Goal: Task Accomplishment & Management: Use online tool/utility

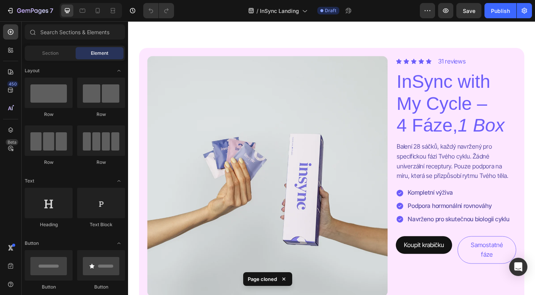
scroll to position [365, 0]
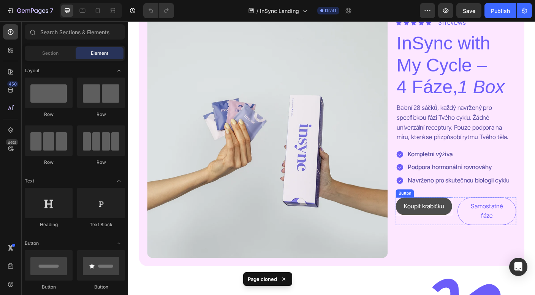
click at [484, 238] on button "Koupit krabičku" at bounding box center [459, 228] width 63 height 20
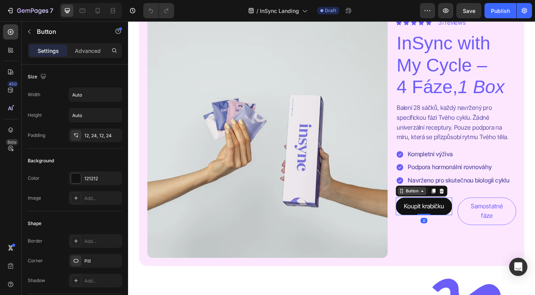
click at [456, 214] on icon at bounding box center [457, 211] width 6 height 6
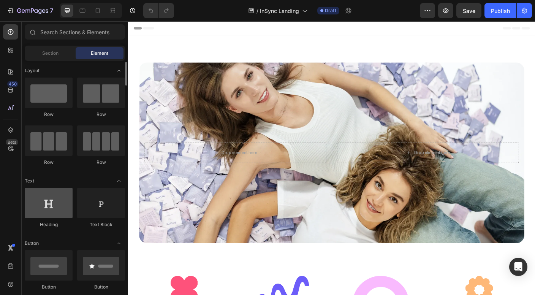
scroll to position [14, 0]
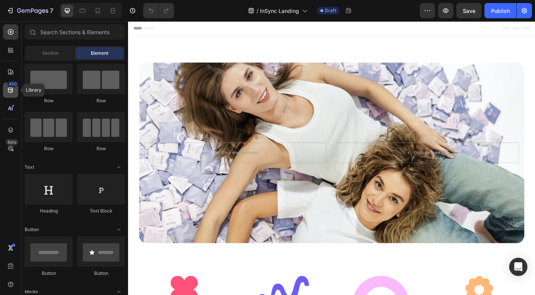
click at [9, 92] on icon at bounding box center [10, 90] width 5 height 5
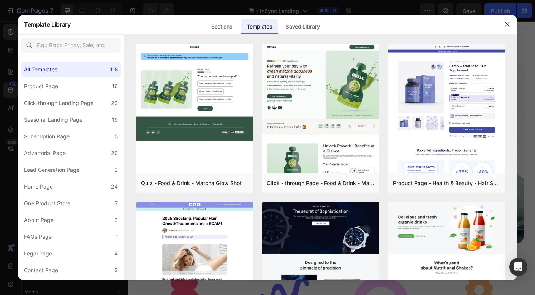
click at [8, 75] on div at bounding box center [267, 147] width 535 height 295
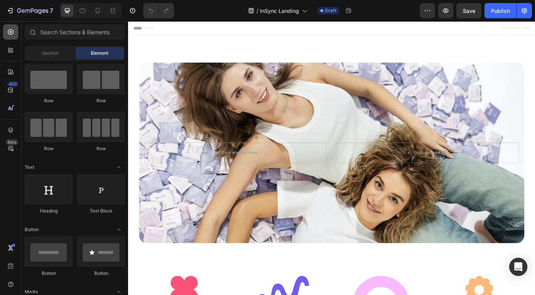
click at [14, 32] on icon at bounding box center [11, 32] width 8 height 8
click at [12, 36] on div at bounding box center [10, 31] width 15 height 15
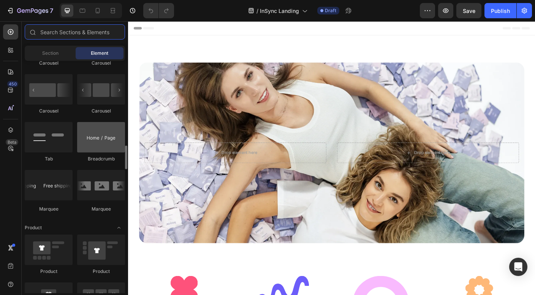
scroll to position [811, 0]
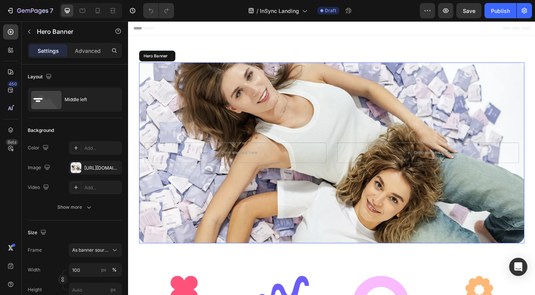
drag, startPoint x: 544, startPoint y: 24, endPoint x: 351, endPoint y: 156, distance: 233.8
click at [351, 156] on div "Drop element here Drop element here" at bounding box center [355, 168] width 431 height 26
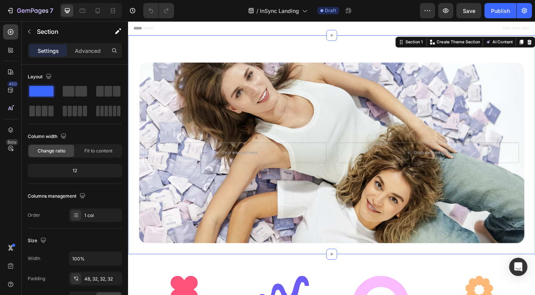
click at [150, 278] on div "Drop element here Drop element here Hero Banner Section 1 You can create reusab…" at bounding box center [356, 159] width 456 height 245
drag, startPoint x: 28, startPoint y: 31, endPoint x: 28, endPoint y: 95, distance: 63.4
click at [25, 89] on div "Sections(18) Elements(83) Section Element Hero Section Product Detail Brands Tr…" at bounding box center [75, 157] width 106 height 273
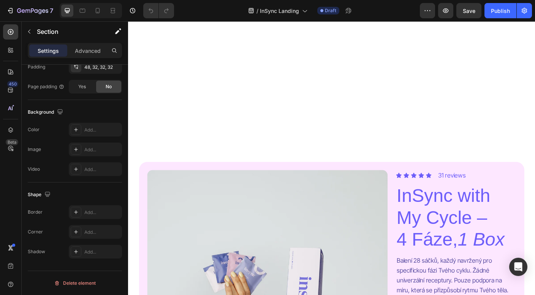
scroll to position [488, 0]
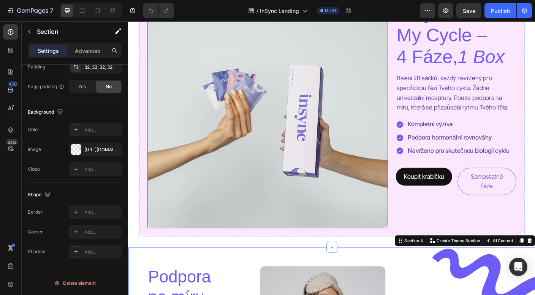
scroll to position [385, 0]
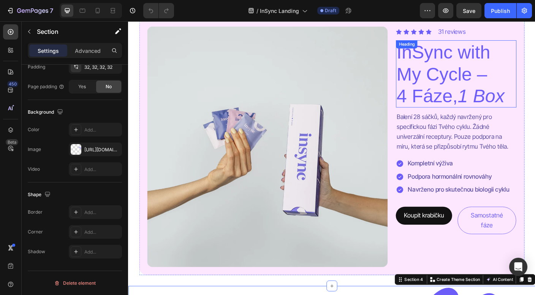
click at [521, 77] on h2 "InSync with My Cycle – 4 Fáze, 1 Box" at bounding box center [495, 80] width 135 height 75
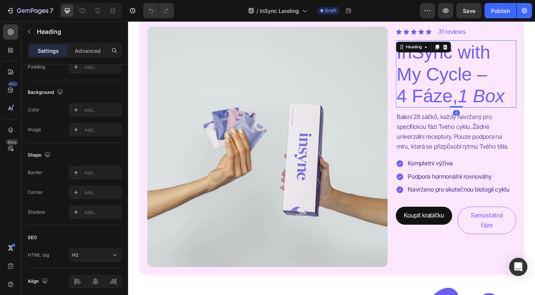
scroll to position [0, 0]
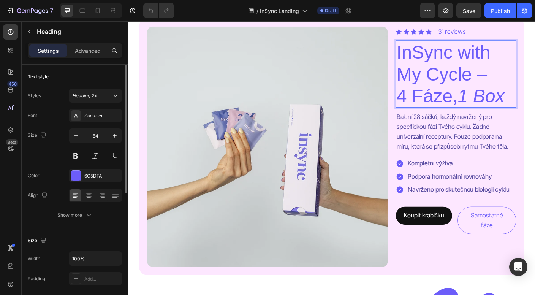
click at [527, 82] on p "InSync with My Cycle – 4 Fáze, 1 Box" at bounding box center [494, 80] width 133 height 74
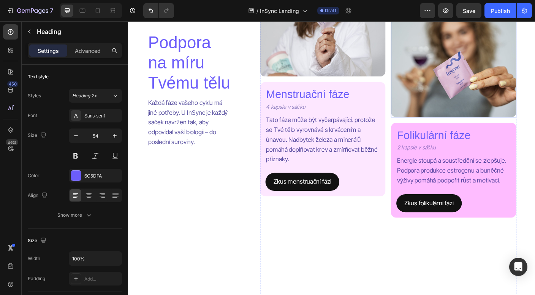
scroll to position [780, 0]
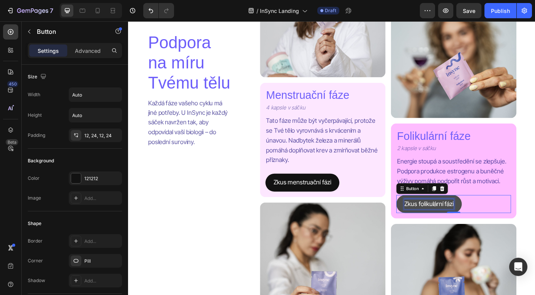
click at [485, 223] on p "Zkus folikulární fázi" at bounding box center [464, 225] width 55 height 11
click at [490, 220] on p "Zkus folikulární fázi" at bounding box center [464, 225] width 55 height 11
click at [516, 216] on div "Zkus folikulární fázi Button 0" at bounding box center [492, 226] width 128 height 20
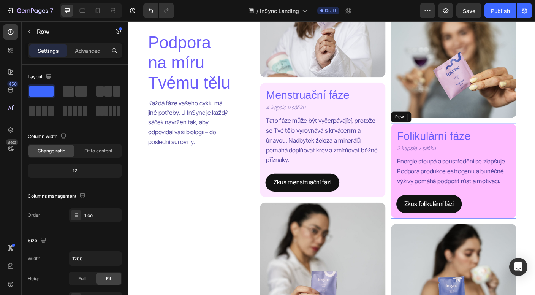
click at [509, 207] on div "Zkus folikulární fázi Button 0" at bounding box center [492, 221] width 128 height 29
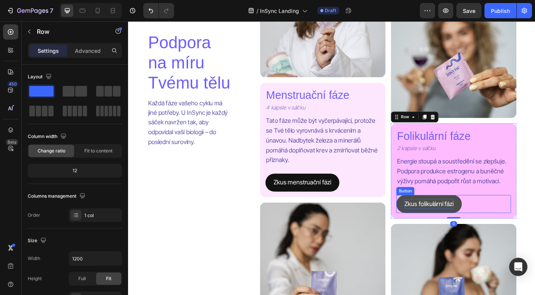
click at [488, 220] on p "Zkus folikulární fázi" at bounding box center [464, 225] width 55 height 11
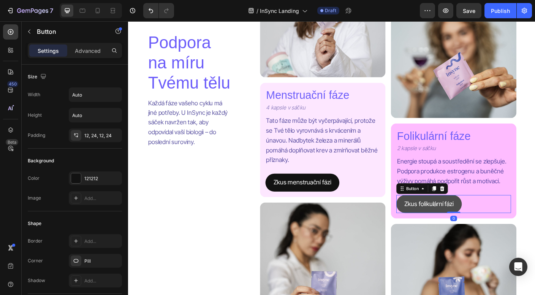
click at [500, 220] on button "Zkus folikulární fázi" at bounding box center [464, 226] width 73 height 20
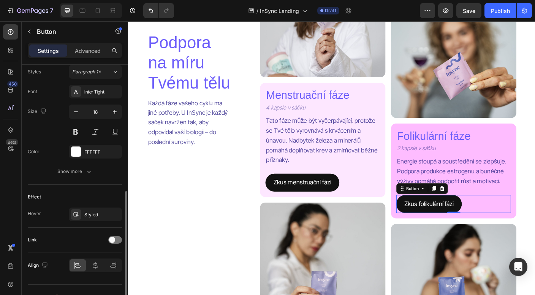
scroll to position [284, 0]
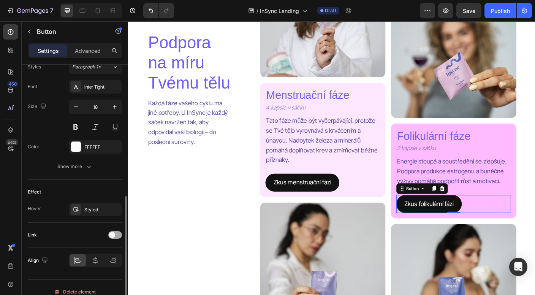
click at [114, 233] on span at bounding box center [112, 235] width 6 height 6
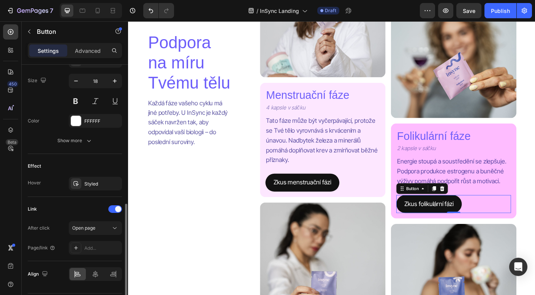
scroll to position [319, 0]
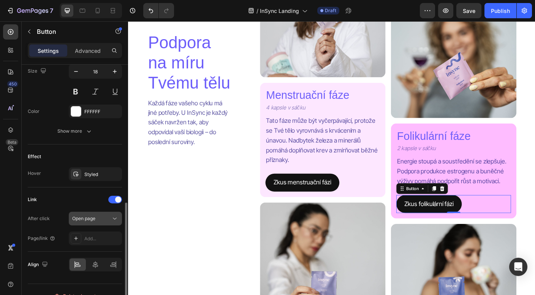
click at [106, 219] on div "Open page" at bounding box center [91, 218] width 39 height 7
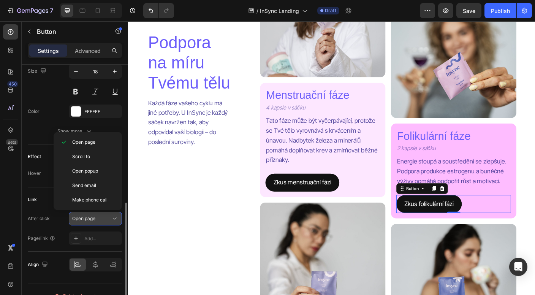
click at [99, 220] on div "Open page" at bounding box center [91, 218] width 39 height 7
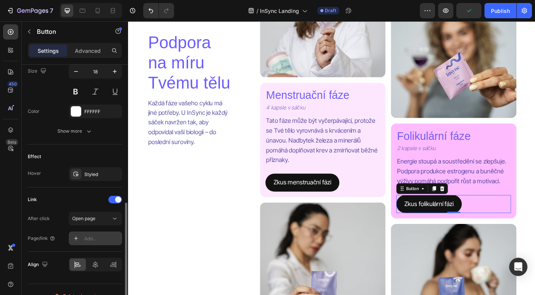
click at [99, 234] on div "Add..." at bounding box center [95, 238] width 53 height 14
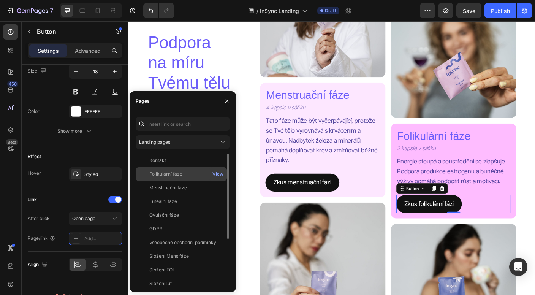
click at [172, 175] on div "Folikulární fáze" at bounding box center [165, 174] width 33 height 7
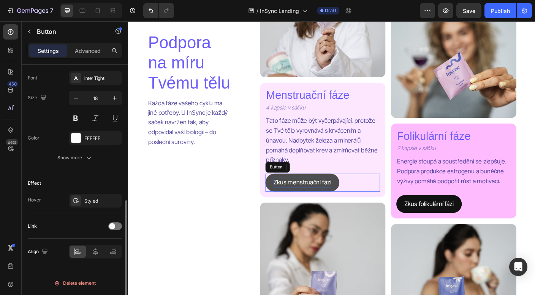
scroll to position [293, 0]
click at [336, 199] on p "Zkus menstruační fázi" at bounding box center [323, 201] width 65 height 11
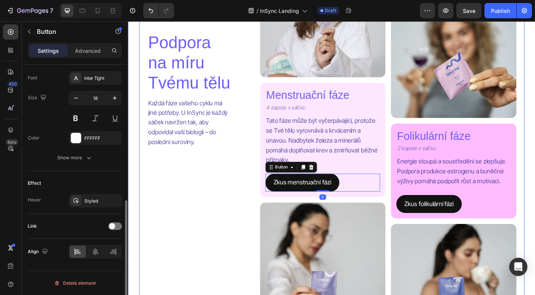
scroll to position [292, 0]
click at [114, 227] on span at bounding box center [112, 227] width 6 height 6
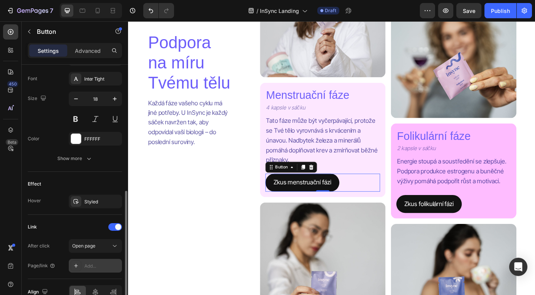
click at [81, 264] on div at bounding box center [76, 265] width 11 height 11
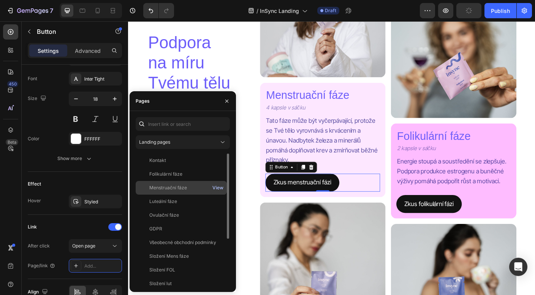
click at [217, 188] on div "View" at bounding box center [217, 187] width 11 height 7
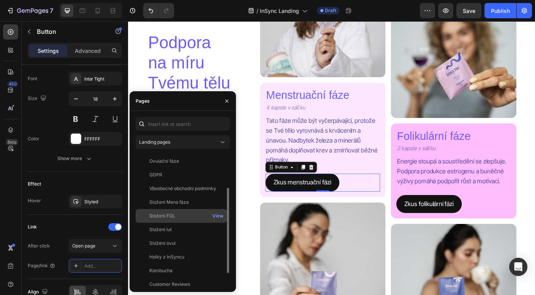
scroll to position [54, 0]
click at [216, 201] on div "View" at bounding box center [217, 201] width 11 height 7
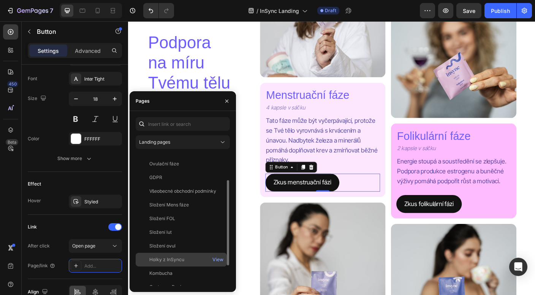
scroll to position [45, 0]
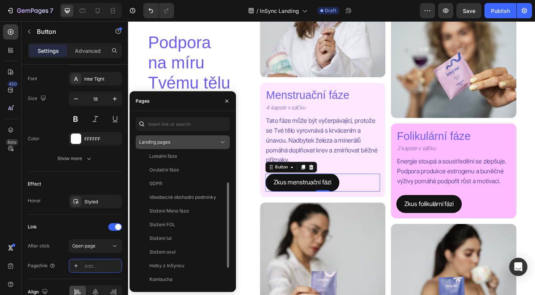
click at [199, 142] on div "Landing pages" at bounding box center [179, 142] width 80 height 7
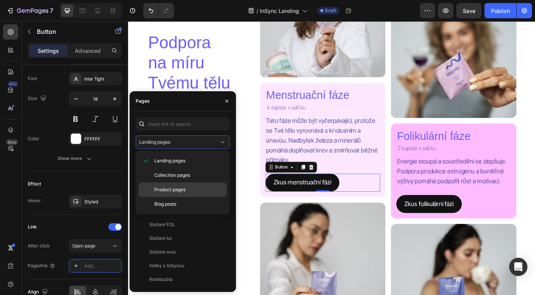
click at [187, 188] on p "Product pages" at bounding box center [188, 189] width 69 height 7
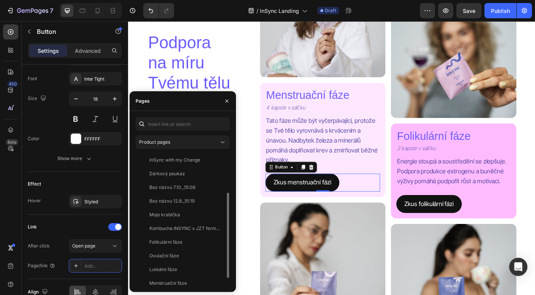
scroll to position [73, 0]
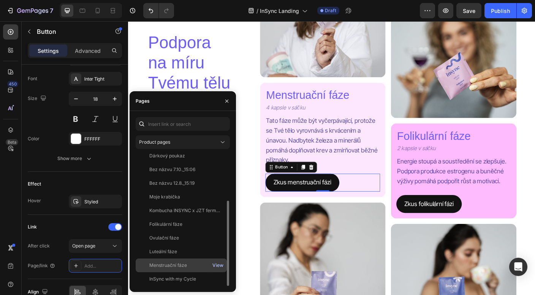
click at [216, 265] on div "View" at bounding box center [217, 265] width 11 height 7
click at [179, 265] on div "Menstruační fáze" at bounding box center [168, 265] width 38 height 7
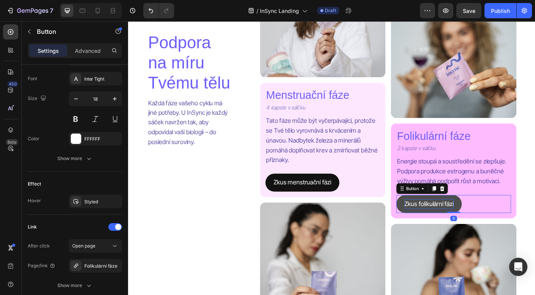
click at [457, 223] on p "Zkus folikulární fázi" at bounding box center [464, 225] width 55 height 11
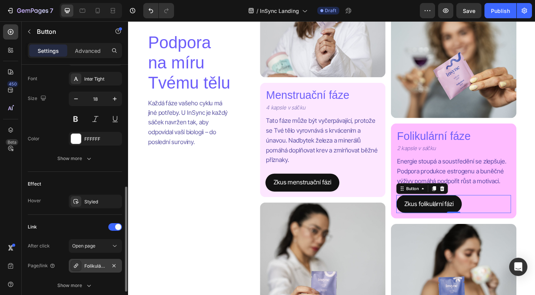
click at [90, 265] on div "Folikulární fáze" at bounding box center [95, 265] width 22 height 7
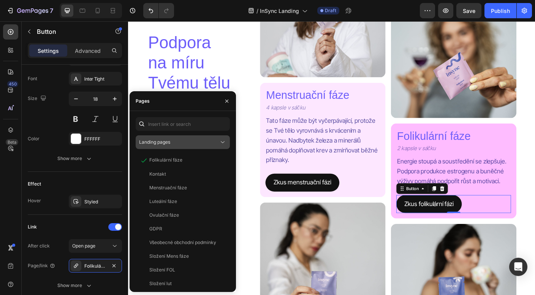
click at [199, 140] on div "Landing pages" at bounding box center [179, 142] width 80 height 7
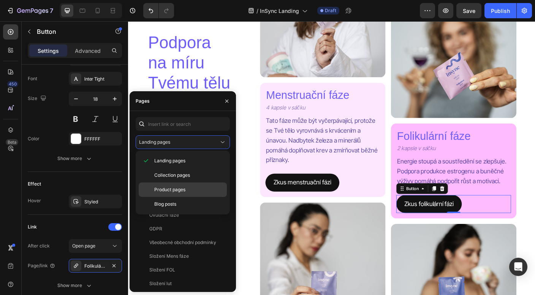
click at [180, 185] on div "Product pages" at bounding box center [183, 189] width 88 height 14
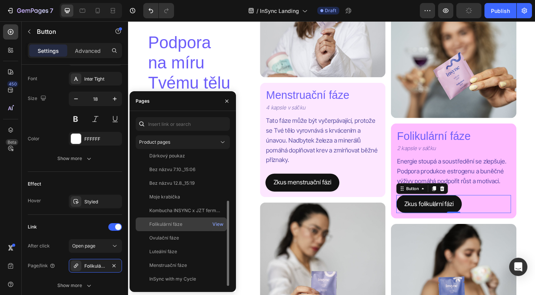
click at [176, 221] on div "Folikulární fáze" at bounding box center [165, 224] width 33 height 7
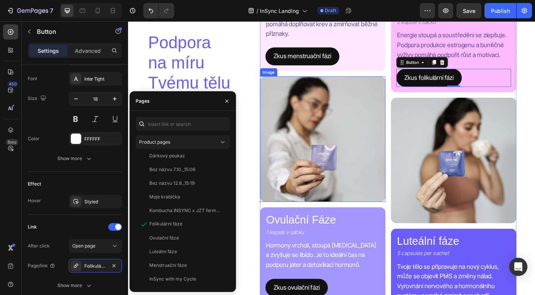
scroll to position [946, 0]
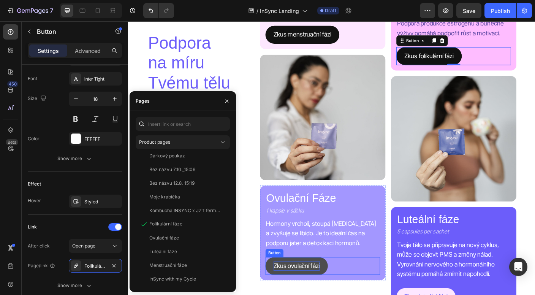
click at [326, 292] on p "Zkus ovulační fázi" at bounding box center [317, 295] width 52 height 11
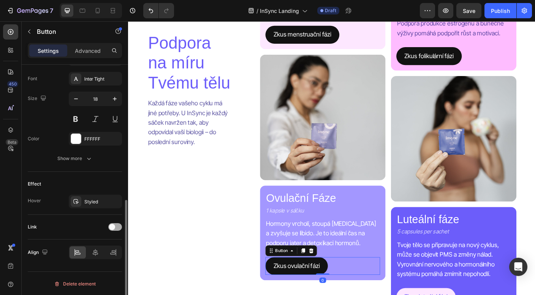
click at [110, 229] on span at bounding box center [112, 227] width 6 height 6
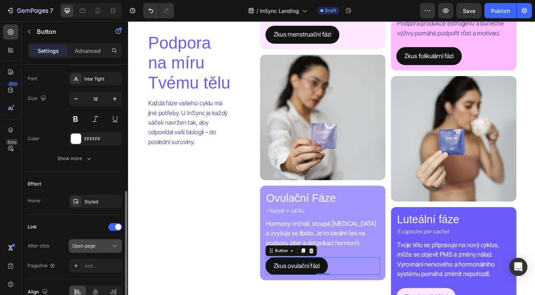
click at [111, 243] on icon at bounding box center [115, 246] width 8 height 8
click at [73, 265] on icon at bounding box center [76, 265] width 6 height 6
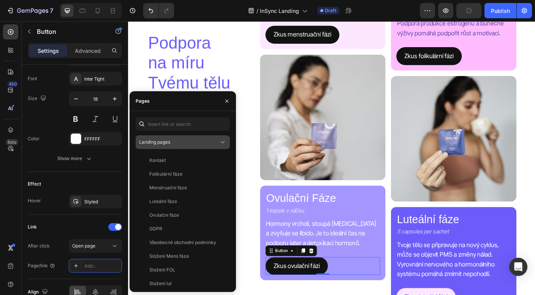
click at [179, 141] on div "Landing pages" at bounding box center [179, 142] width 80 height 7
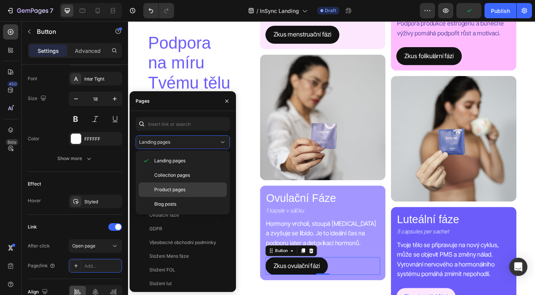
click at [183, 186] on span "Product pages" at bounding box center [169, 189] width 31 height 7
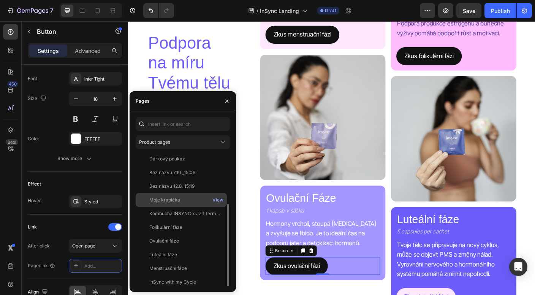
scroll to position [73, 0]
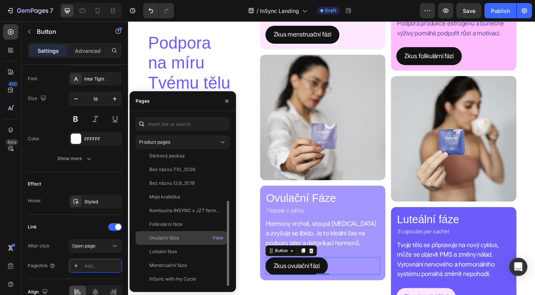
click at [178, 236] on div "Ovulační fáze" at bounding box center [164, 237] width 30 height 7
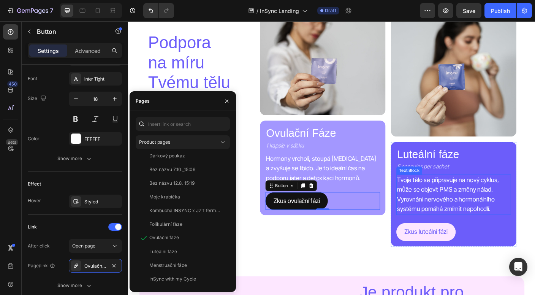
scroll to position [1027, 0]
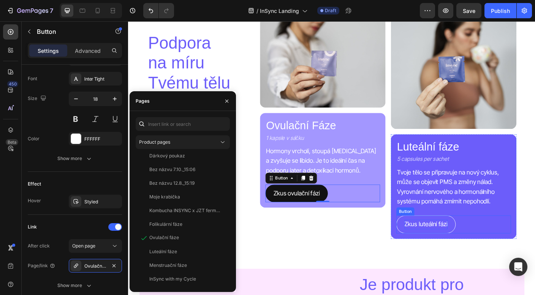
click at [471, 248] on p "Zkus luteální fázi" at bounding box center [461, 248] width 48 height 11
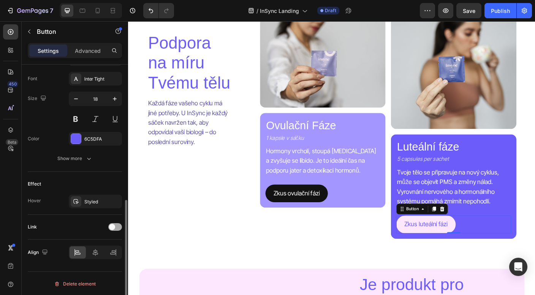
click at [115, 225] on div at bounding box center [115, 227] width 14 height 8
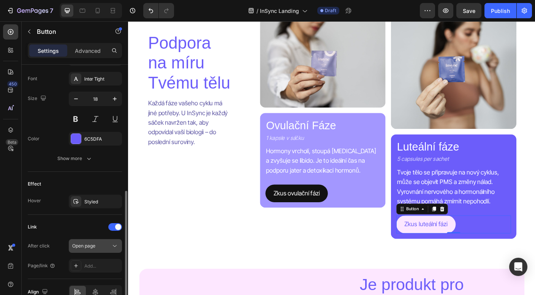
click at [87, 247] on span "Open page" at bounding box center [83, 246] width 23 height 6
click at [77, 265] on icon at bounding box center [76, 266] width 4 height 4
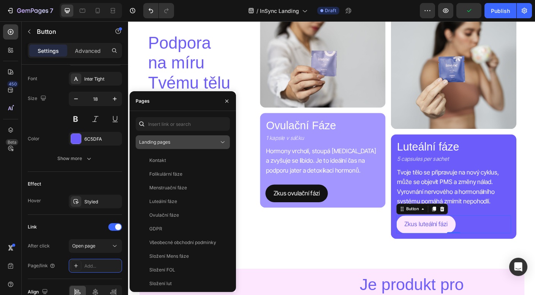
click at [176, 145] on div "Landing pages" at bounding box center [179, 142] width 80 height 7
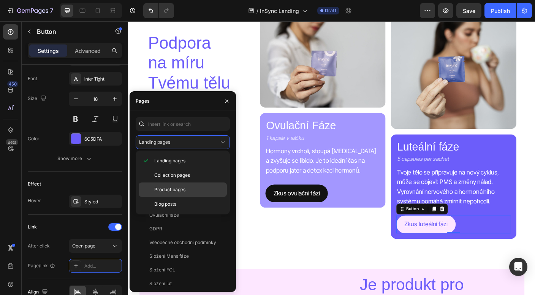
click at [171, 191] on span "Product pages" at bounding box center [169, 189] width 31 height 7
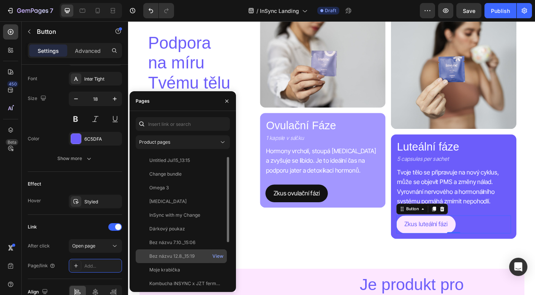
scroll to position [73, 0]
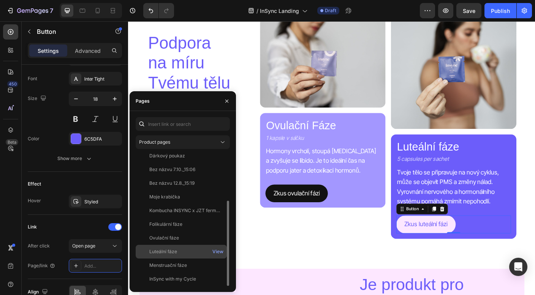
click at [163, 254] on div "Luteální fáze" at bounding box center [163, 251] width 28 height 7
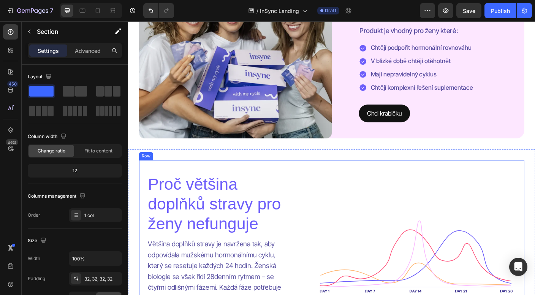
scroll to position [1389, 0]
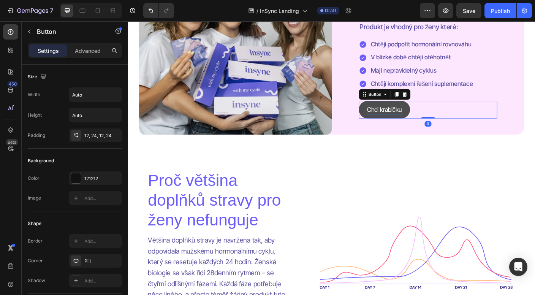
click at [428, 122] on p "Chci krabičku" at bounding box center [414, 120] width 39 height 11
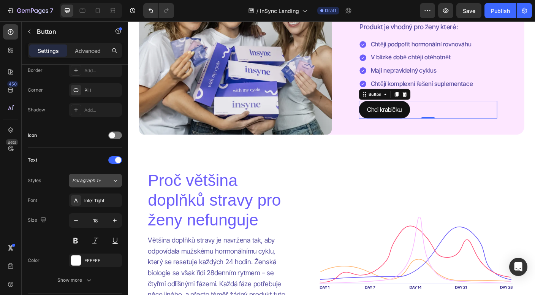
scroll to position [293, 0]
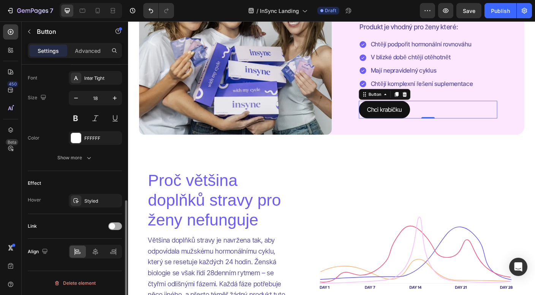
click at [114, 229] on div at bounding box center [115, 226] width 14 height 8
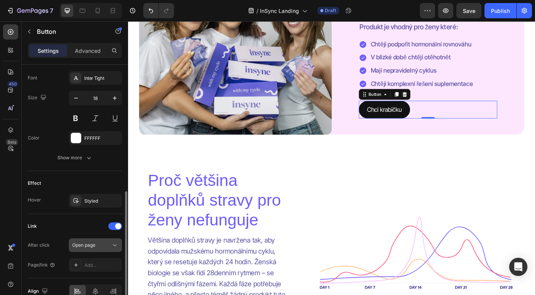
click at [105, 246] on div "Open page" at bounding box center [91, 245] width 39 height 7
click at [96, 262] on div "Add..." at bounding box center [102, 265] width 36 height 7
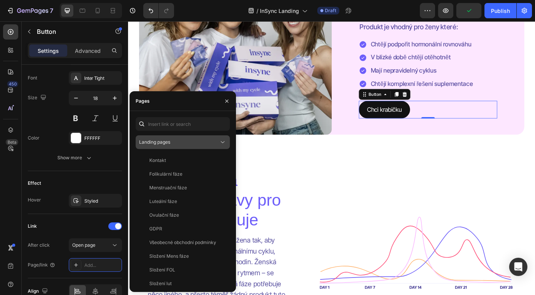
click at [193, 141] on div "Landing pages" at bounding box center [179, 142] width 80 height 7
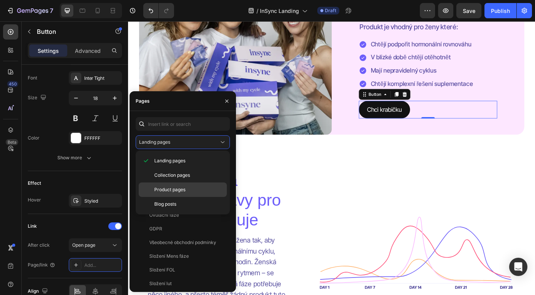
click at [183, 189] on span "Product pages" at bounding box center [169, 189] width 31 height 7
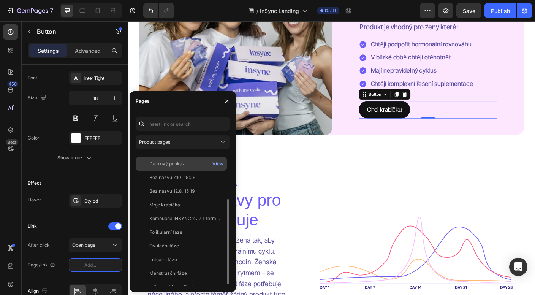
scroll to position [73, 0]
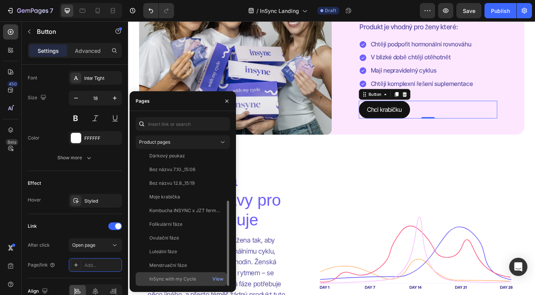
click at [166, 278] on div "InSync with my Cycle" at bounding box center [172, 278] width 47 height 7
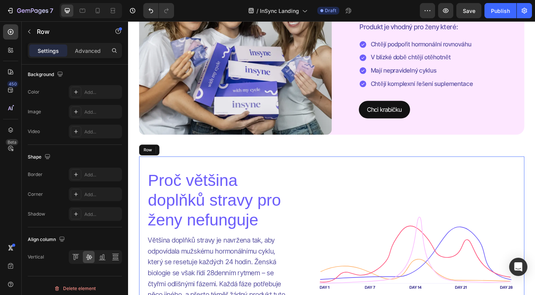
click at [316, 237] on div "Proč většina doplňků stravy pro ženy nefunguje Heading Většina doplňků stravy j…" at bounding box center [355, 279] width 431 height 215
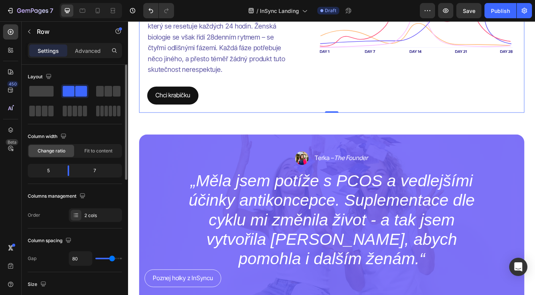
scroll to position [1679, 0]
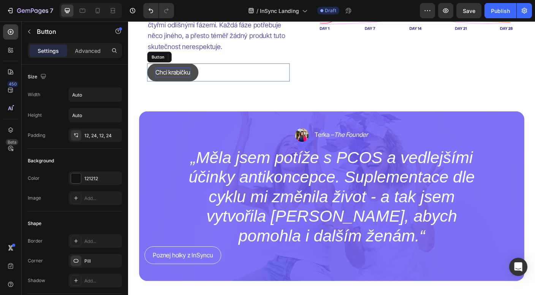
click at [187, 81] on p "Chci krabičku" at bounding box center [177, 78] width 39 height 11
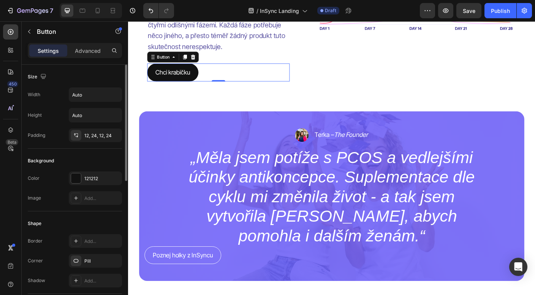
scroll to position [293, 0]
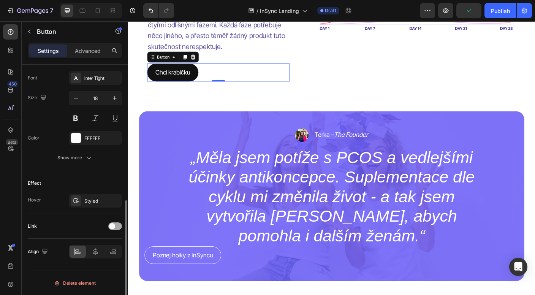
click at [118, 227] on div at bounding box center [115, 226] width 14 height 8
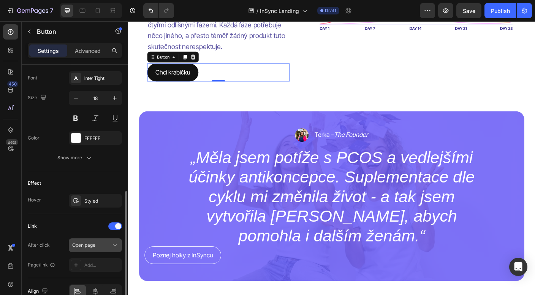
click at [95, 251] on button "Open page" at bounding box center [95, 245] width 53 height 14
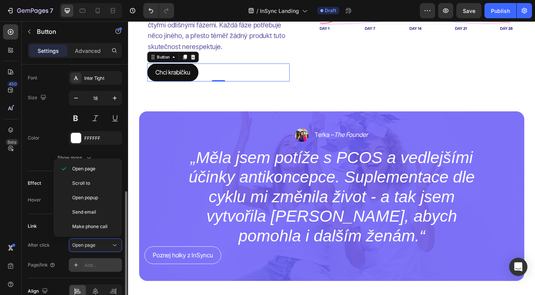
click at [88, 260] on div "Add..." at bounding box center [95, 265] width 53 height 14
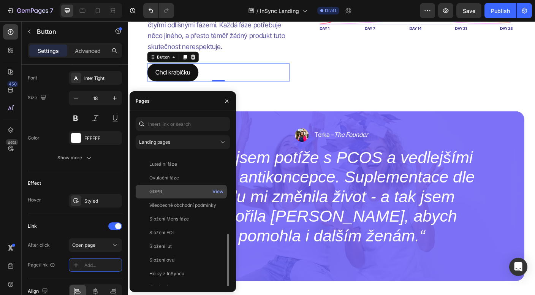
scroll to position [73, 0]
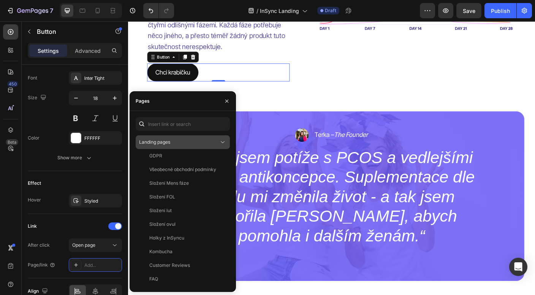
click at [195, 143] on div "Landing pages" at bounding box center [179, 142] width 80 height 7
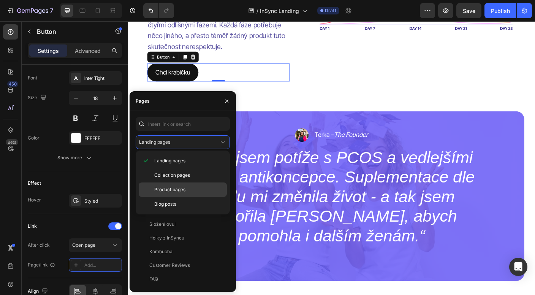
click at [180, 188] on span "Product pages" at bounding box center [169, 189] width 31 height 7
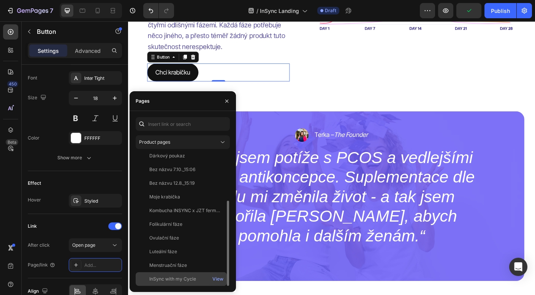
click at [165, 274] on div "InSync with my Cycle View" at bounding box center [181, 279] width 91 height 14
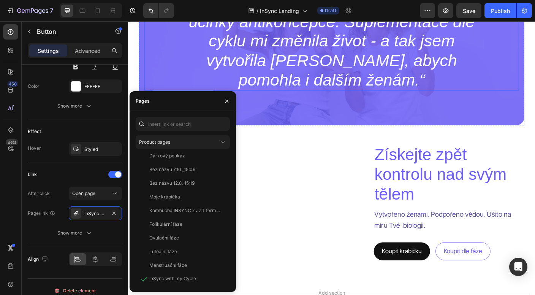
scroll to position [1889, 0]
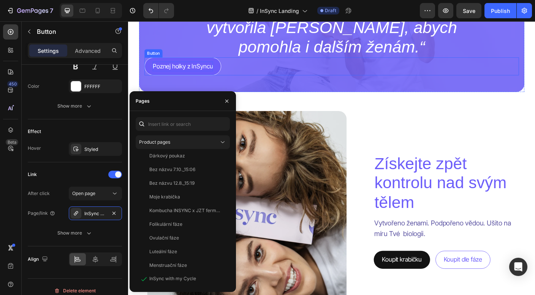
click at [202, 71] on p "Poznej holky z InSyncu" at bounding box center [189, 71] width 68 height 11
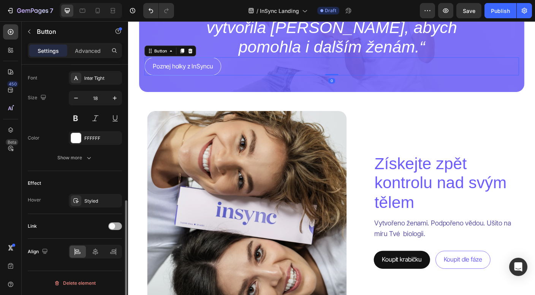
click at [115, 226] on div at bounding box center [115, 226] width 14 height 8
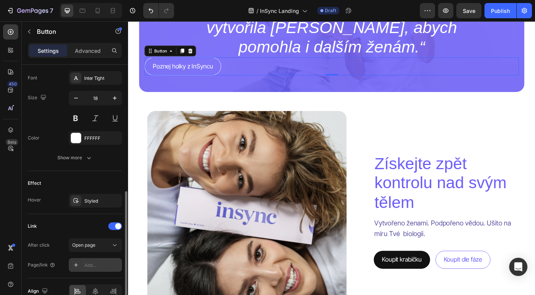
click at [100, 260] on div "Add..." at bounding box center [95, 265] width 53 height 14
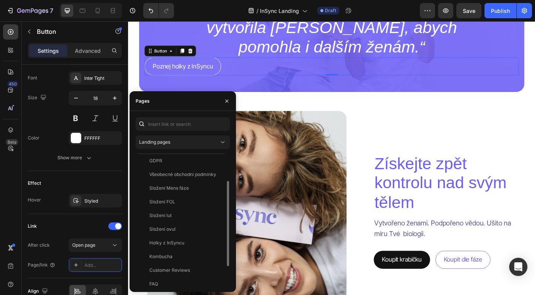
scroll to position [73, 0]
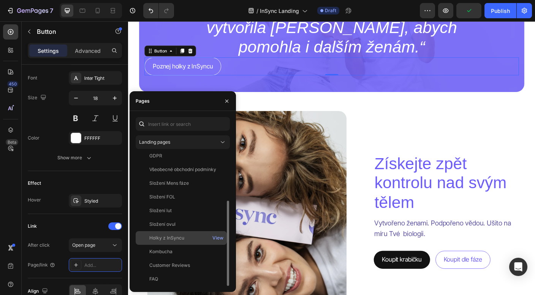
click at [182, 235] on div "Holky z InSyncu" at bounding box center [166, 237] width 35 height 7
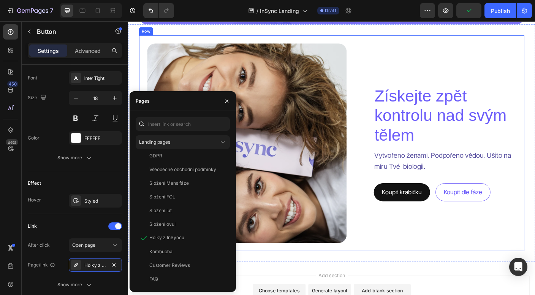
scroll to position [1969, 0]
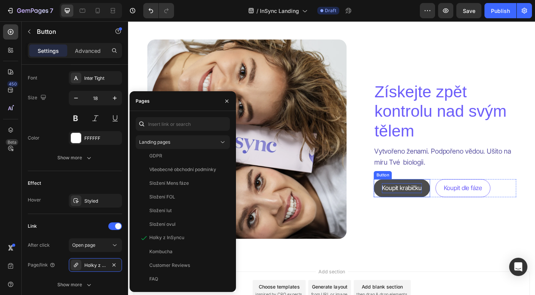
click at [420, 209] on p "Koupit krabičku" at bounding box center [434, 207] width 45 height 11
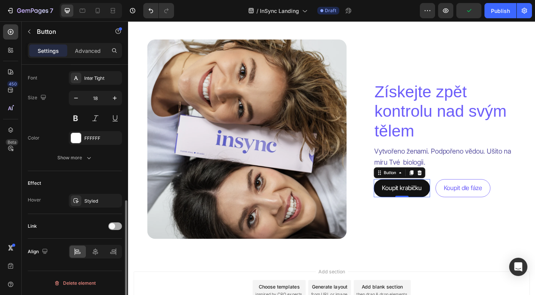
click at [118, 223] on div at bounding box center [115, 226] width 14 height 8
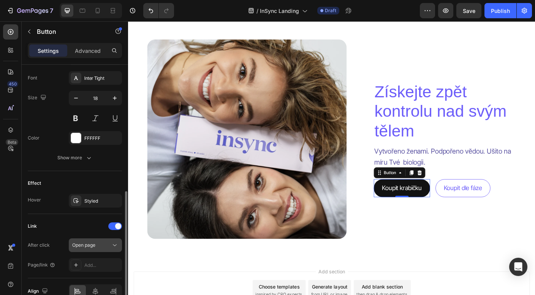
click at [105, 243] on div "Open page" at bounding box center [91, 245] width 39 height 7
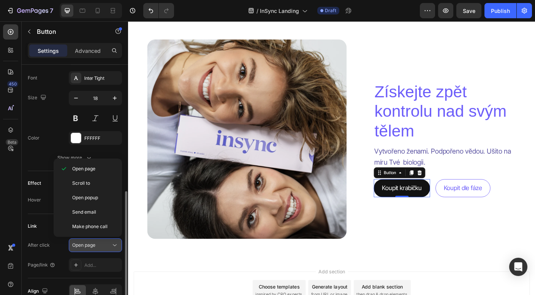
click at [105, 243] on div "Open page" at bounding box center [91, 245] width 39 height 7
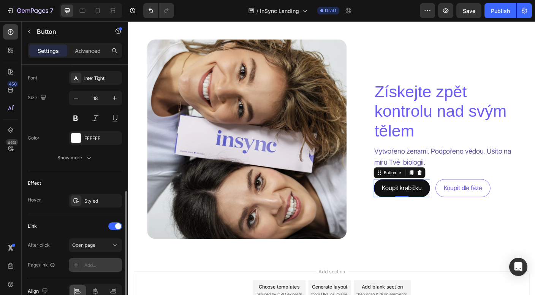
click at [86, 266] on div "Add..." at bounding box center [102, 265] width 36 height 7
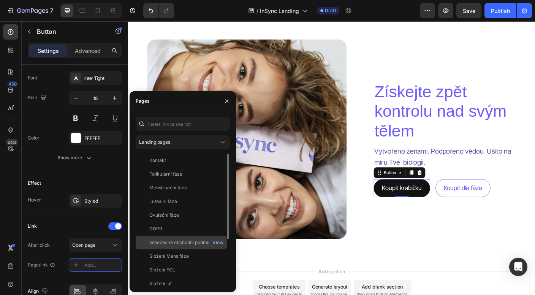
scroll to position [3, 0]
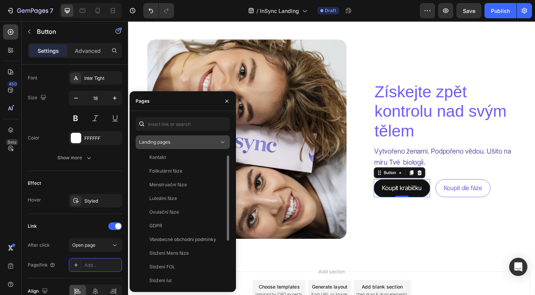
click at [189, 141] on div "Landing pages" at bounding box center [179, 142] width 80 height 7
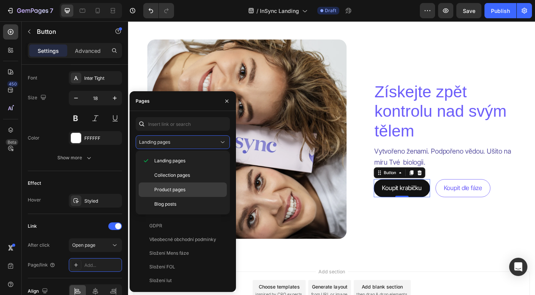
click at [179, 189] on span "Product pages" at bounding box center [169, 189] width 31 height 7
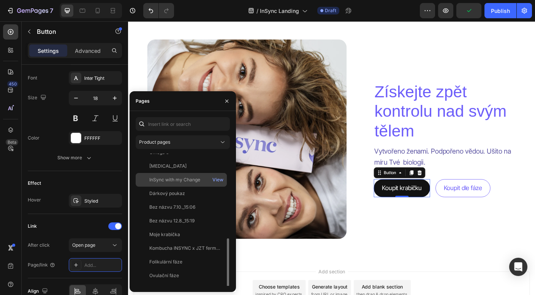
scroll to position [73, 0]
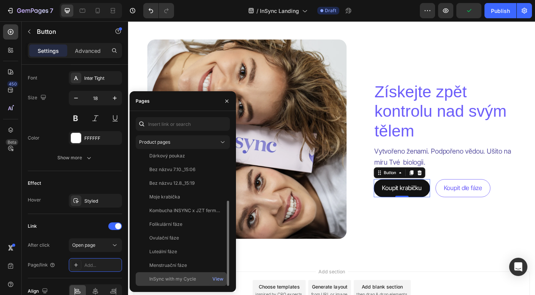
click at [163, 274] on div "InSync with my Cycle View" at bounding box center [181, 279] width 91 height 14
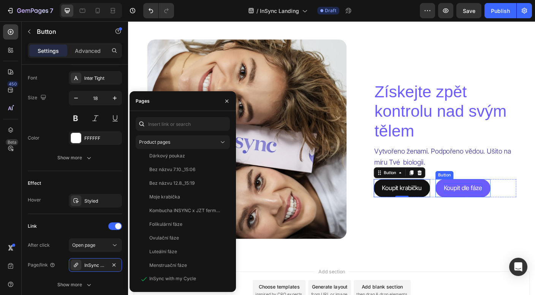
click at [488, 204] on p "Koupit dle fáze" at bounding box center [502, 207] width 43 height 11
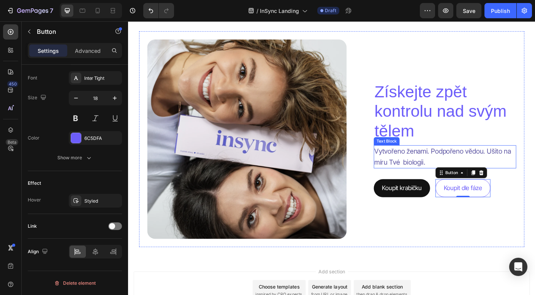
scroll to position [0, 0]
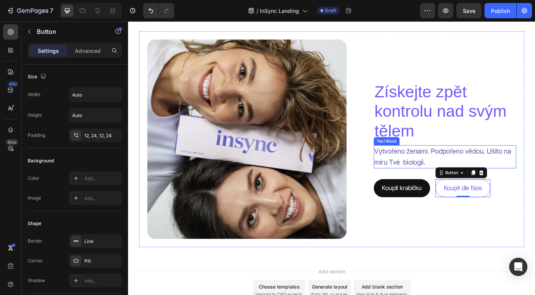
click at [442, 180] on p "Vytvořeno ženami. Podpořeno vědou. Ušito na míru Tvé biologii." at bounding box center [483, 173] width 158 height 24
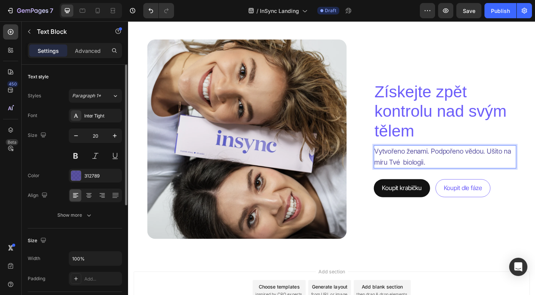
click at [534, 170] on p "Vytvořeno ženami. Podpořeno vědou. Ušito na míru Tvé biologii." at bounding box center [483, 173] width 158 height 24
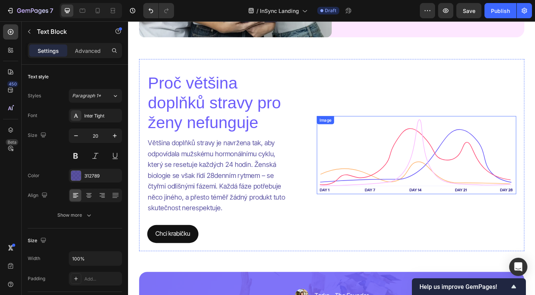
scroll to position [1493, 0]
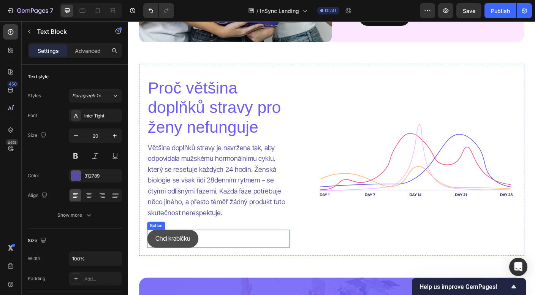
click at [190, 269] on link "Chci krabičku" at bounding box center [177, 264] width 57 height 20
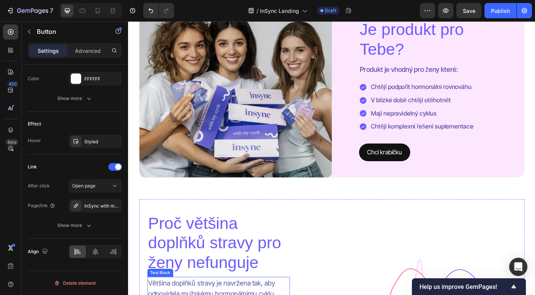
scroll to position [1286, 0]
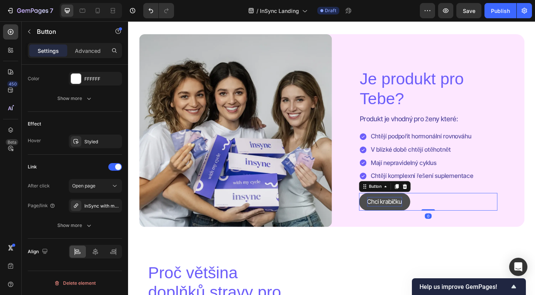
click at [423, 225] on p "Chci krabičku" at bounding box center [414, 223] width 39 height 11
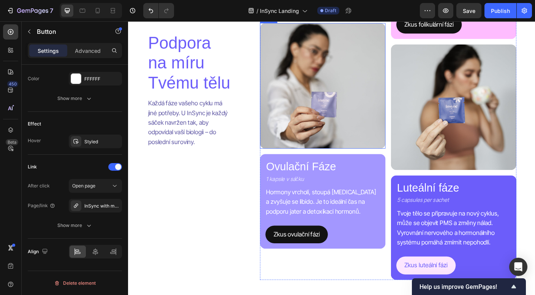
scroll to position [989, 0]
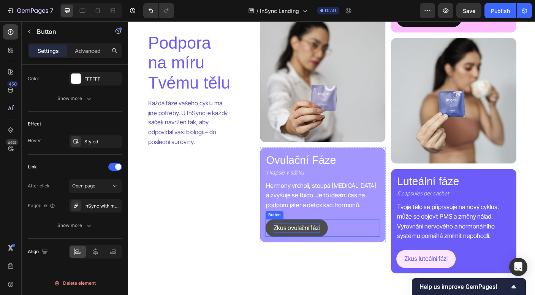
click at [323, 254] on p "Zkus ovulační fázi" at bounding box center [317, 252] width 52 height 11
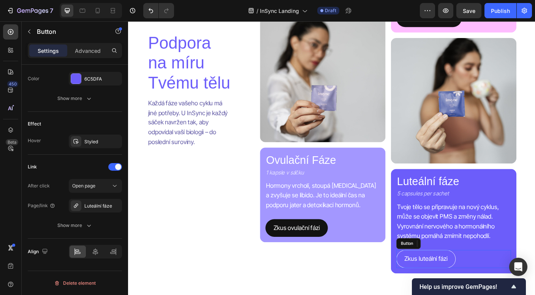
click at [434, 283] on link "Zkus luteální fázi" at bounding box center [461, 287] width 66 height 20
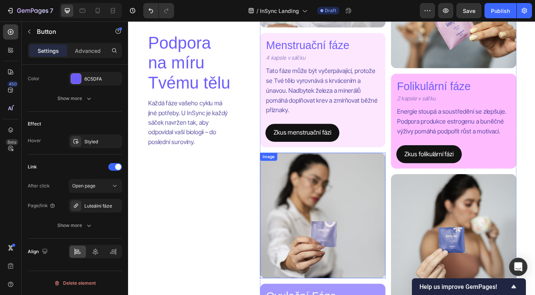
scroll to position [779, 0]
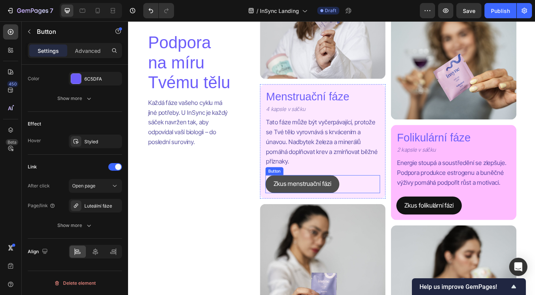
click at [327, 194] on link "Zkus menstruační fázi" at bounding box center [322, 203] width 83 height 20
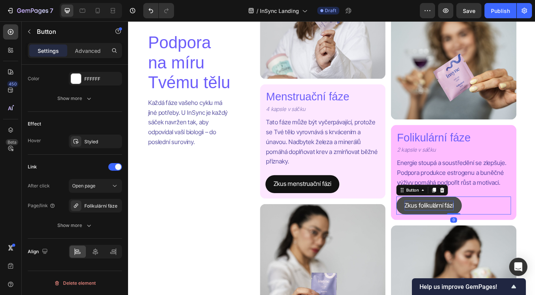
click at [442, 226] on p "Zkus folikulární fázi" at bounding box center [464, 227] width 55 height 11
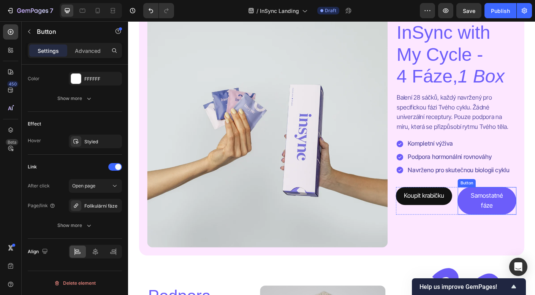
scroll to position [293, 0]
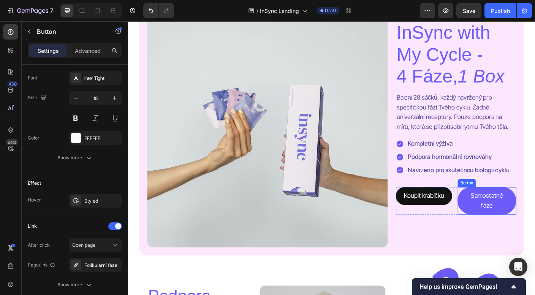
click at [528, 230] on button "Samostatné fáze" at bounding box center [530, 222] width 66 height 31
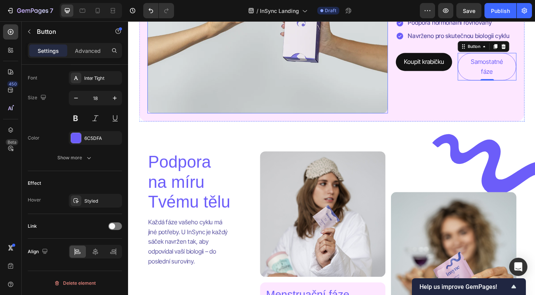
scroll to position [562, 0]
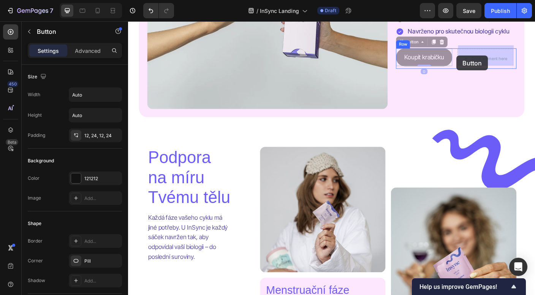
drag, startPoint x: 486, startPoint y: 64, endPoint x: 496, endPoint y: 60, distance: 10.9
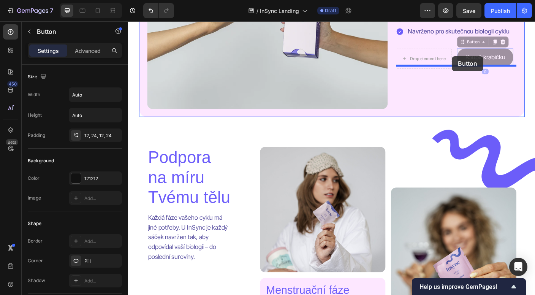
drag, startPoint x: 504, startPoint y: 59, endPoint x: 491, endPoint y: 61, distance: 13.4
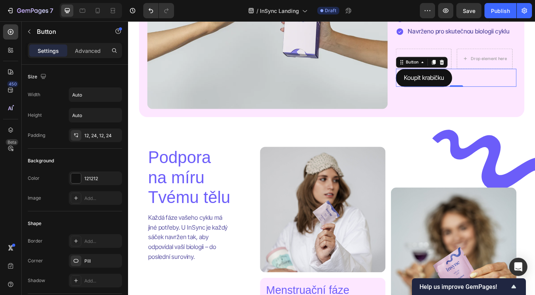
click at [504, 81] on div "Koupit krabičku Button 0" at bounding box center [495, 84] width 135 height 20
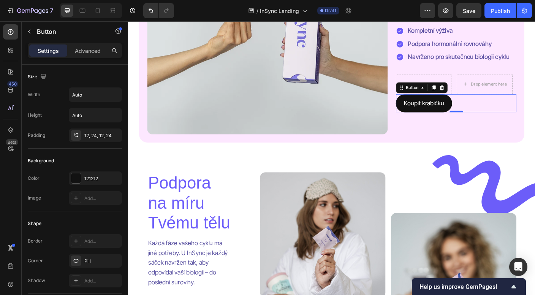
scroll to position [523, 0]
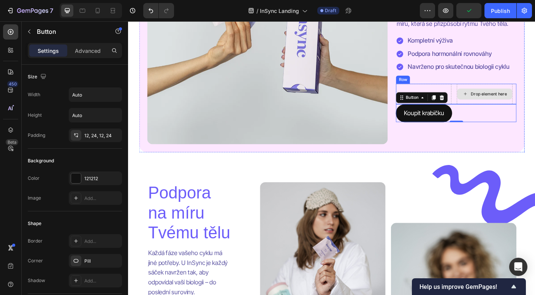
click at [502, 91] on div "Drop element here" at bounding box center [527, 102] width 62 height 23
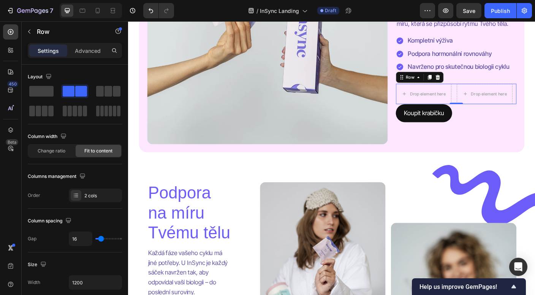
click at [457, 82] on div "Row" at bounding box center [454, 84] width 53 height 12
click at [453, 82] on icon at bounding box center [453, 84] width 6 height 6
click at [48, 92] on span at bounding box center [41, 91] width 24 height 11
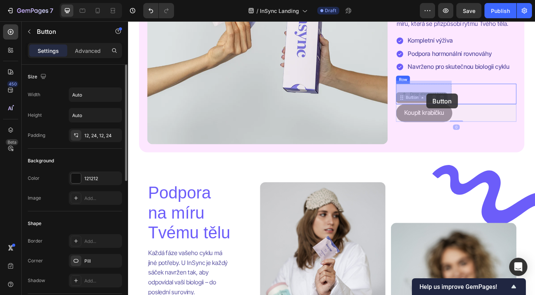
drag, startPoint x: 462, startPoint y: 125, endPoint x: 462, endPoint y: 102, distance: 22.8
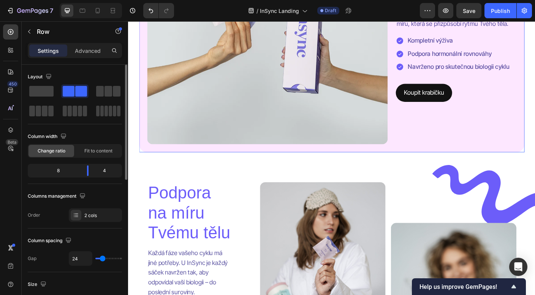
click at [499, 114] on div "Icon Icon Icon Icon Icon Icon List 31 reviews Text Block Row InSync with My Cyc…" at bounding box center [495, 23] width 135 height 269
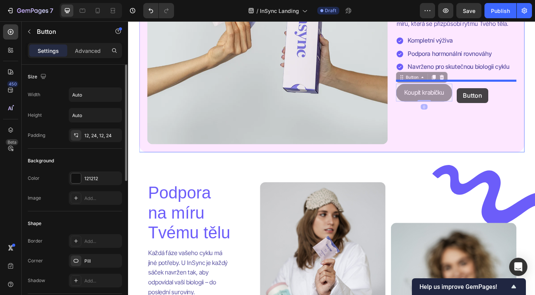
drag, startPoint x: 485, startPoint y: 101, endPoint x: 496, endPoint y: 96, distance: 11.9
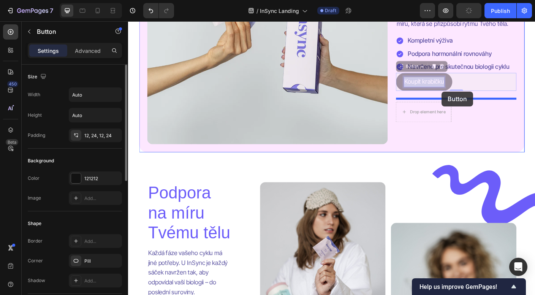
drag, startPoint x: 481, startPoint y: 88, endPoint x: 479, endPoint y: 100, distance: 12.3
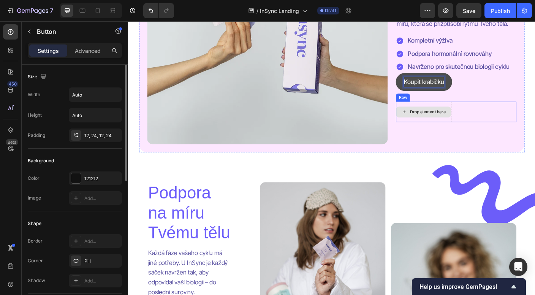
drag, startPoint x: 464, startPoint y: 90, endPoint x: 465, endPoint y: 109, distance: 19.0
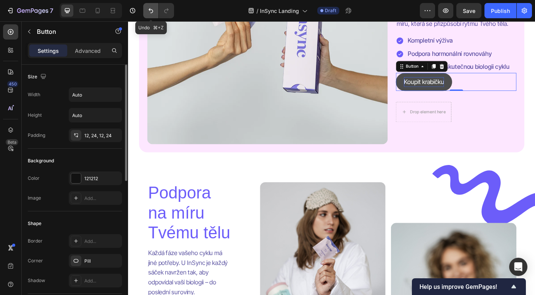
click at [151, 11] on icon "Undo/Redo" at bounding box center [151, 11] width 8 height 8
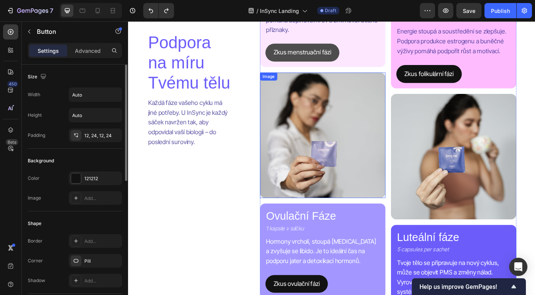
scroll to position [927, 0]
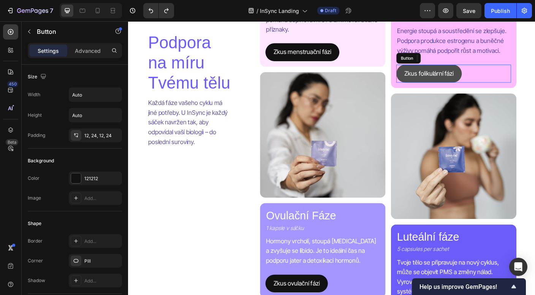
click at [494, 77] on link "Zkus folikulární fázi" at bounding box center [464, 79] width 73 height 20
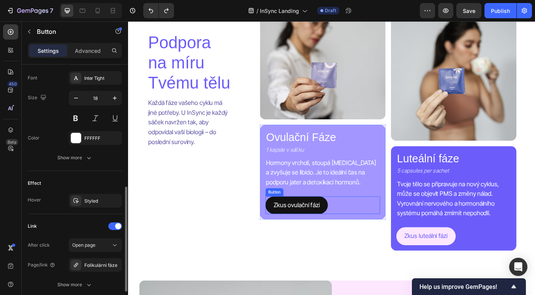
scroll to position [1005, 0]
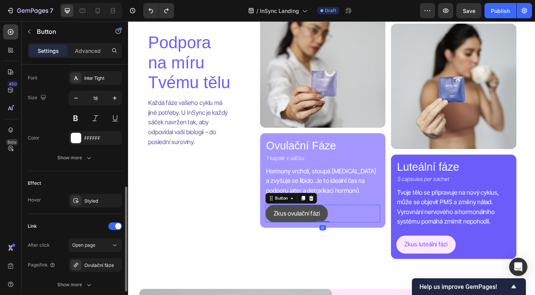
click at [346, 232] on link "Zkus ovulační fázi" at bounding box center [316, 236] width 70 height 20
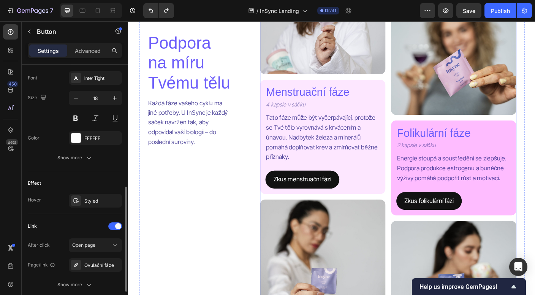
scroll to position [787, 0]
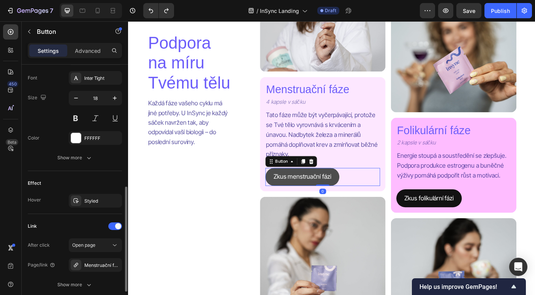
click at [361, 191] on link "Zkus menstruační fázi" at bounding box center [322, 195] width 83 height 20
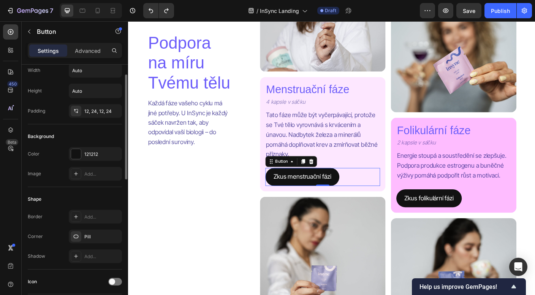
scroll to position [0, 0]
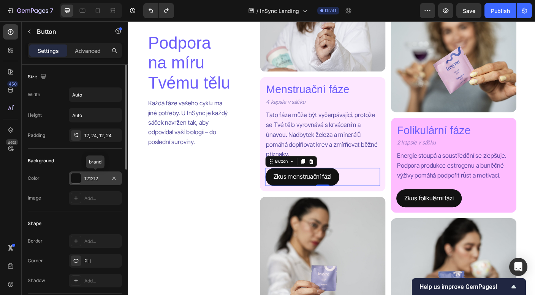
click at [107, 178] on div "121212" at bounding box center [95, 178] width 53 height 14
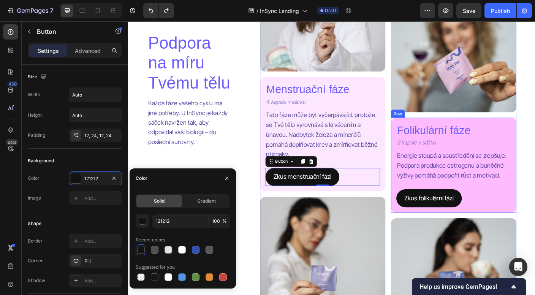
click at [423, 230] on div "Folikulární fáze Heading 2 kapsle v sáčku Text Block Energie stoupá a soustředě…" at bounding box center [492, 182] width 141 height 106
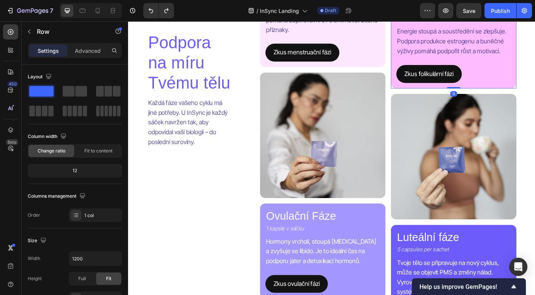
scroll to position [1039, 0]
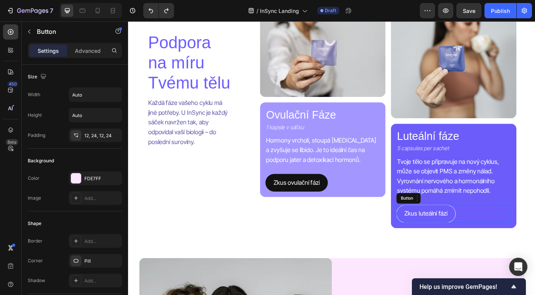
click at [491, 234] on link "Zkus luteální fázi" at bounding box center [461, 237] width 66 height 20
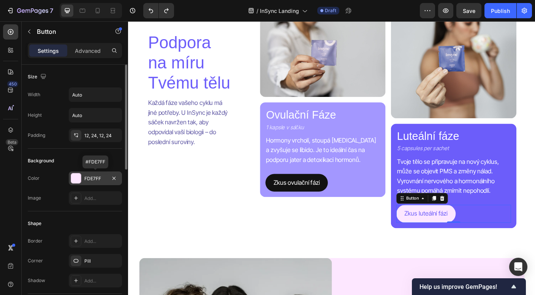
click at [102, 181] on div "FDE7FF" at bounding box center [95, 178] width 22 height 7
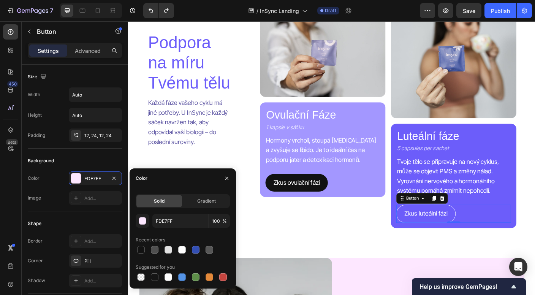
click at [458, 240] on link "Zkus luteální fázi" at bounding box center [461, 237] width 66 height 20
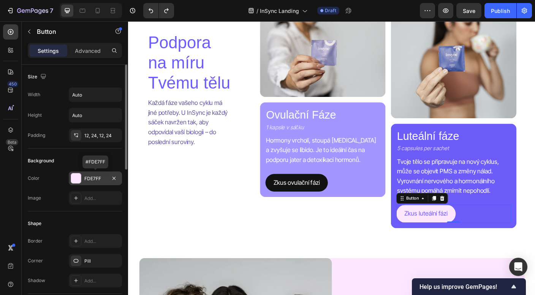
click at [77, 180] on div at bounding box center [76, 178] width 10 height 10
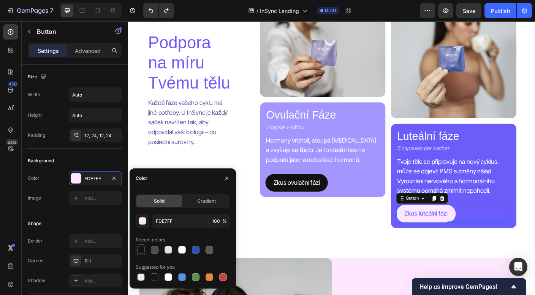
click at [139, 246] on div at bounding box center [141, 250] width 8 height 8
type input "121212"
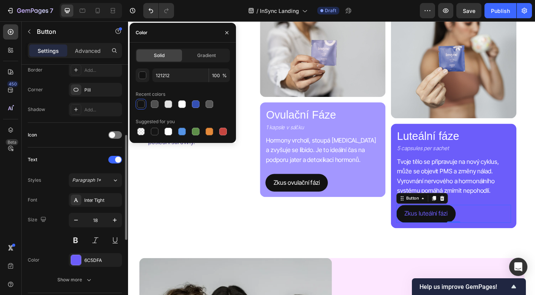
scroll to position [171, 0]
click at [96, 266] on div "6C5DFA" at bounding box center [95, 260] width 53 height 14
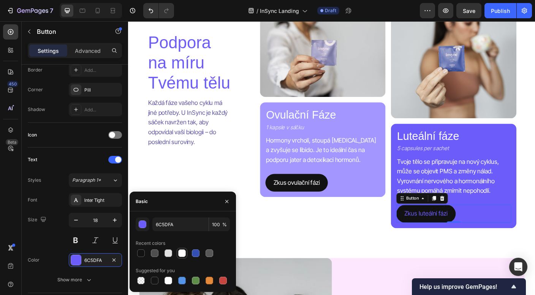
click at [182, 254] on div at bounding box center [182, 253] width 8 height 8
type input "FFFFFF"
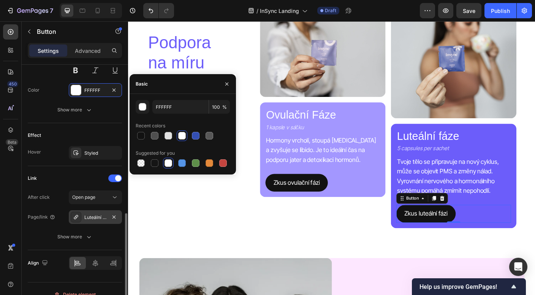
scroll to position [338, 0]
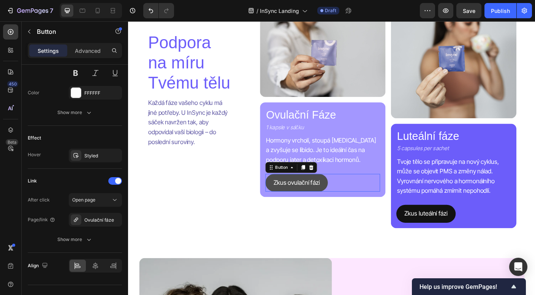
click at [285, 196] on link "Zkus ovulační fázi" at bounding box center [316, 202] width 70 height 20
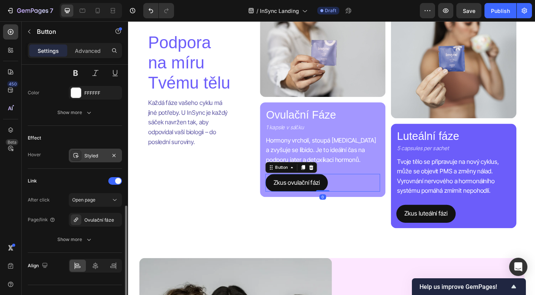
click at [97, 158] on div "Styled" at bounding box center [95, 155] width 22 height 7
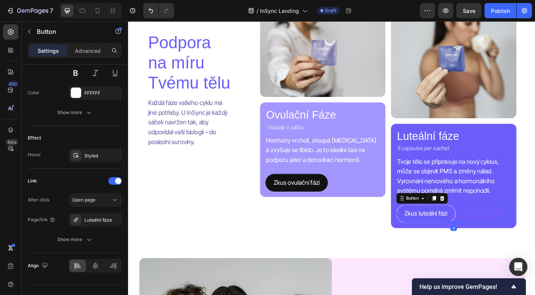
click at [482, 231] on p "Zkus luteální fázi" at bounding box center [461, 236] width 48 height 11
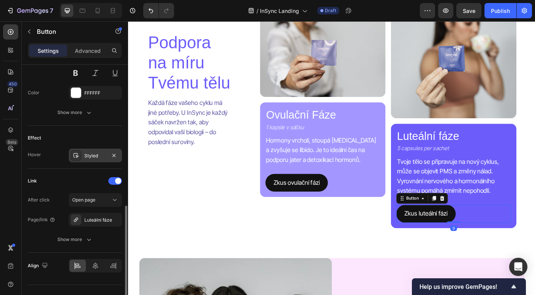
click at [83, 155] on div "Styled" at bounding box center [95, 155] width 53 height 14
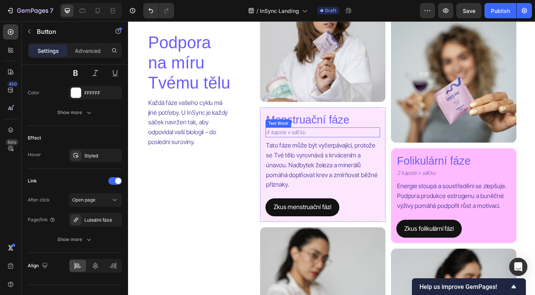
scroll to position [767, 0]
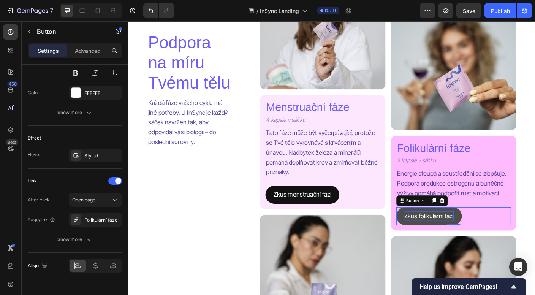
click at [491, 237] on p "Zkus folikulární fázi" at bounding box center [464, 239] width 55 height 11
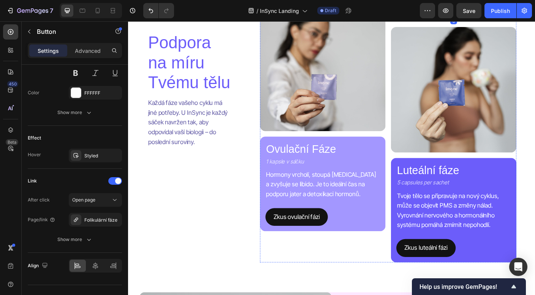
scroll to position [1072, 0]
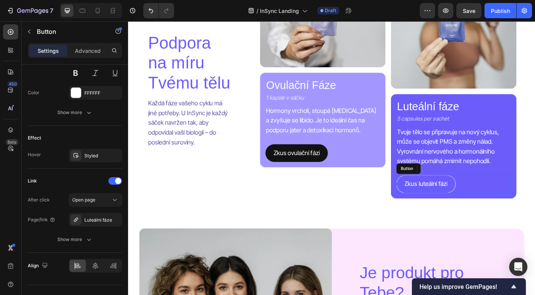
click at [479, 198] on p "Zkus luteální fázi" at bounding box center [461, 203] width 48 height 11
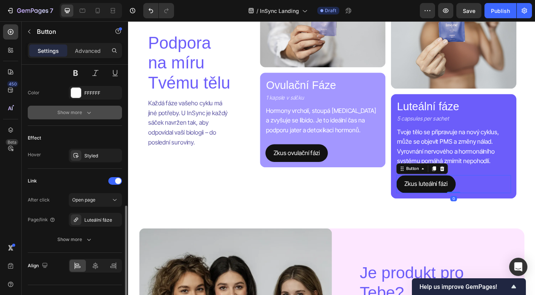
click at [88, 115] on icon "button" at bounding box center [89, 113] width 8 height 8
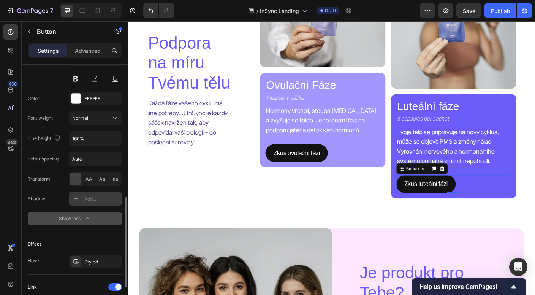
scroll to position [366, 0]
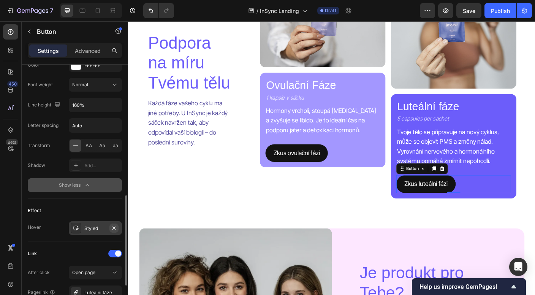
click at [117, 230] on icon "button" at bounding box center [114, 228] width 6 height 6
click at [435, 199] on link "Zkus luteální fázi" at bounding box center [461, 203] width 66 height 20
click at [75, 226] on icon at bounding box center [76, 228] width 6 height 6
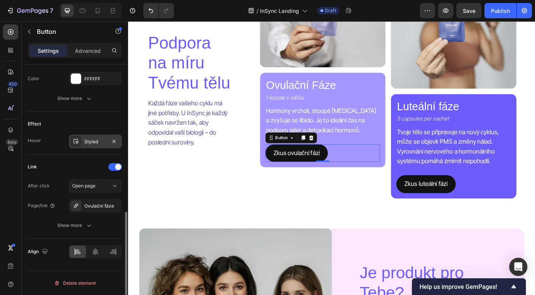
scroll to position [352, 0]
click at [347, 163] on link "Zkus ovulační fázi" at bounding box center [316, 169] width 70 height 20
click at [102, 140] on div "Styled" at bounding box center [95, 141] width 22 height 7
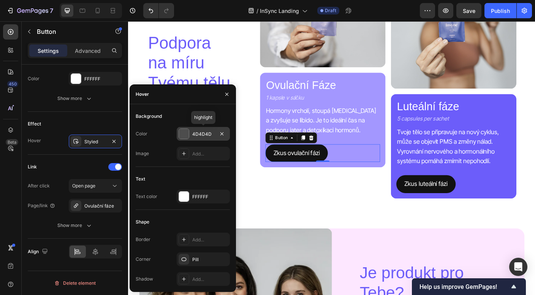
drag, startPoint x: 218, startPoint y: 132, endPoint x: 204, endPoint y: 135, distance: 13.9
click at [204, 135] on div "4D4D4D" at bounding box center [203, 134] width 53 height 14
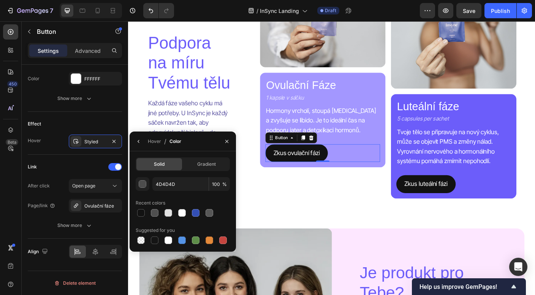
drag, startPoint x: 211, startPoint y: 135, endPoint x: 205, endPoint y: 140, distance: 7.8
click at [205, 140] on div "Hover / Color" at bounding box center [183, 141] width 106 height 20
drag, startPoint x: 182, startPoint y: 189, endPoint x: 143, endPoint y: 183, distance: 40.0
click at [143, 183] on div "4D4D4D 100 %" at bounding box center [183, 184] width 94 height 14
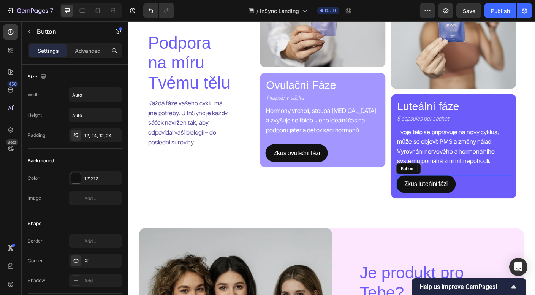
click at [490, 199] on link "Zkus luteální fázi" at bounding box center [461, 203] width 66 height 20
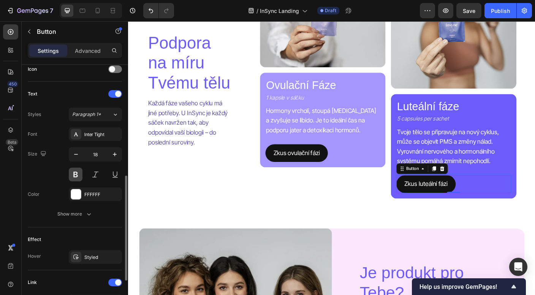
scroll to position [253, 0]
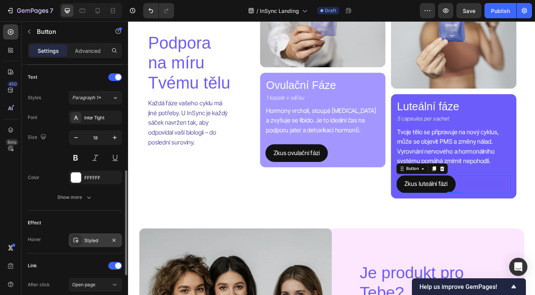
click at [99, 240] on div "Styled" at bounding box center [95, 240] width 22 height 7
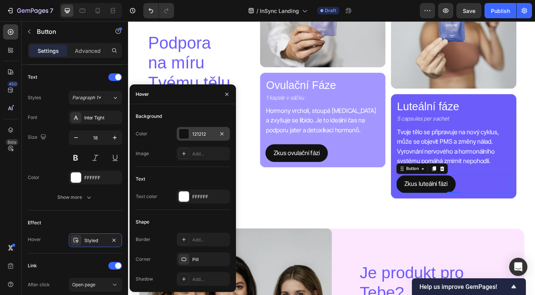
click at [208, 133] on div "121212" at bounding box center [203, 134] width 22 height 7
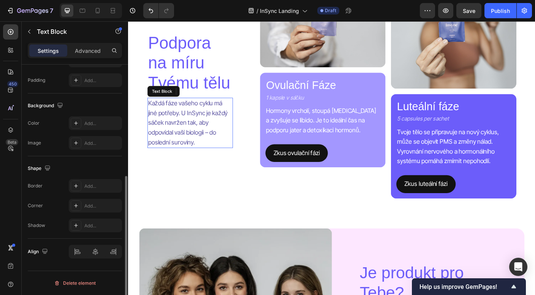
click at [218, 147] on p "Každá fáze vašeho cyklu má jiné potřeby. U InSync je každý sáček navržen tak, a…" at bounding box center [197, 134] width 94 height 55
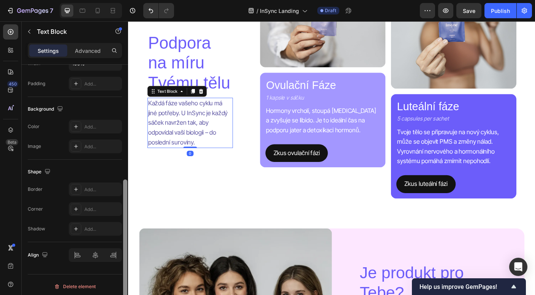
scroll to position [198, 0]
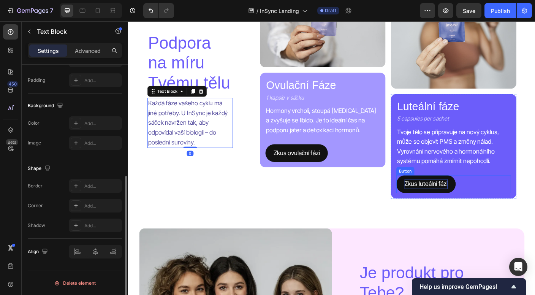
click at [480, 204] on p "Zkus luteální fázi" at bounding box center [461, 203] width 48 height 11
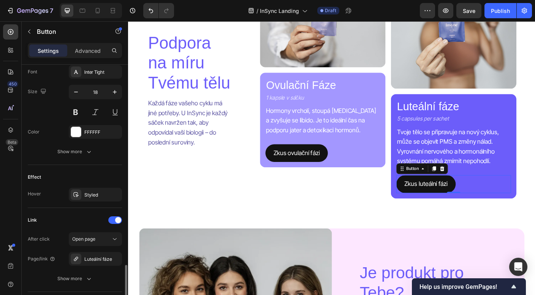
scroll to position [352, 0]
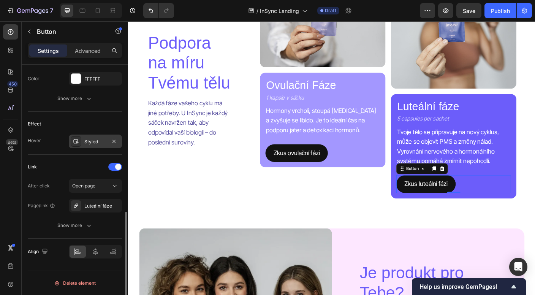
click at [98, 142] on div "Styled" at bounding box center [95, 141] width 22 height 7
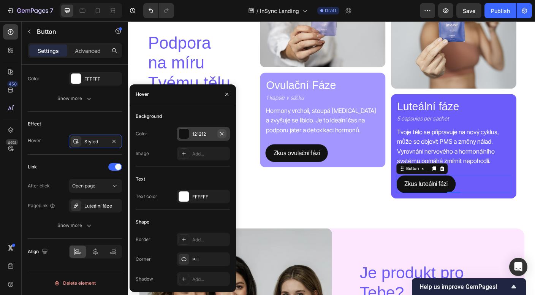
click at [223, 134] on icon "button" at bounding box center [221, 133] width 3 height 3
click at [205, 133] on div "Add..." at bounding box center [210, 134] width 36 height 7
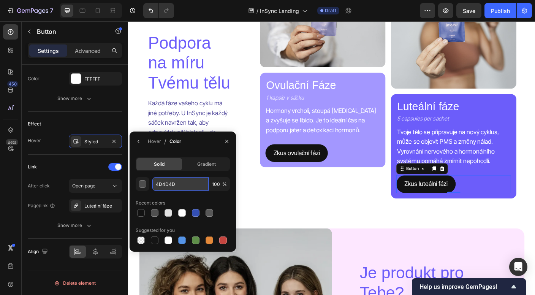
click at [178, 184] on input "4D4D4D" at bounding box center [180, 184] width 56 height 14
click at [177, 184] on input "4D4D4D" at bounding box center [180, 184] width 56 height 14
click at [140, 138] on icon "button" at bounding box center [139, 141] width 6 height 6
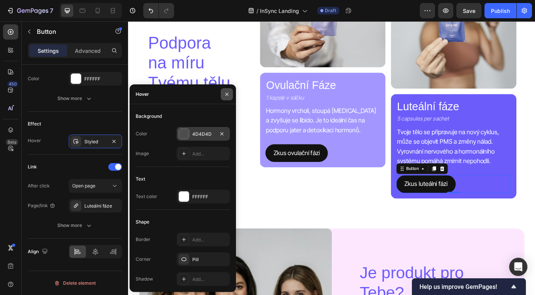
click at [226, 93] on icon "button" at bounding box center [226, 93] width 3 height 3
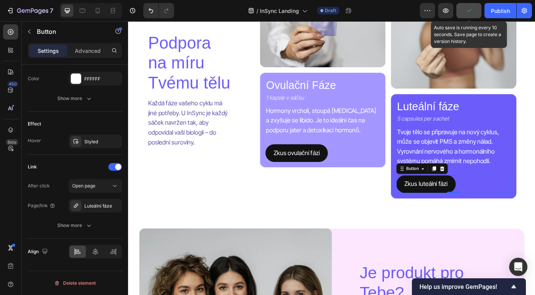
click at [479, 11] on button "button" at bounding box center [468, 10] width 25 height 15
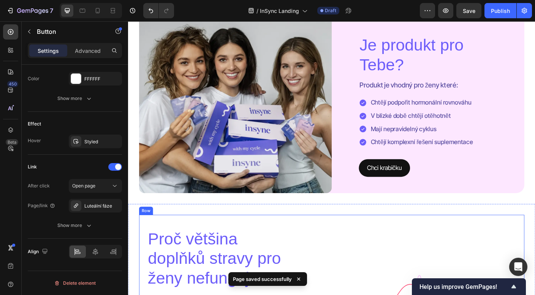
scroll to position [1325, 0]
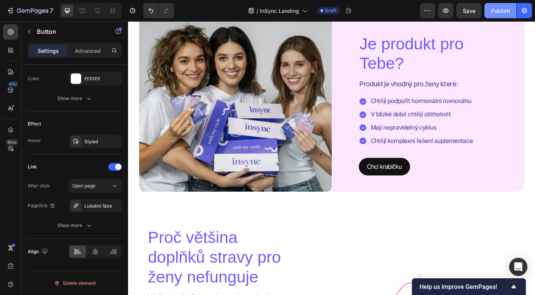
click at [505, 11] on div "Publish" at bounding box center [500, 11] width 19 height 8
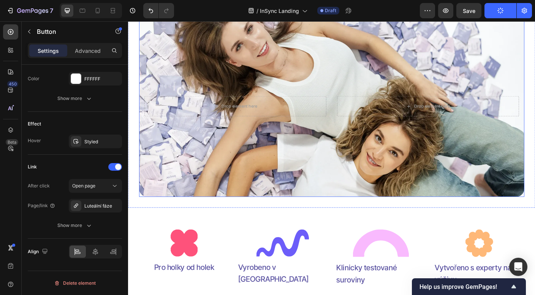
scroll to position [54, 0]
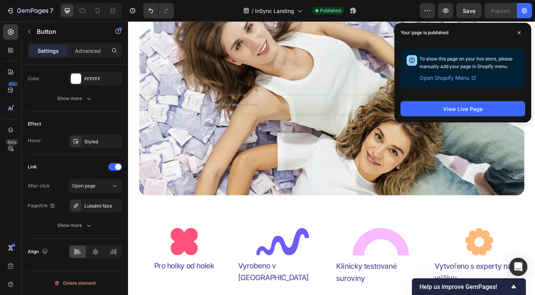
click at [446, 78] on span "Open Shopify Menu" at bounding box center [444, 77] width 50 height 9
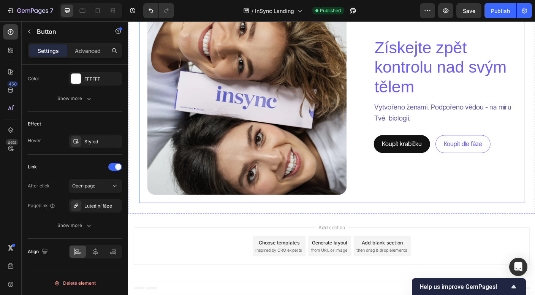
scroll to position [2019, 0]
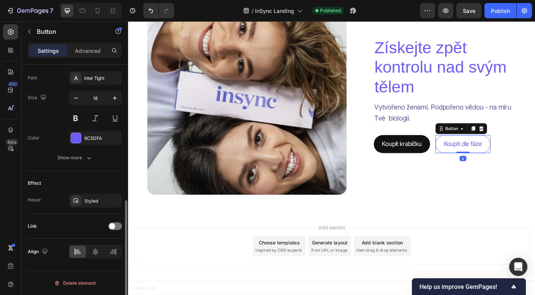
click at [475, 166] on div "Koupit dle fáze Button 0" at bounding box center [503, 158] width 62 height 20
click at [526, 140] on icon at bounding box center [523, 141] width 6 height 6
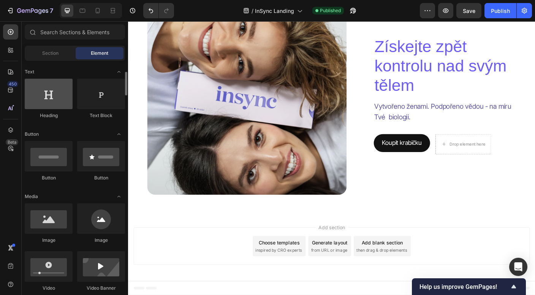
scroll to position [0, 0]
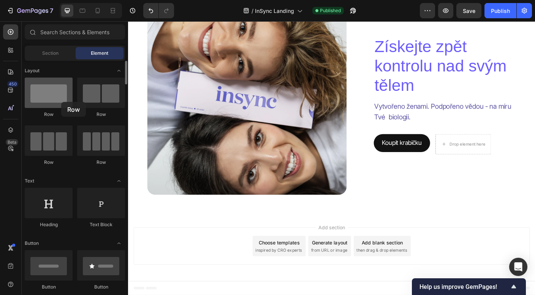
click at [61, 102] on div at bounding box center [49, 92] width 48 height 30
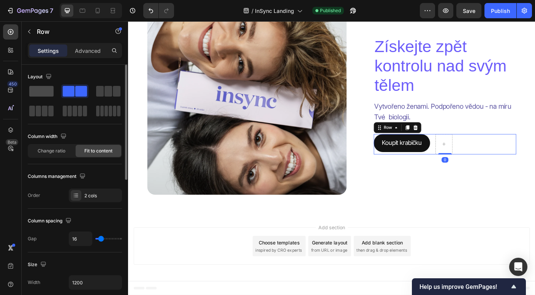
click at [43, 91] on span at bounding box center [41, 91] width 24 height 11
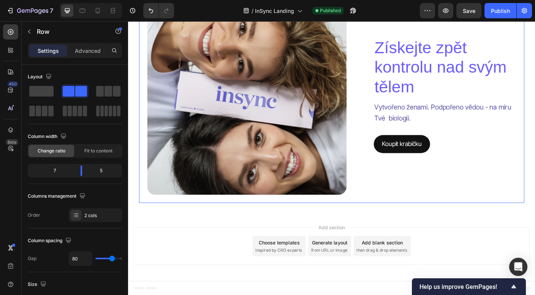
click at [460, 218] on div "Získejte zpět kontrolu nad svým tělem Heading Vytvořeno ženami. Podpořeno vědou…" at bounding box center [355, 104] width 431 height 242
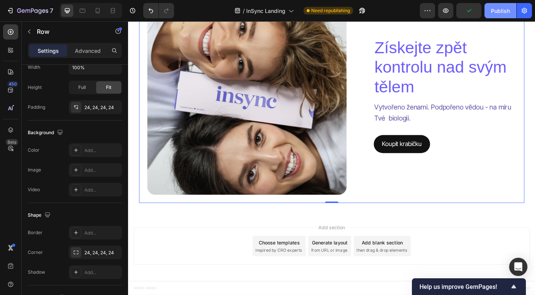
click at [499, 12] on div "Publish" at bounding box center [500, 11] width 19 height 8
click at [286, 294] on div "Add section Choose templates inspired by CRO experts Generate layout from URL o…" at bounding box center [356, 274] width 456 height 75
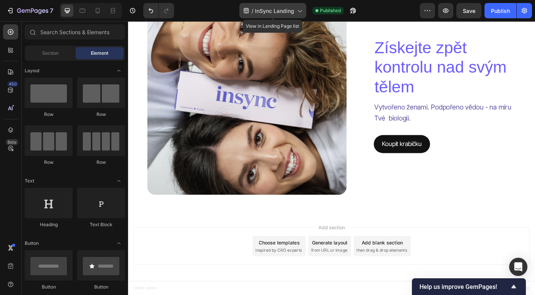
click at [279, 7] on span "InSync Landing" at bounding box center [274, 11] width 39 height 8
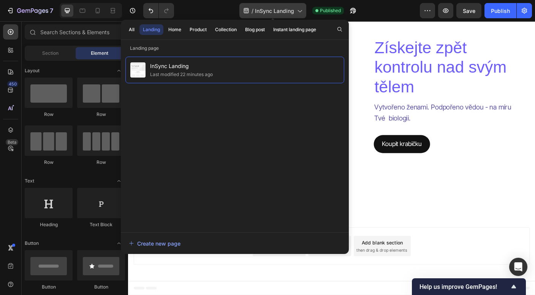
click at [271, 8] on span "InSync Landing" at bounding box center [274, 11] width 39 height 8
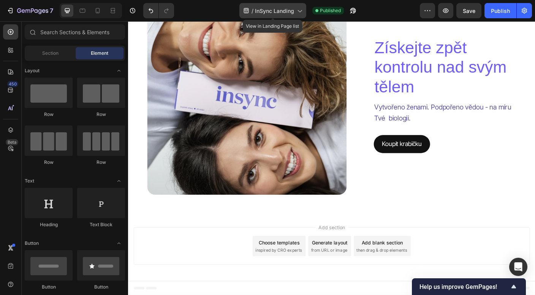
click at [271, 8] on span "InSync Landing" at bounding box center [274, 11] width 39 height 8
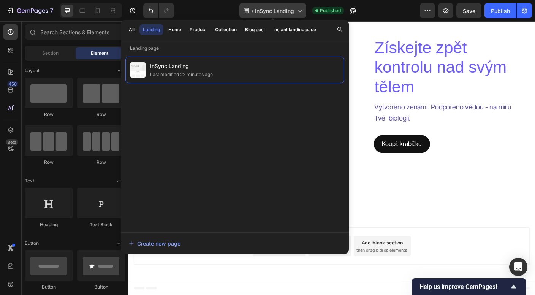
click at [300, 10] on icon at bounding box center [299, 11] width 8 height 8
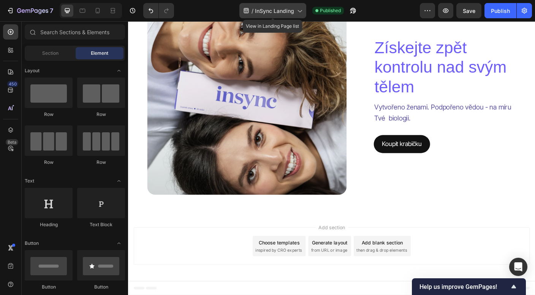
click at [300, 10] on icon at bounding box center [299, 11] width 8 height 8
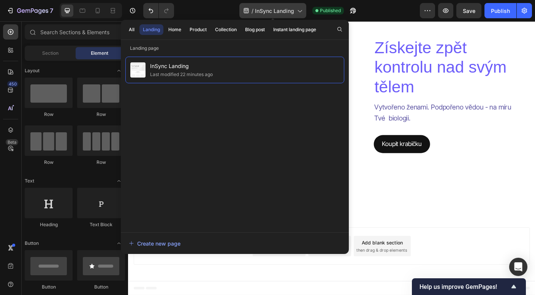
click at [242, 8] on icon at bounding box center [246, 11] width 8 height 8
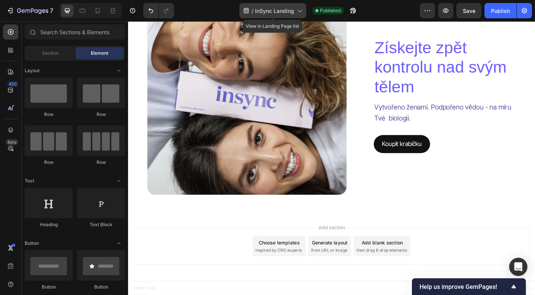
click at [245, 10] on icon at bounding box center [246, 10] width 5 height 5
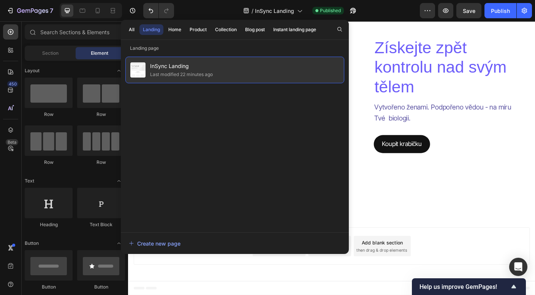
click at [210, 65] on span "InSync Landing" at bounding box center [181, 66] width 63 height 9
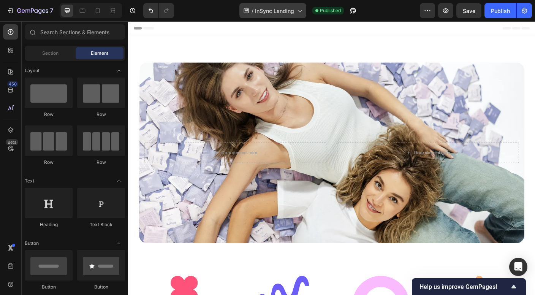
scroll to position [0, 0]
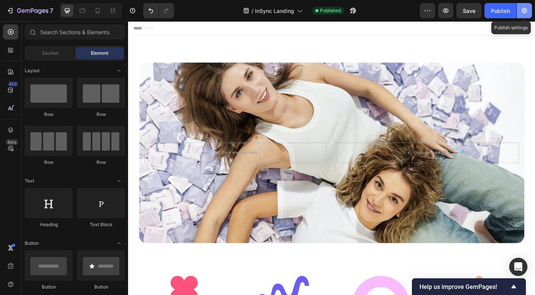
click at [526, 13] on icon "button" at bounding box center [523, 11] width 5 height 6
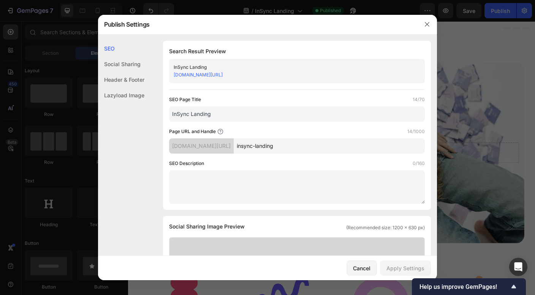
click at [201, 115] on input "InSync Landing" at bounding box center [297, 113] width 256 height 15
drag, startPoint x: 215, startPoint y: 116, endPoint x: 191, endPoint y: 114, distance: 24.0
click at [191, 114] on input "InSync Landing" at bounding box center [297, 113] width 256 height 15
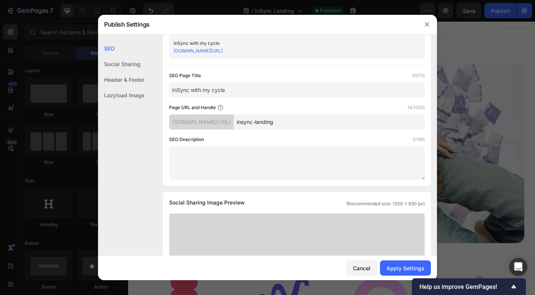
scroll to position [28, 0]
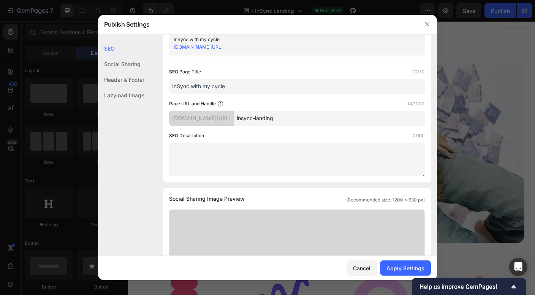
type input "InSync with my cycle"
click at [217, 156] on textarea at bounding box center [297, 158] width 256 height 33
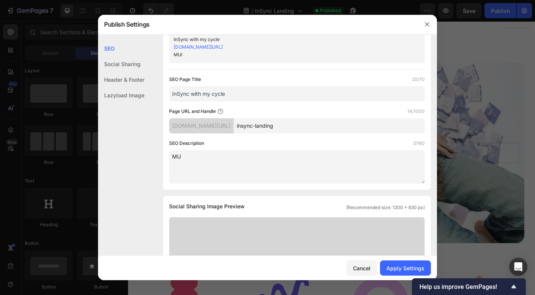
type textarea "M"
type textarea "D"
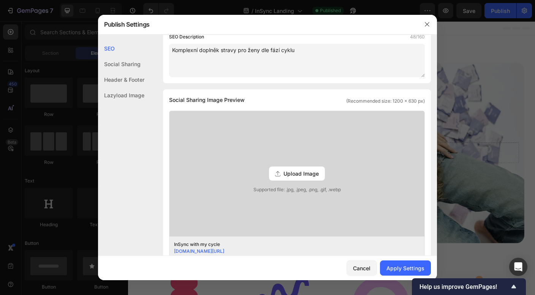
scroll to position [196, 0]
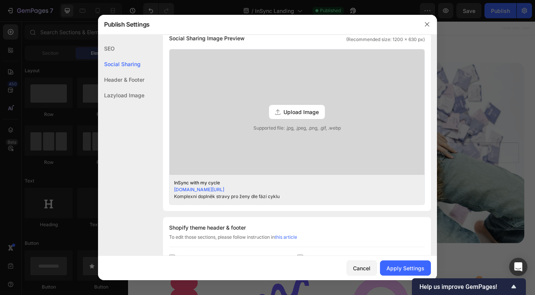
type textarea "Komplexní doplněk stravy pro ženy dle fází cyklu"
click at [300, 114] on span "Upload Image" at bounding box center [300, 112] width 35 height 8
click at [0, 0] on input "Upload Image Supported file: .jpg, .jpeg, .png, .gif, .webp" at bounding box center [0, 0] width 0 height 0
click at [391, 268] on div "Apply Settings" at bounding box center [405, 268] width 38 height 8
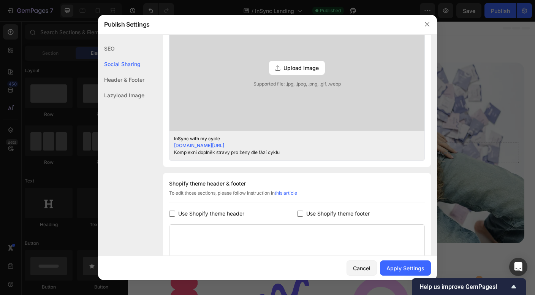
scroll to position [242, 0]
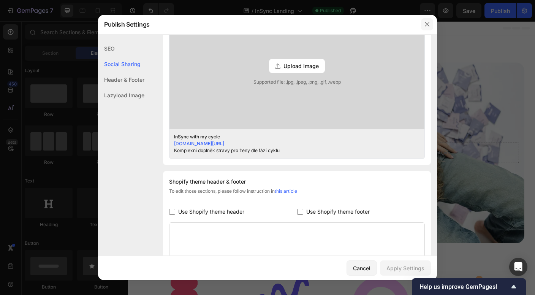
click at [429, 23] on icon "button" at bounding box center [427, 24] width 6 height 6
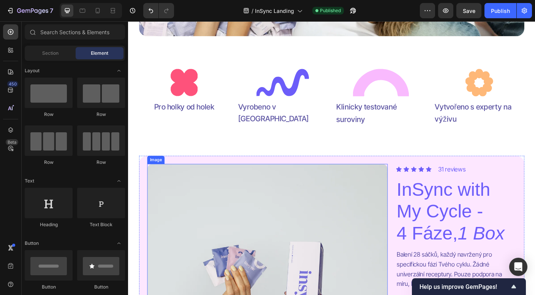
scroll to position [608, 0]
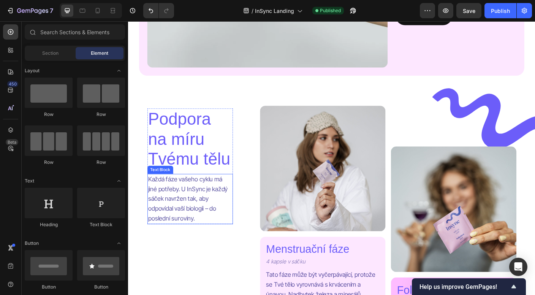
click at [196, 237] on p "Každá fáze vašeho cyklu má jiné potřeby. U InSync je každý sáček navržen tak, a…" at bounding box center [197, 220] width 94 height 55
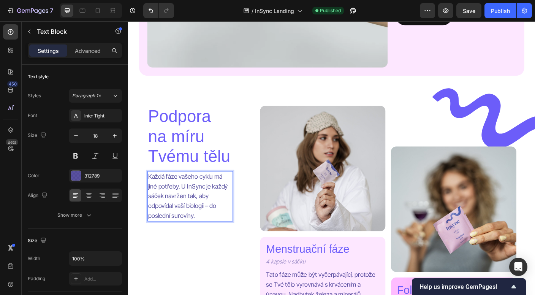
click at [187, 218] on p "Každá fáze vašeho cyklu má jiné potřeby. U InSync je každý sáček navržen tak, a…" at bounding box center [197, 217] width 94 height 55
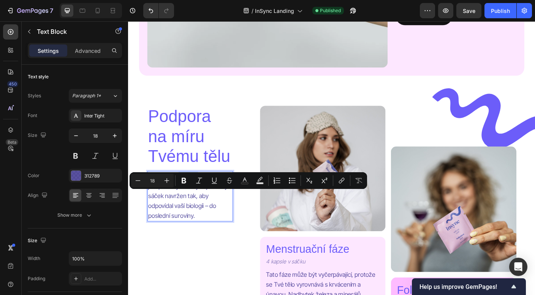
click at [187, 218] on p "Každá fáze vašeho cyklu má jiné potřeby. U InSync je každý sáček navržen tak, a…" at bounding box center [197, 217] width 94 height 55
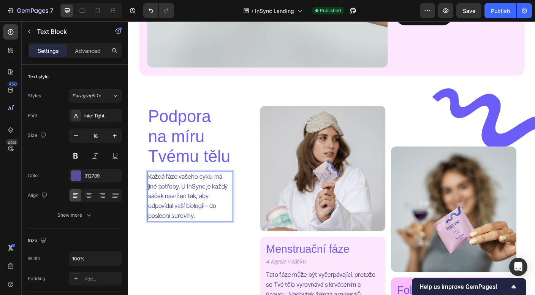
click at [187, 218] on p "Každá fáze vašeho cyklu má jiné potřeby. U InSync je každý sáček navržen tak, a…" at bounding box center [197, 217] width 94 height 55
click at [201, 228] on p "Každá fáze Tvého cyklu má jiné potřeby. U InSync je každý sáček navržen tak, ab…" at bounding box center [197, 217] width 94 height 55
click at [184, 244] on p "Každá fáze Tvého cyklu má jiné potřeby. U InSyncu je každý sáček navržen tak, a…" at bounding box center [197, 217] width 94 height 55
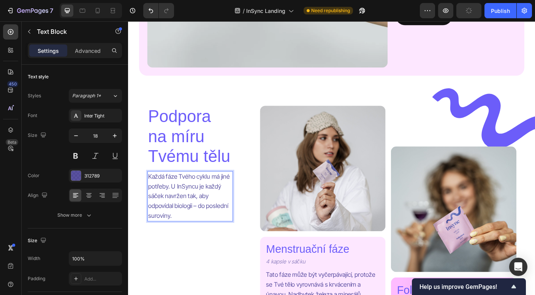
click at [200, 244] on p "Každá fáze Tvého cyklu má jiné potřeby. U InSyncu je každý sáček navržen tak, a…" at bounding box center [197, 217] width 94 height 55
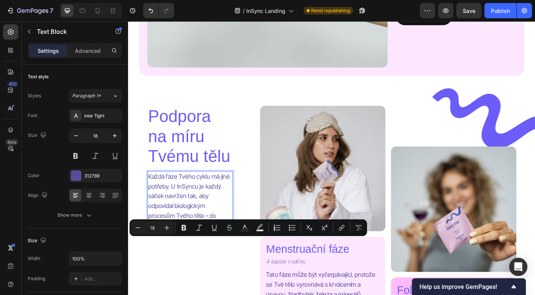
drag, startPoint x: 200, startPoint y: 269, endPoint x: 175, endPoint y: 270, distance: 24.7
click at [175, 255] on p "Každá fáze Tvého cyklu má jiné potřeby. U InSyncu je každý sáček navržen tak, a…" at bounding box center [197, 223] width 94 height 66
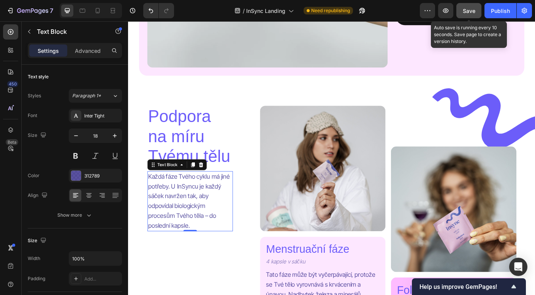
drag, startPoint x: 500, startPoint y: 14, endPoint x: 467, endPoint y: 5, distance: 34.4
click at [467, 6] on div "Preview Save Auto save is running every 10 seconds. Save page to create a versi…" at bounding box center [476, 10] width 112 height 15
click at [467, 5] on button "Save" at bounding box center [468, 10] width 25 height 15
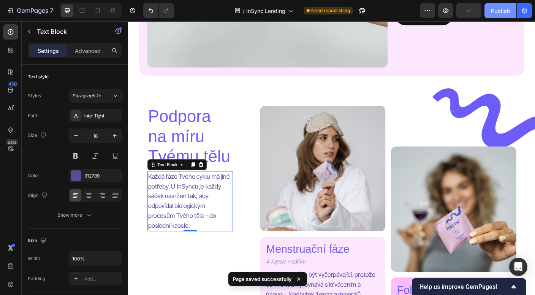
click at [501, 11] on div "Publish" at bounding box center [500, 11] width 19 height 8
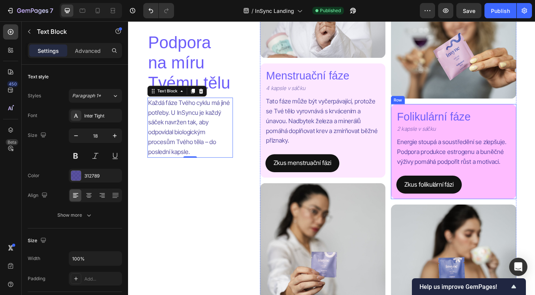
scroll to position [941, 0]
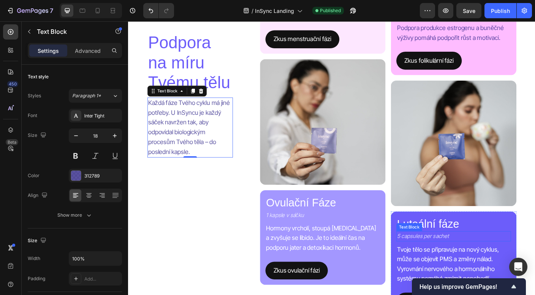
click at [459, 262] on p "5 capsules per sachet" at bounding box center [458, 262] width 58 height 10
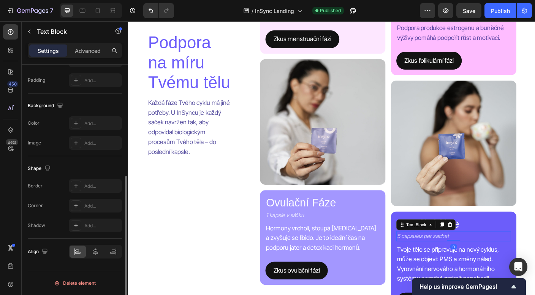
click at [459, 262] on p "5 capsules per sachet" at bounding box center [458, 262] width 58 height 10
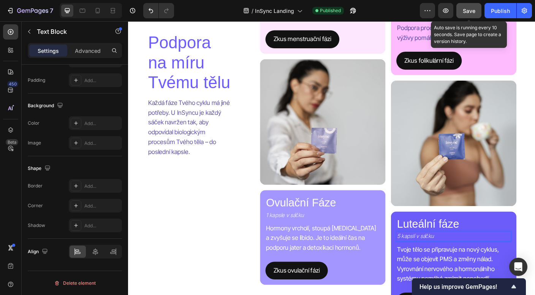
click at [467, 14] on div "Save" at bounding box center [469, 11] width 13 height 8
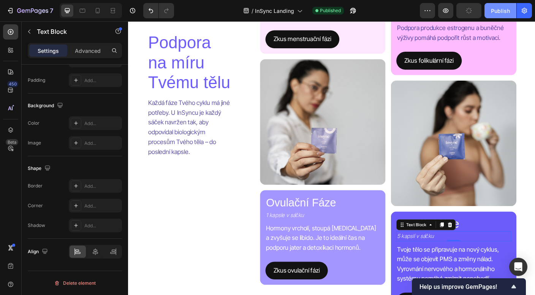
click at [488, 14] on button "Publish" at bounding box center [500, 10] width 32 height 15
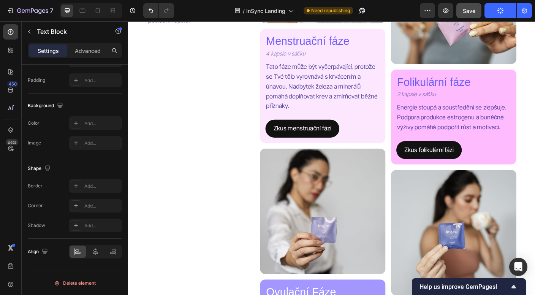
scroll to position [875, 0]
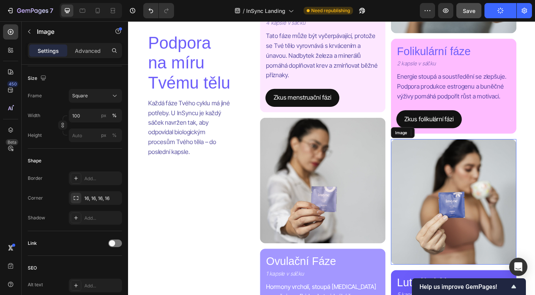
click at [486, 251] on img at bounding box center [492, 223] width 141 height 141
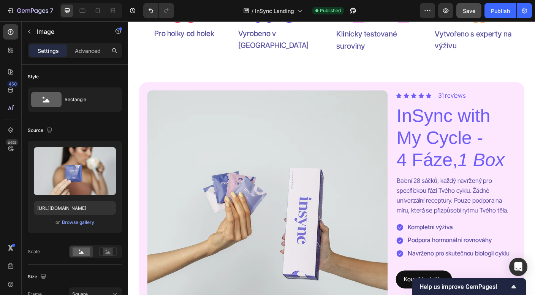
scroll to position [304, 0]
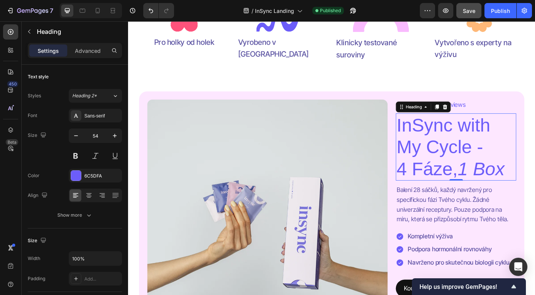
click at [532, 187] on icon "1 Box" at bounding box center [523, 186] width 52 height 23
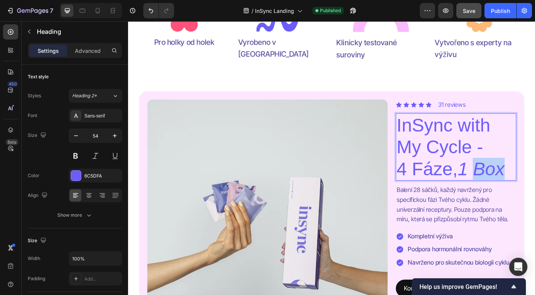
click at [532, 187] on icon "1 Box" at bounding box center [523, 186] width 52 height 23
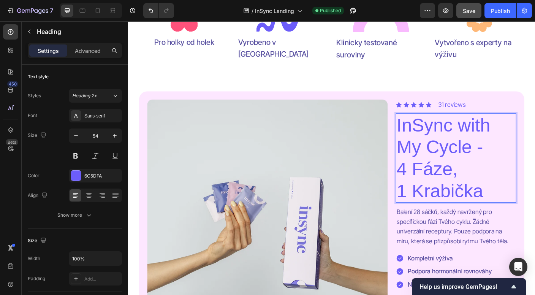
click at [459, 211] on p "InSync with My Cycle - 4 Fáze, 1 Krabička" at bounding box center [494, 174] width 133 height 98
click at [452, 185] on p "InSync with My Cycle - 4 Fáze, 1 krabička" at bounding box center [494, 174] width 133 height 98
click at [461, 187] on p "InSync with My Cycle - 4 Fáze, 1 krabička" at bounding box center [494, 174] width 133 height 98
click at [501, 14] on div "Publish" at bounding box center [500, 11] width 19 height 8
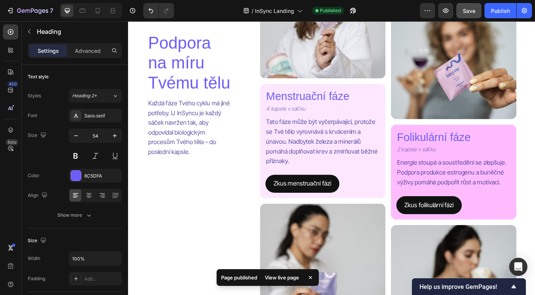
scroll to position [784, 0]
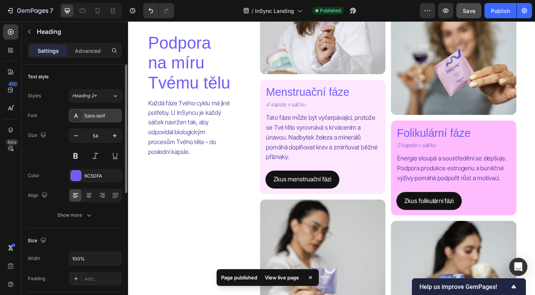
click at [74, 116] on icon at bounding box center [76, 115] width 6 height 6
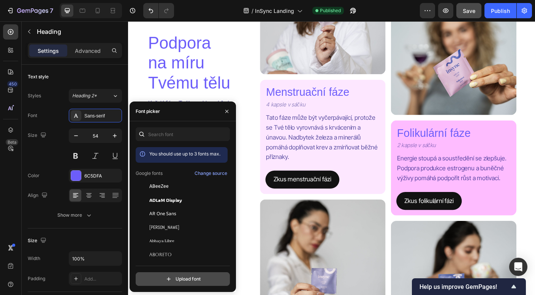
scroll to position [0, 0]
click at [188, 277] on input "file" at bounding box center [199, 278] width 190 height 13
type input "C:\fakepath\Aeonik-Regular.otf"
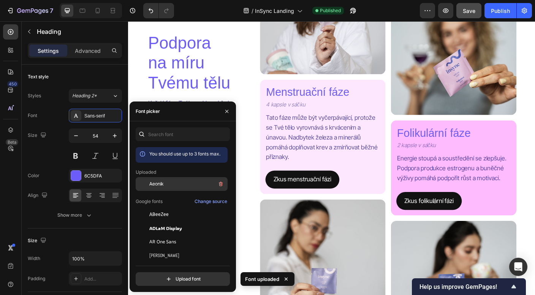
click at [178, 182] on div "Aeonik" at bounding box center [187, 183] width 77 height 9
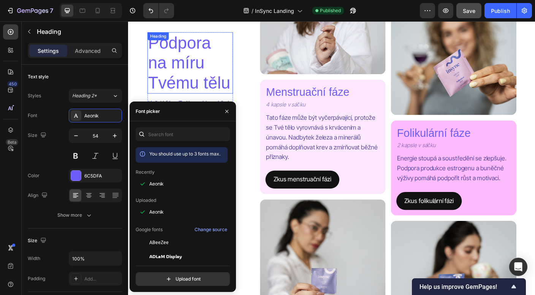
click at [223, 66] on h2 "Podpora na míru Tvému tělu" at bounding box center [197, 67] width 96 height 68
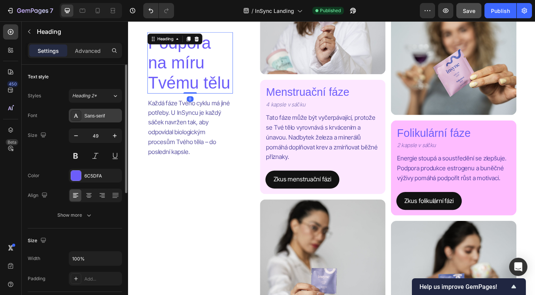
click at [102, 117] on div "Sans-serif" at bounding box center [102, 115] width 36 height 7
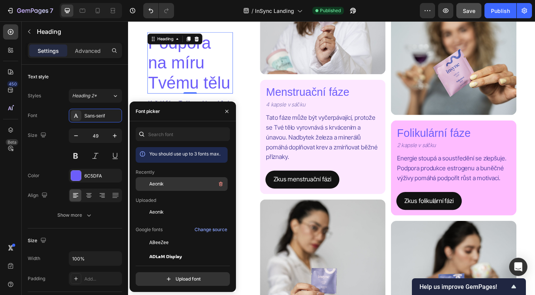
click at [165, 184] on div "Aeonik" at bounding box center [187, 183] width 77 height 9
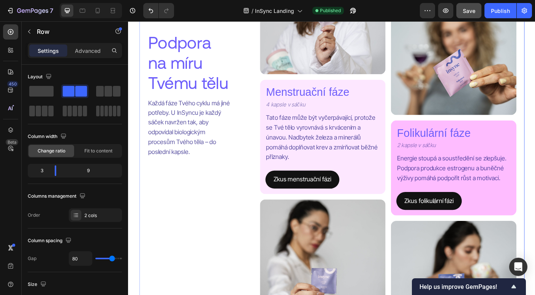
click at [252, 119] on div "Podpora na míru Tvému tělu Heading 0 Každá fáze Tvého cyklu má jiné potřeby. U …" at bounding box center [355, 224] width 431 height 586
click at [207, 158] on p "Každá fáze Tvého cyklu má jiné potřeby. U InSyncu je každý sáček navržen tak, a…" at bounding box center [197, 140] width 94 height 66
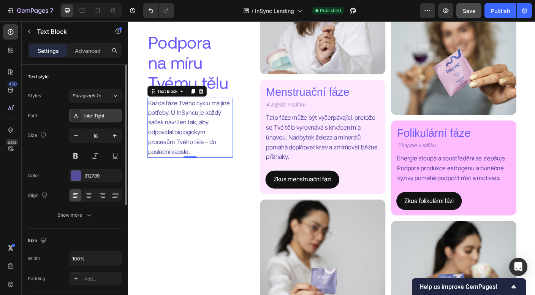
click at [101, 119] on div "Inter Tight" at bounding box center [102, 115] width 36 height 7
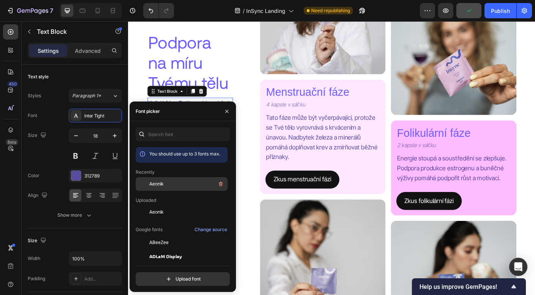
click at [178, 186] on div "Aeonik" at bounding box center [187, 183] width 77 height 9
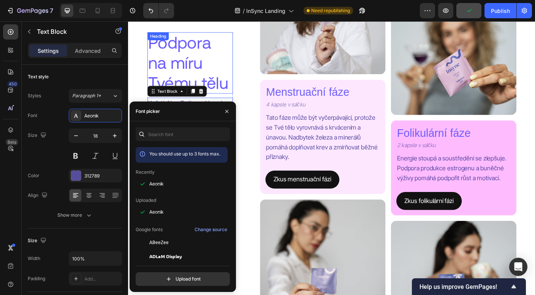
click at [239, 75] on h2 "Podpora na míru Tvému tělu" at bounding box center [197, 67] width 96 height 68
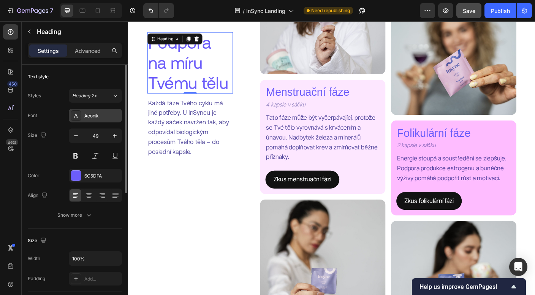
click at [101, 112] on div "Aeonik" at bounding box center [102, 115] width 36 height 7
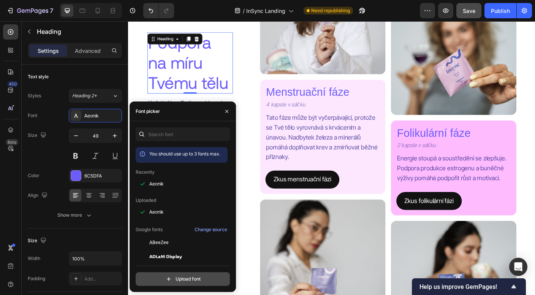
click at [174, 283] on input "file" at bounding box center [199, 278] width 190 height 13
type input "C:\fakepath\Aeonik-Light.otf"
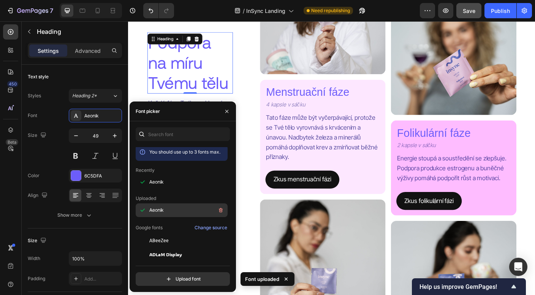
scroll to position [5, 0]
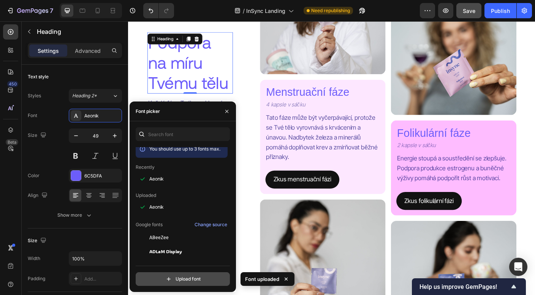
click at [178, 278] on input "file" at bounding box center [199, 278] width 190 height 13
type input "C:\fakepath\Aeonik-Light.otf"
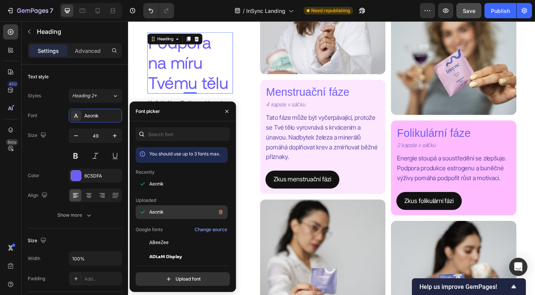
scroll to position [0, 0]
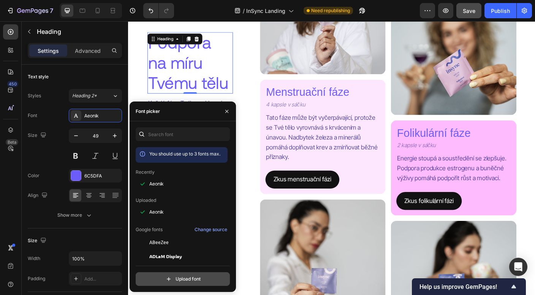
click at [179, 275] on input "file" at bounding box center [199, 278] width 190 height 13
type input "C:\fakepath\DomaineDisplay-Regular.otf"
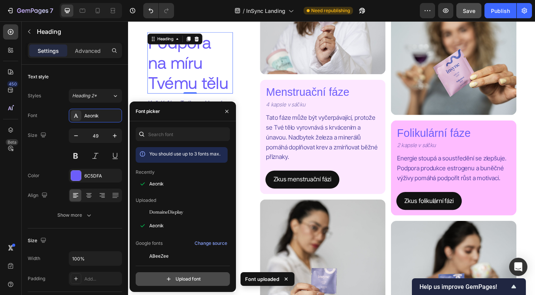
click at [180, 278] on input "file" at bounding box center [199, 278] width 190 height 13
type input "C:\fakepath\Aeonik-Bold.otf"
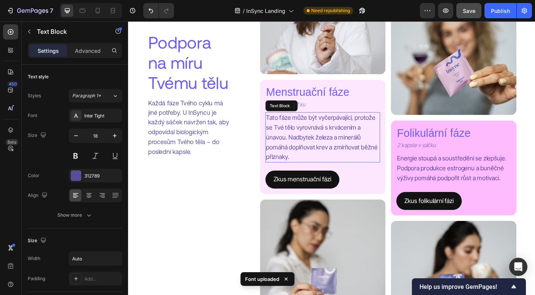
click at [305, 155] on p "Tato fáze může být vyčerpávající, protože se Tvé tělo vyrovnává s krvácením a ú…" at bounding box center [345, 151] width 127 height 55
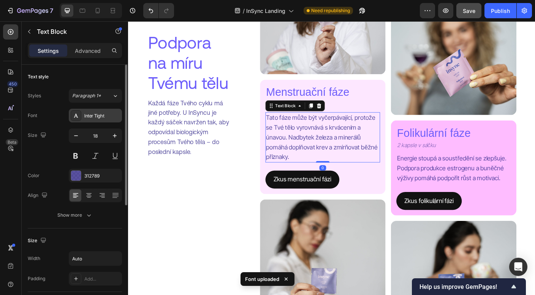
click at [98, 119] on div "Inter Tight" at bounding box center [95, 116] width 53 height 14
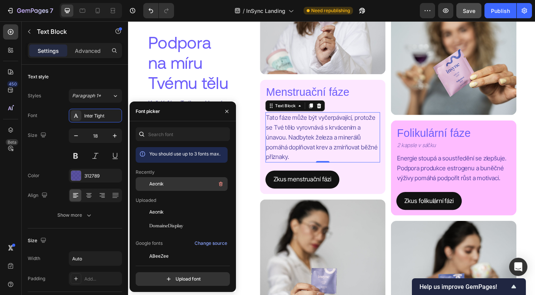
click at [167, 183] on div "Aeonik" at bounding box center [187, 183] width 77 height 9
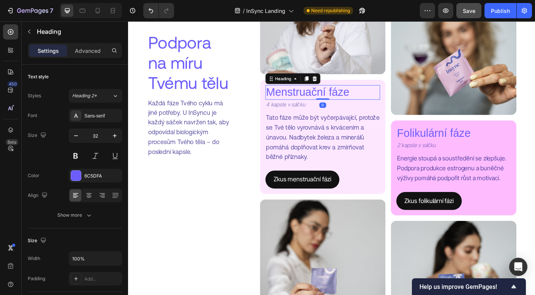
click at [348, 101] on h2 "Menstruační fáze" at bounding box center [345, 101] width 128 height 16
click at [100, 118] on div "Sans-serif" at bounding box center [102, 115] width 36 height 7
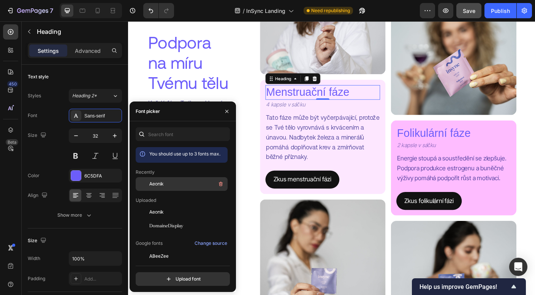
click at [157, 184] on span "Aeonik" at bounding box center [156, 183] width 14 height 7
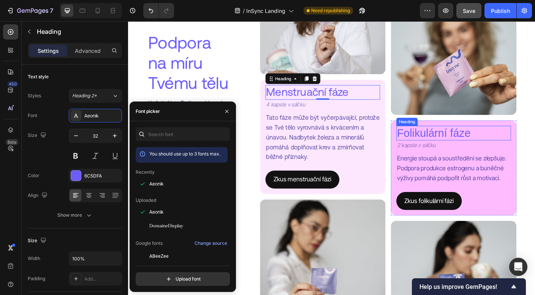
click at [457, 149] on h2 "Folikulární fáze" at bounding box center [492, 146] width 128 height 16
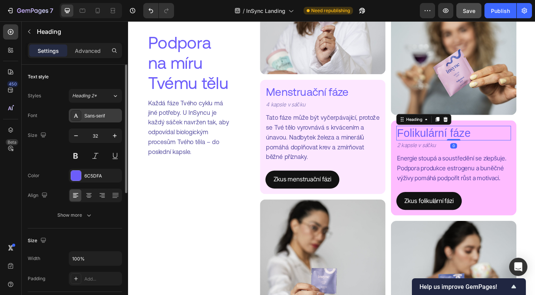
click at [94, 120] on div "Sans-serif" at bounding box center [95, 116] width 53 height 14
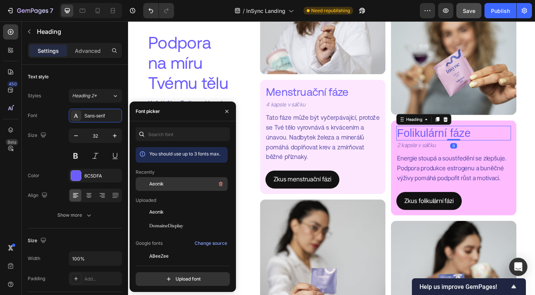
click at [160, 180] on span "Aeonik" at bounding box center [156, 183] width 14 height 7
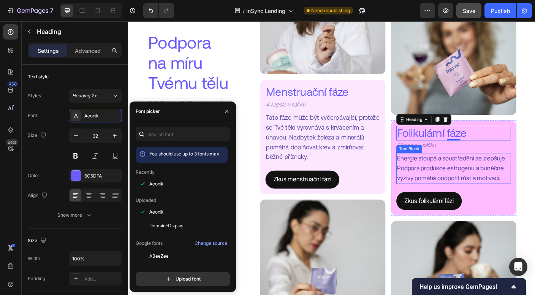
click at [475, 177] on p "Energie stoupá a soustředění se zlepšuje. Podpora produkce estrogenu a buněčné …" at bounding box center [492, 185] width 127 height 33
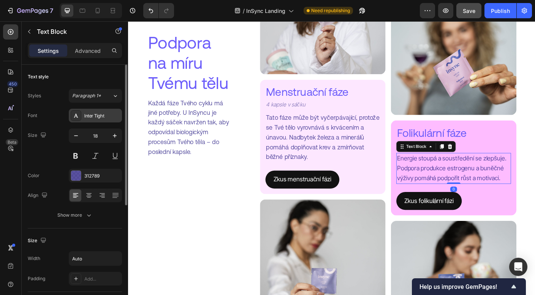
click at [101, 114] on div "Inter Tight" at bounding box center [102, 115] width 36 height 7
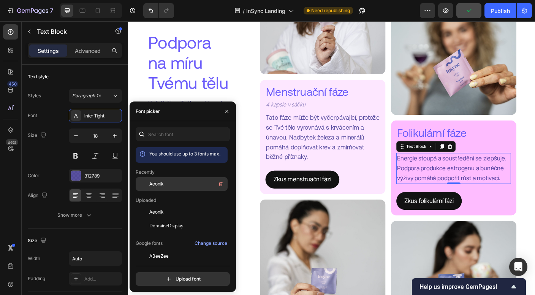
click at [166, 182] on div "Aeonik" at bounding box center [187, 183] width 77 height 9
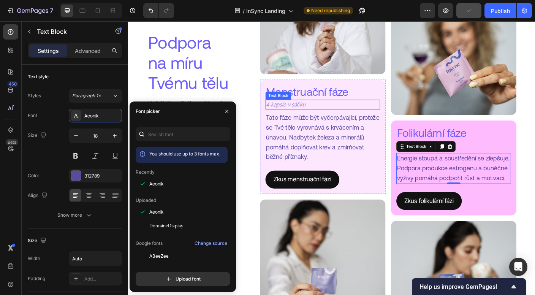
click at [319, 112] on p "4 kapsle v sáčku" at bounding box center [304, 115] width 44 height 10
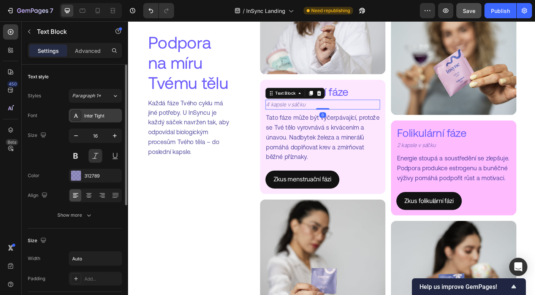
click at [99, 112] on div "Inter Tight" at bounding box center [102, 115] width 36 height 7
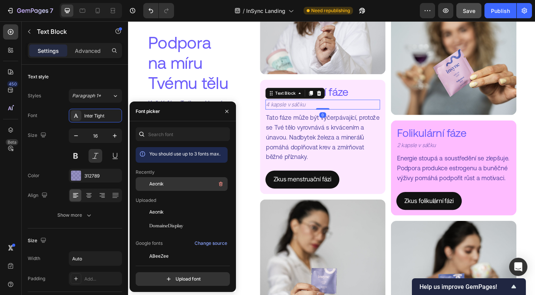
click at [168, 180] on div "Aeonik" at bounding box center [187, 183] width 77 height 9
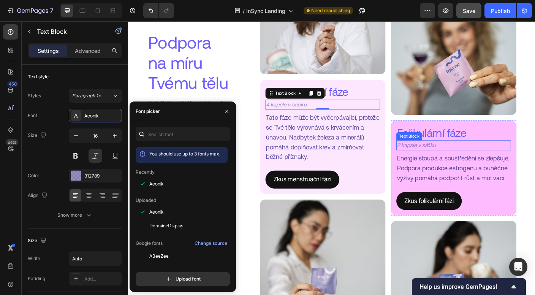
click at [459, 162] on p "2 kapsle v sáčku" at bounding box center [451, 160] width 44 height 10
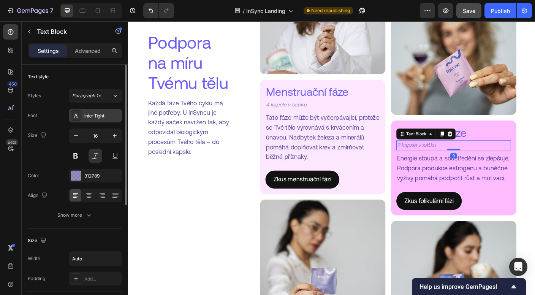
click at [88, 115] on div "Inter Tight" at bounding box center [102, 115] width 36 height 7
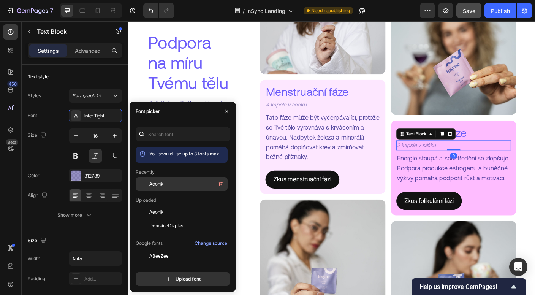
click at [155, 183] on span "Aeonik" at bounding box center [156, 183] width 14 height 7
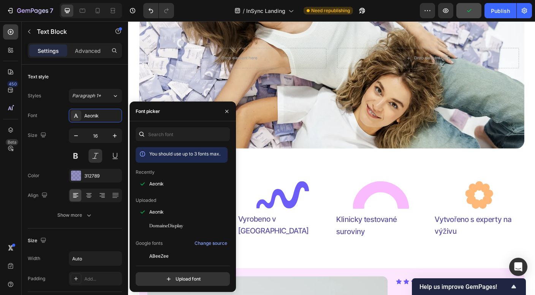
scroll to position [141, 0]
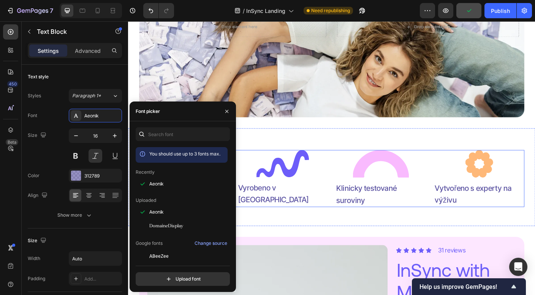
click at [384, 201] on p "Klinicky testované suroviny" at bounding box center [411, 214] width 100 height 27
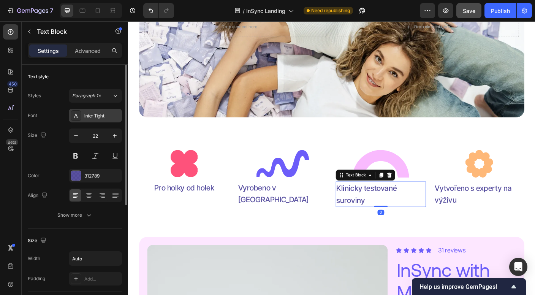
click at [78, 115] on icon at bounding box center [76, 115] width 6 height 6
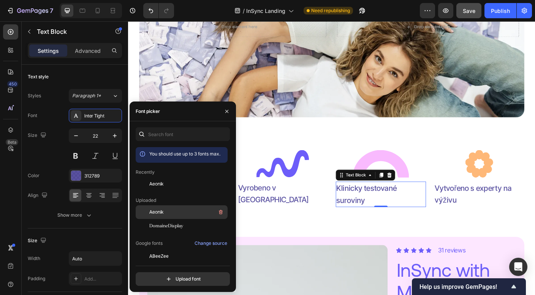
click at [175, 215] on div "Aeonik" at bounding box center [187, 211] width 77 height 9
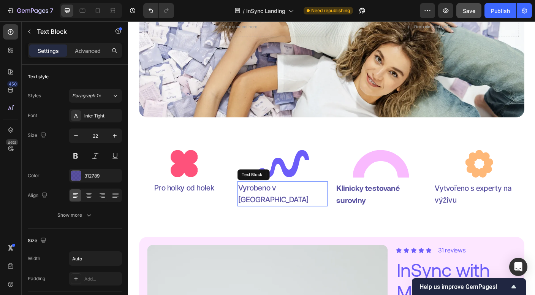
click at [302, 212] on p "Vyrobeno v [GEOGRAPHIC_DATA]" at bounding box center [301, 214] width 100 height 27
click at [99, 115] on div "Inter Tight" at bounding box center [102, 115] width 36 height 7
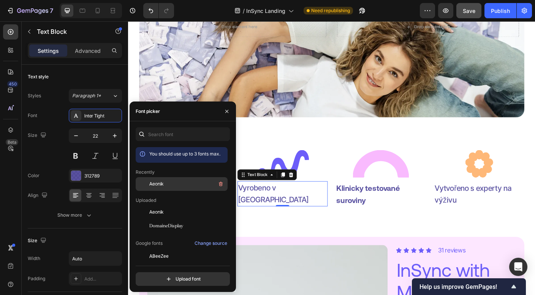
click at [158, 183] on span "Aeonik" at bounding box center [156, 183] width 14 height 7
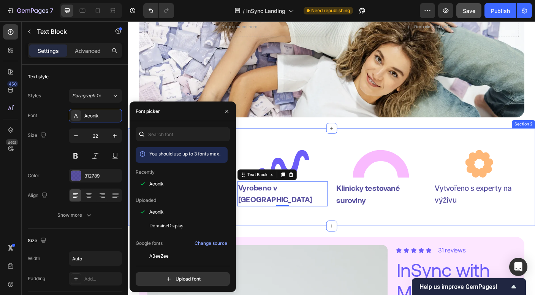
click at [268, 231] on div "Image Pro holky od holek Text Block Image Vyrobeno v ČR Text Block 0 Image Klin…" at bounding box center [355, 195] width 431 height 85
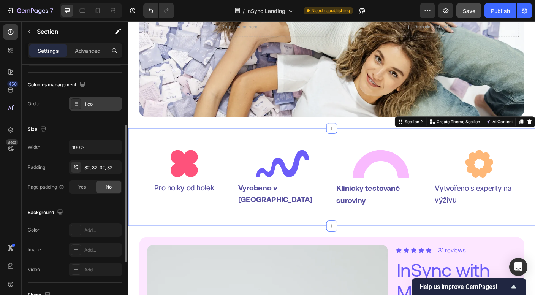
scroll to position [112, 0]
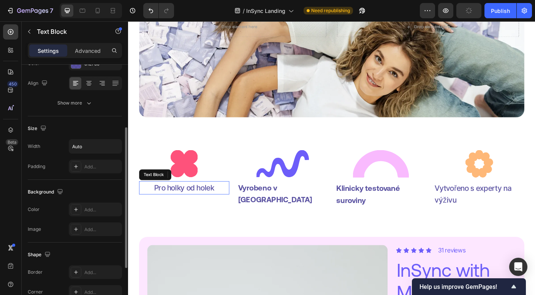
click at [192, 208] on p "Pro holky od holek" at bounding box center [190, 207] width 67 height 13
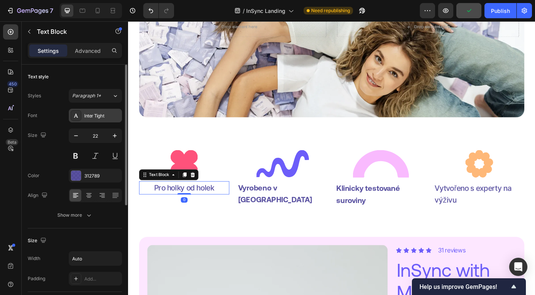
click at [106, 121] on div "Inter Tight" at bounding box center [95, 116] width 53 height 14
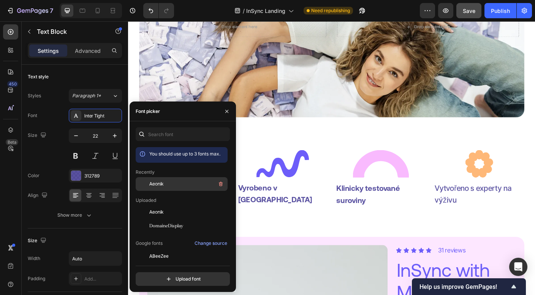
click at [177, 184] on div "Aeonik" at bounding box center [187, 183] width 77 height 9
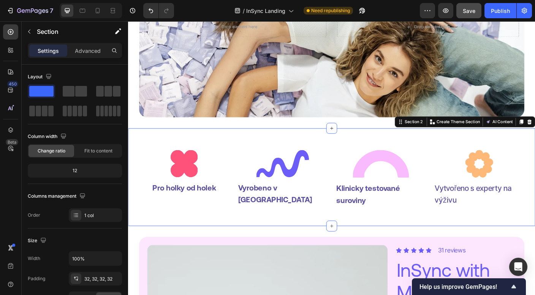
click at [322, 238] on div "Image Pro holky od holek Text Block Image Vyrobeno v ČR Text Block Image Klinic…" at bounding box center [355, 195] width 431 height 85
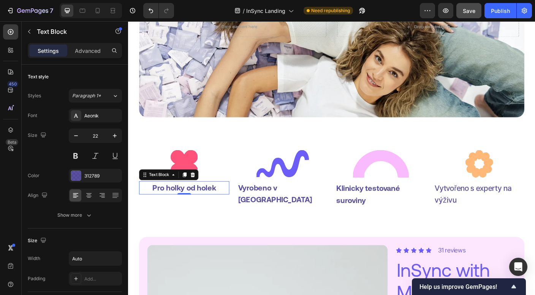
click at [185, 207] on p "Pro holky od holek" at bounding box center [190, 207] width 71 height 13
click at [104, 87] on div "Text style Styles Paragraph 1* Font Aeonik Size 22 Color 312789 Align Show more" at bounding box center [75, 147] width 94 height 164
click at [109, 95] on div "Paragraph 1*" at bounding box center [92, 95] width 40 height 7
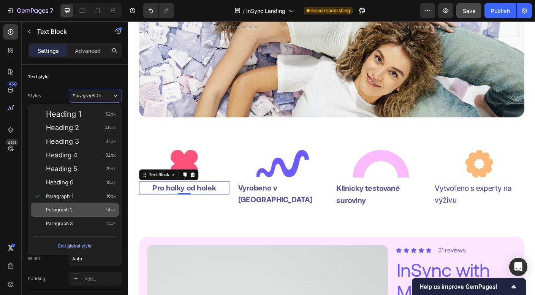
click at [93, 206] on div "Paragraph 2 14px" at bounding box center [81, 210] width 70 height 8
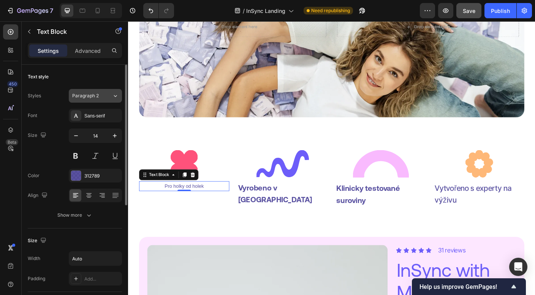
click at [112, 96] on icon at bounding box center [115, 96] width 6 height 8
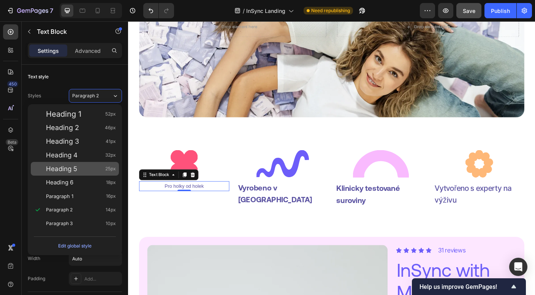
click at [90, 166] on div "Heading 5 25px" at bounding box center [81, 169] width 70 height 8
type input "25"
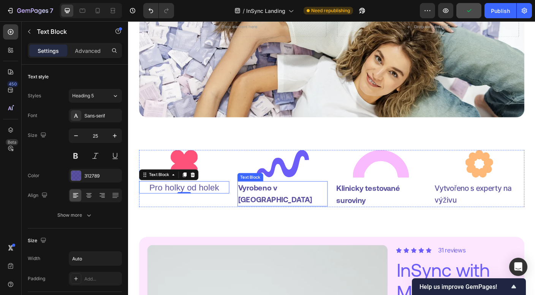
click at [293, 209] on p "Vyrobeno v [GEOGRAPHIC_DATA]" at bounding box center [301, 214] width 100 height 27
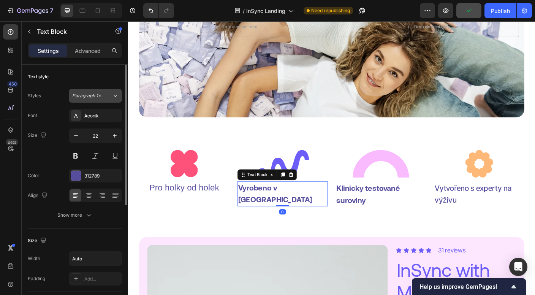
click at [100, 93] on span "Paragraph 1*" at bounding box center [86, 95] width 29 height 7
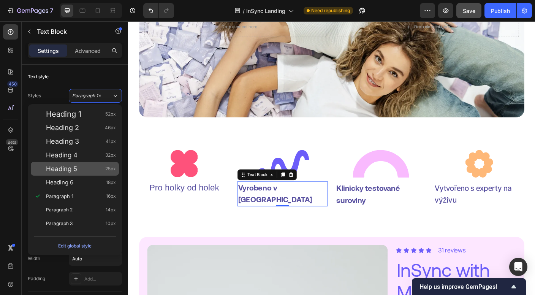
click at [87, 165] on div "Heading 5 25px" at bounding box center [81, 169] width 70 height 8
type input "25"
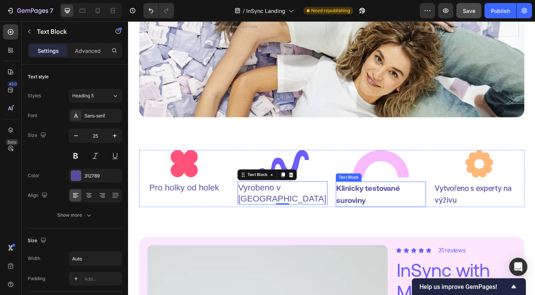
click at [396, 212] on p "Klinicky testované suroviny" at bounding box center [411, 214] width 100 height 27
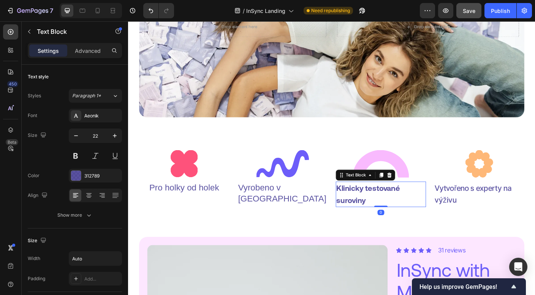
click at [393, 213] on p "Klinicky testované suroviny" at bounding box center [411, 214] width 100 height 27
click at [382, 212] on p "Klinicky testované suroviny" at bounding box center [411, 214] width 100 height 27
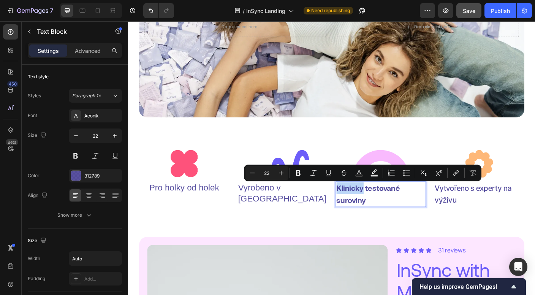
click at [382, 212] on p "Klinicky testované suroviny" at bounding box center [411, 214] width 100 height 27
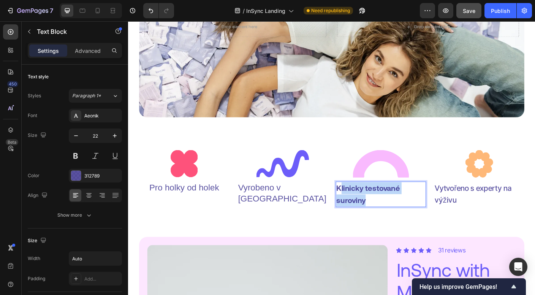
drag, startPoint x: 400, startPoint y: 226, endPoint x: 365, endPoint y: 202, distance: 42.4
click at [365, 202] on p "Klinicky testované suroviny" at bounding box center [411, 214] width 100 height 27
click at [369, 214] on p "Klinicky testované suroviny" at bounding box center [411, 214] width 100 height 27
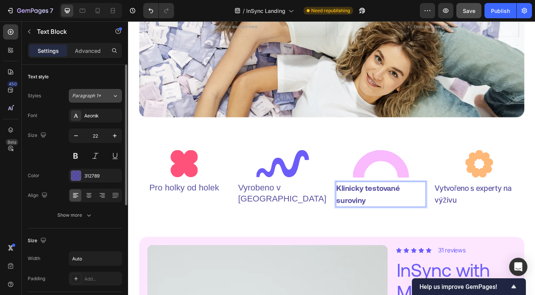
click at [103, 100] on button "Paragraph 1*" at bounding box center [95, 96] width 53 height 14
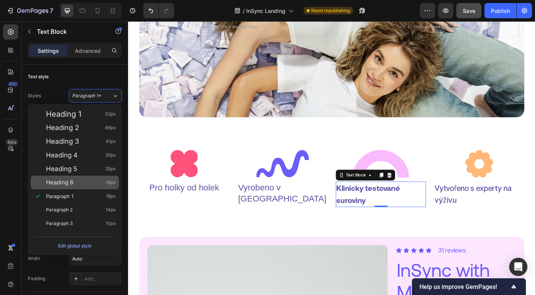
click at [92, 180] on div "Heading 6 18px" at bounding box center [81, 182] width 70 height 8
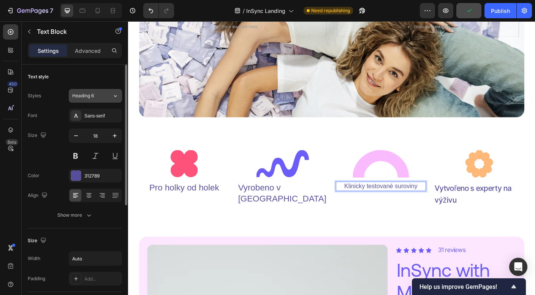
click at [105, 95] on div "Heading 6" at bounding box center [92, 95] width 40 height 7
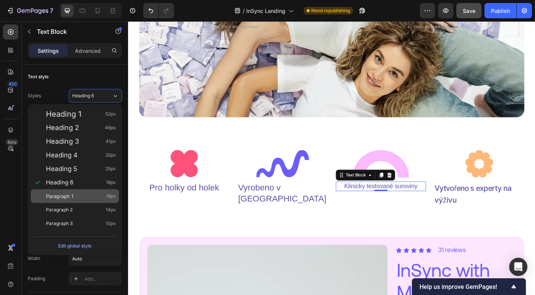
click at [85, 194] on div "Paragraph 1 16px" at bounding box center [81, 196] width 70 height 8
type input "16"
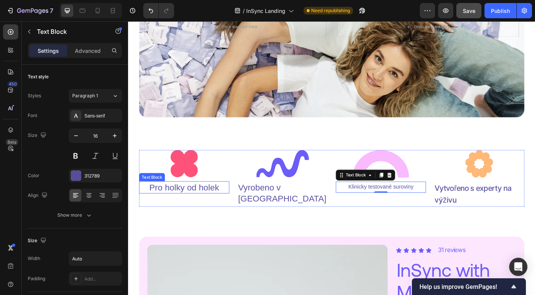
click at [208, 209] on p "Pro holky od holek" at bounding box center [191, 207] width 78 height 13
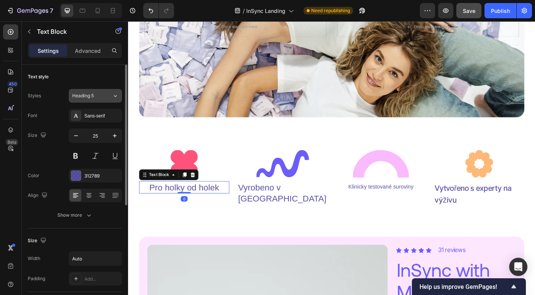
click at [105, 96] on div "Heading 5" at bounding box center [92, 95] width 40 height 7
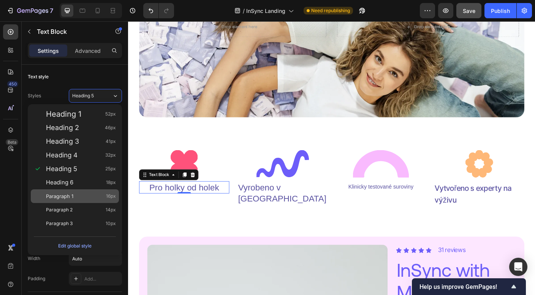
click at [94, 193] on div "Paragraph 1 16px" at bounding box center [81, 196] width 70 height 8
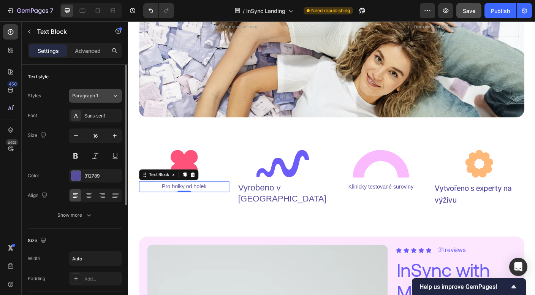
click at [114, 101] on button "Paragraph 1" at bounding box center [95, 96] width 53 height 14
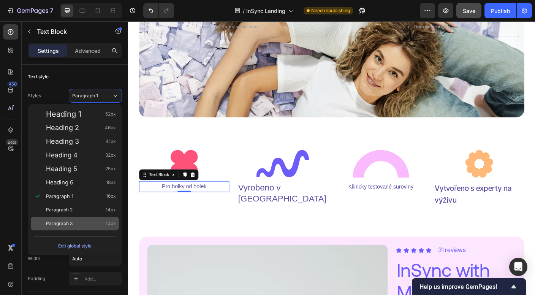
click at [95, 223] on div "Paragraph 3 10px" at bounding box center [81, 224] width 70 height 8
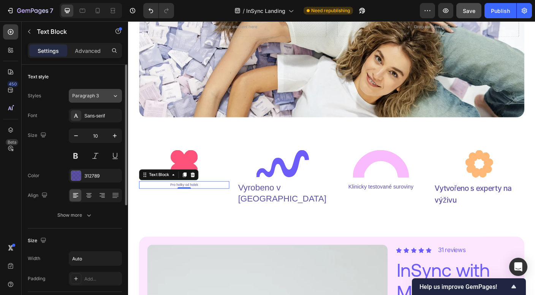
click at [103, 98] on div "Paragraph 3" at bounding box center [92, 95] width 40 height 7
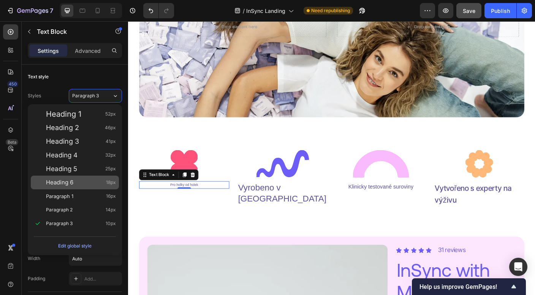
click at [85, 180] on div "Heading 6 18px" at bounding box center [81, 182] width 70 height 8
type input "18"
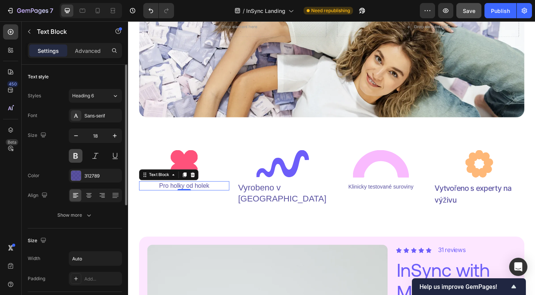
click at [81, 156] on button at bounding box center [76, 156] width 14 height 14
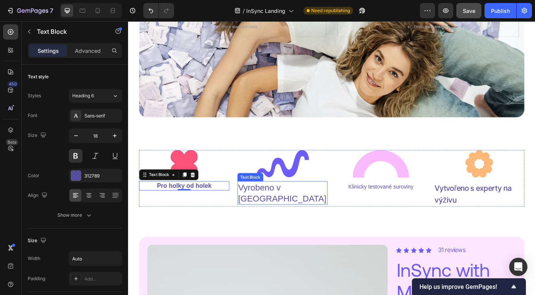
click at [286, 206] on p "Vyrobeno v [GEOGRAPHIC_DATA]" at bounding box center [301, 213] width 100 height 25
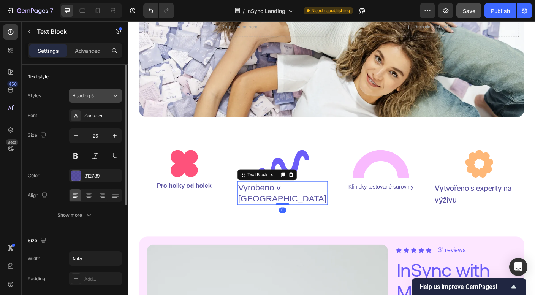
click at [98, 96] on div "Heading 5" at bounding box center [87, 95] width 31 height 7
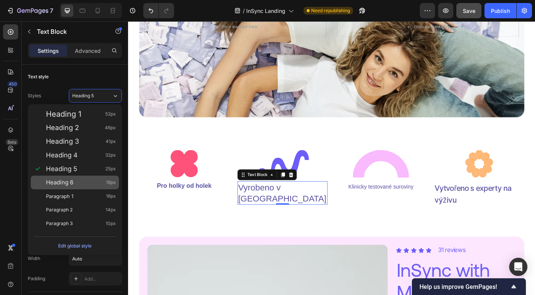
click at [94, 181] on div "Heading 6 18px" at bounding box center [81, 182] width 70 height 8
type input "18"
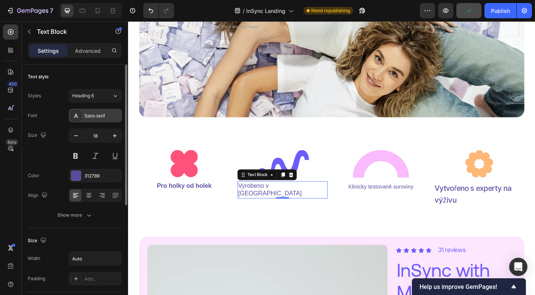
click at [101, 120] on div "Sans-serif" at bounding box center [95, 116] width 53 height 14
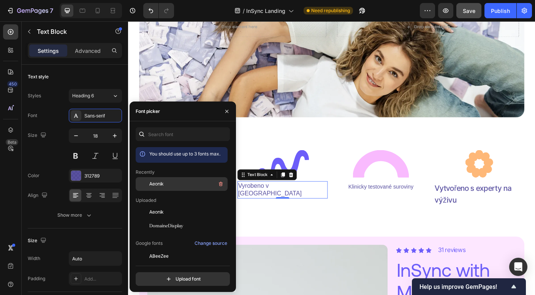
click at [174, 183] on div "Aeonik" at bounding box center [187, 183] width 77 height 9
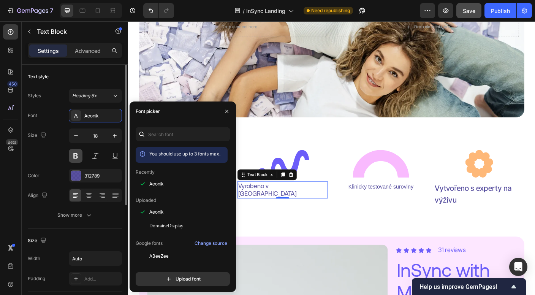
click at [78, 156] on button at bounding box center [76, 156] width 14 height 14
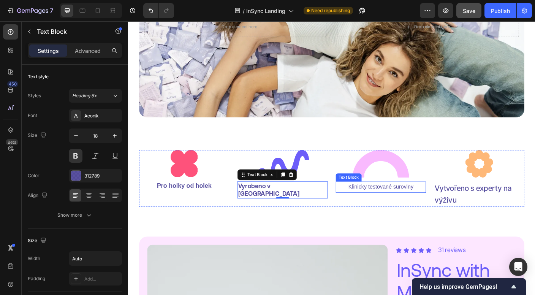
click at [392, 205] on p "Klinicky testované suroviny" at bounding box center [410, 206] width 73 height 11
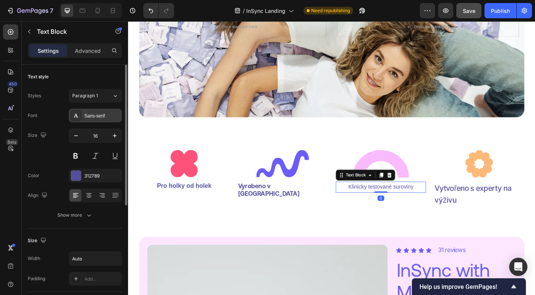
click at [95, 114] on div "Sans-serif" at bounding box center [102, 115] width 36 height 7
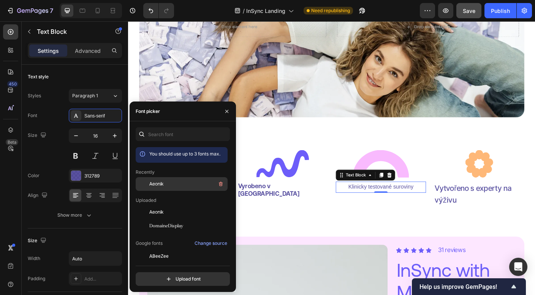
click at [158, 180] on div "Aeonik" at bounding box center [187, 183] width 77 height 9
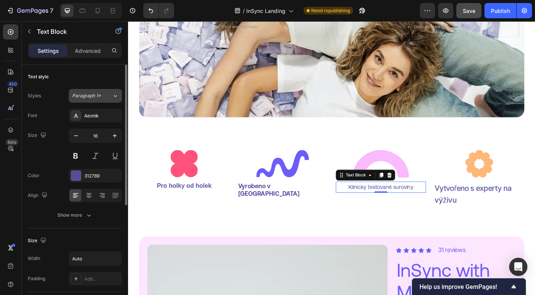
click at [108, 98] on div "Paragraph 1*" at bounding box center [92, 95] width 40 height 7
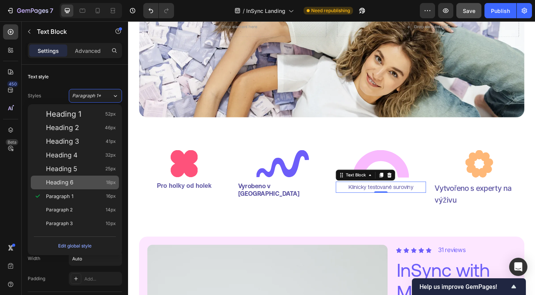
click at [80, 185] on div "Heading 6 18px" at bounding box center [81, 182] width 70 height 8
type input "18"
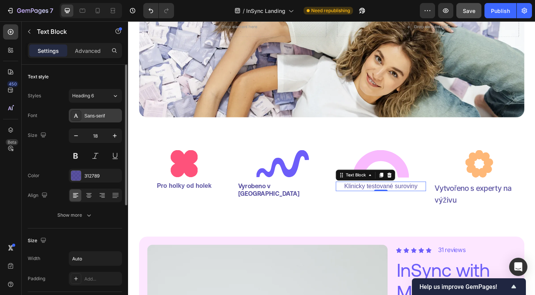
click at [111, 118] on div "Sans-serif" at bounding box center [102, 115] width 36 height 7
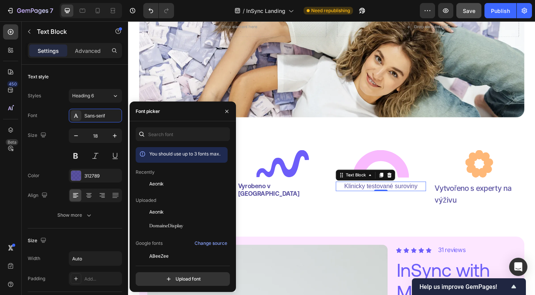
click at [156, 188] on div "Aeonik" at bounding box center [187, 183] width 77 height 9
click at [77, 156] on button at bounding box center [76, 156] width 14 height 14
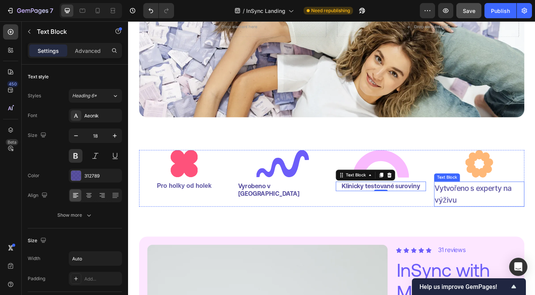
click at [493, 217] on p "Vytvořeno s experty na výživu" at bounding box center [521, 214] width 100 height 27
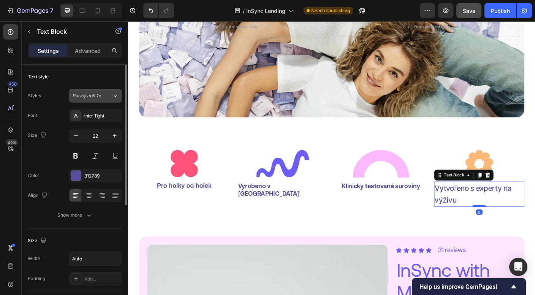
click at [83, 93] on span "Paragraph 1*" at bounding box center [86, 95] width 29 height 7
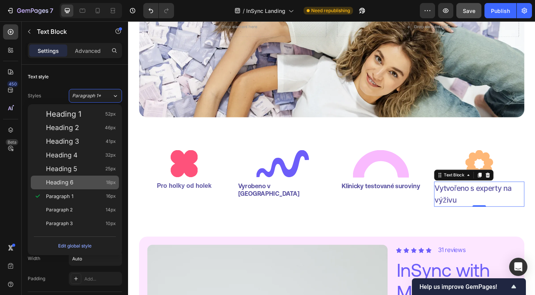
click at [76, 178] on div "Heading 6 18px" at bounding box center [81, 182] width 70 height 8
type input "18"
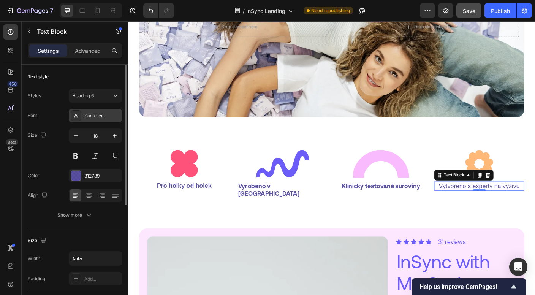
click at [89, 118] on div "Sans-serif" at bounding box center [102, 115] width 36 height 7
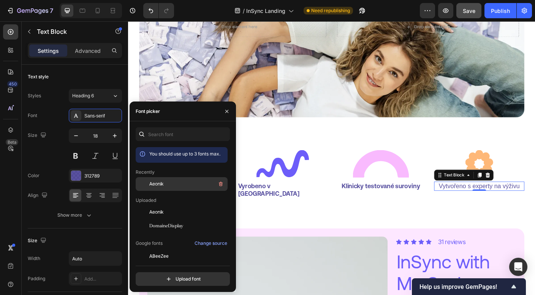
click at [157, 183] on span "Aeonik" at bounding box center [156, 183] width 14 height 7
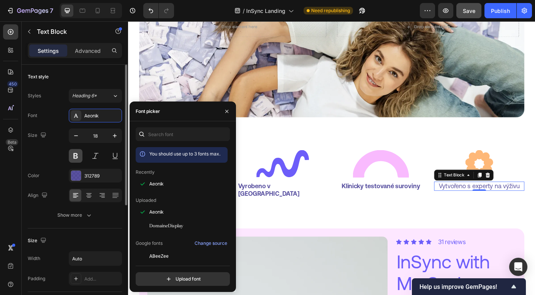
click at [80, 155] on button at bounding box center [76, 156] width 14 height 14
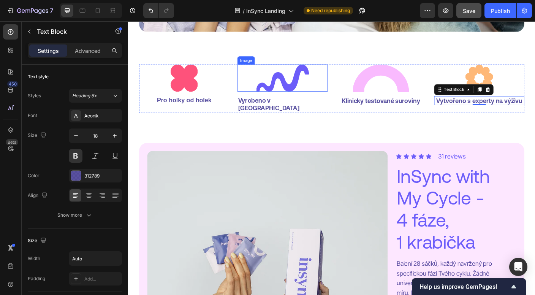
scroll to position [239, 0]
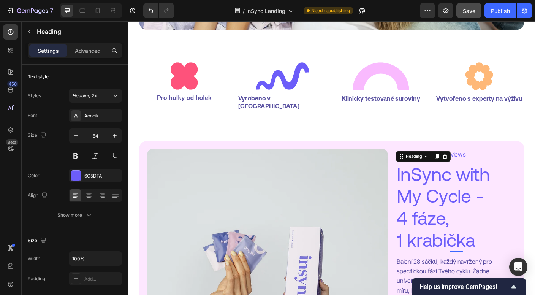
click at [493, 216] on h2 "InSync with My Cycle - 4 fáze, 1 krabička" at bounding box center [495, 230] width 135 height 100
click at [98, 116] on div "Aeonik" at bounding box center [102, 115] width 36 height 7
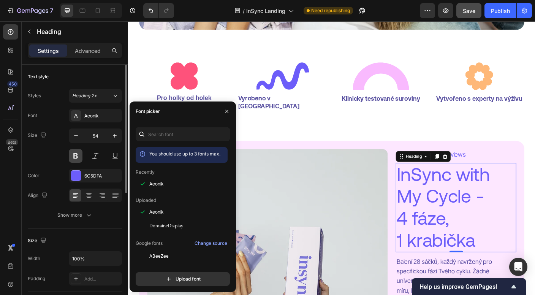
click at [75, 159] on button at bounding box center [76, 156] width 14 height 14
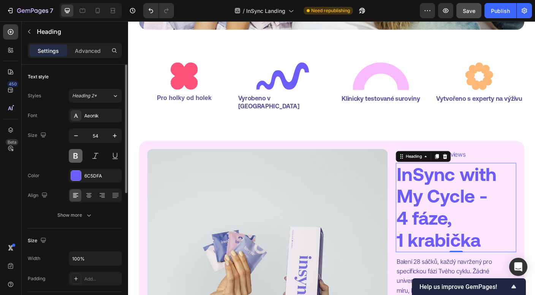
click at [75, 159] on button at bounding box center [76, 156] width 14 height 14
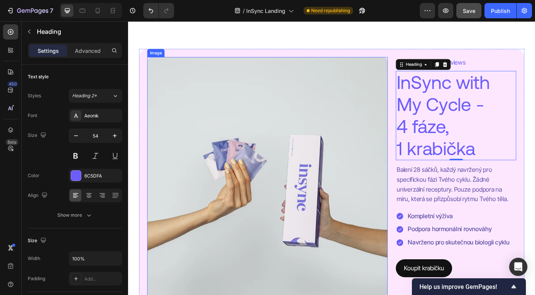
scroll to position [434, 0]
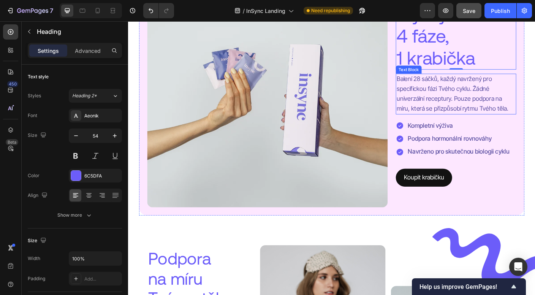
click at [479, 105] on p "Balení 28 sáčků, každý navržený pro specifickou fázi Tvého cyklu. Žádné univerz…" at bounding box center [494, 103] width 133 height 44
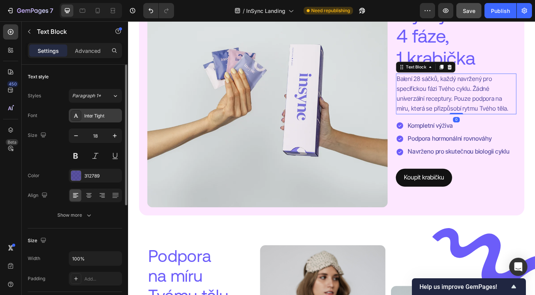
click at [96, 118] on div "Inter Tight" at bounding box center [102, 115] width 36 height 7
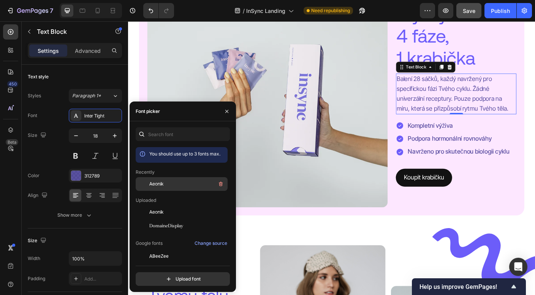
click at [167, 188] on div "Aeonik" at bounding box center [187, 183] width 77 height 9
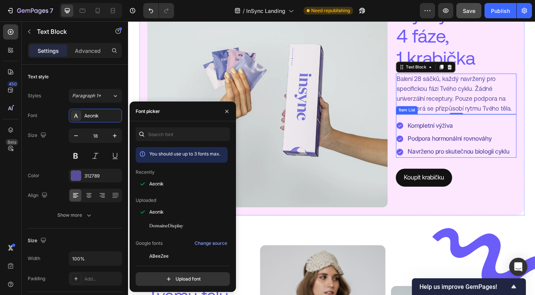
click at [469, 161] on div "Navrženo pro skutečnou biologii cyklu" at bounding box center [498, 167] width 116 height 13
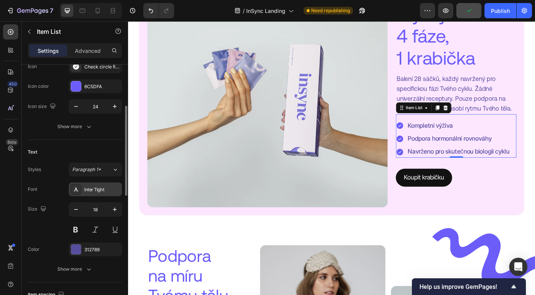
scroll to position [113, 0]
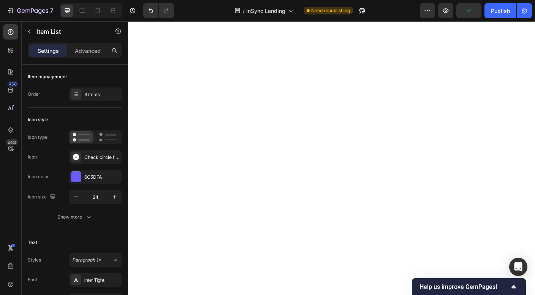
click at [96, 276] on div "Inter Tight" at bounding box center [102, 279] width 36 height 7
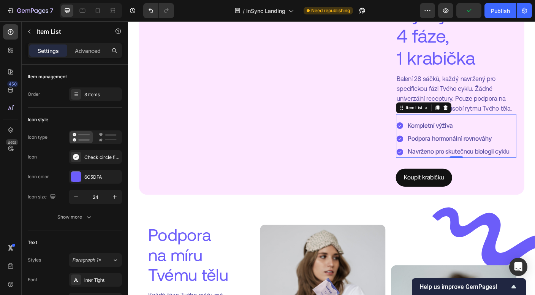
scroll to position [113, 0]
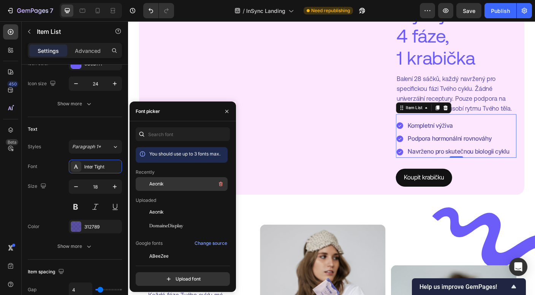
click at [169, 182] on div "Aeonik" at bounding box center [187, 183] width 77 height 9
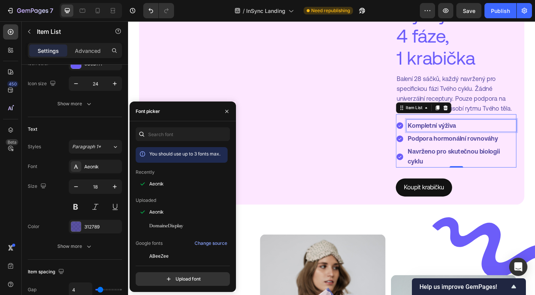
click at [460, 133] on p "Kompletní výživa" at bounding box center [501, 138] width 120 height 11
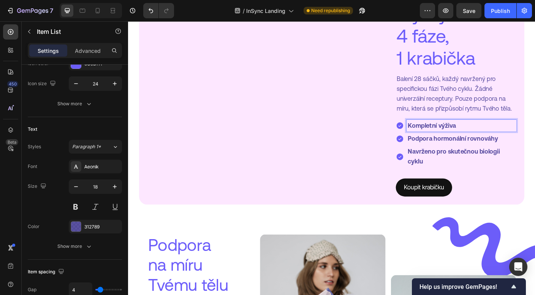
click at [464, 147] on p "Podpora hormonální rovnováhy" at bounding box center [501, 152] width 120 height 11
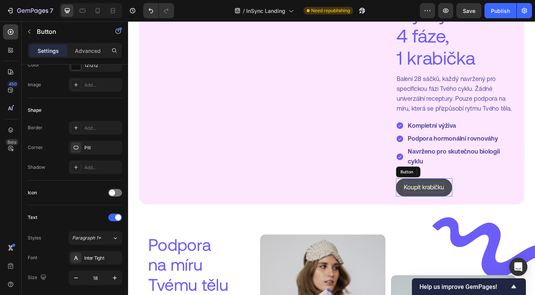
click at [459, 207] on p "Koupit krabičku" at bounding box center [459, 207] width 45 height 11
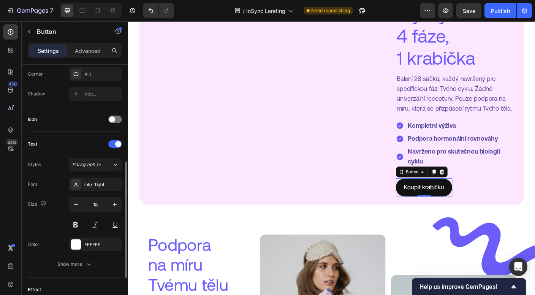
scroll to position [194, 0]
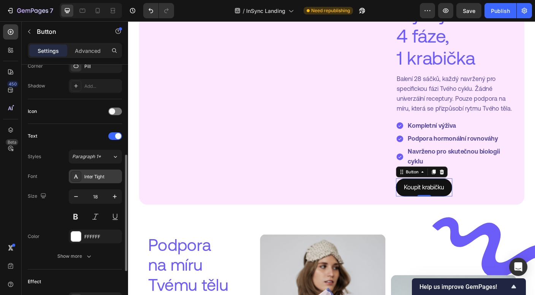
click at [107, 174] on div "Inter Tight" at bounding box center [102, 176] width 36 height 7
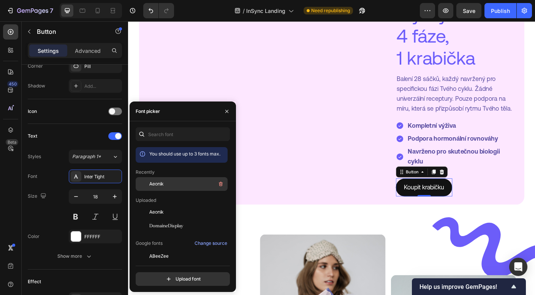
click at [155, 190] on div "Aeonik" at bounding box center [182, 184] width 92 height 14
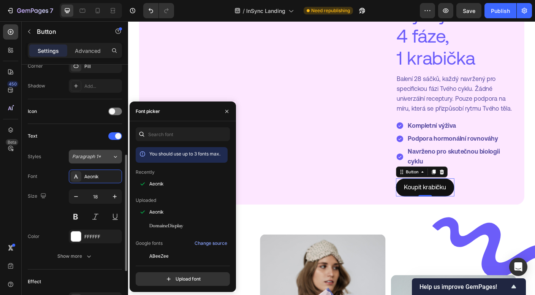
click at [117, 161] on button "Paragraph 1*" at bounding box center [95, 157] width 53 height 14
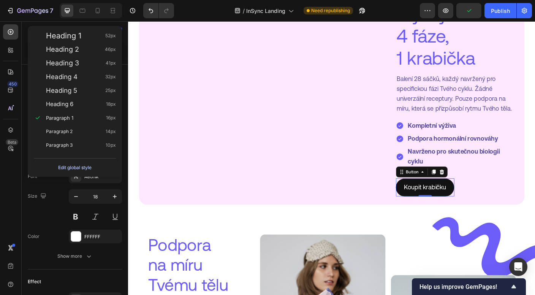
click at [86, 167] on div "Edit global style" at bounding box center [74, 167] width 33 height 9
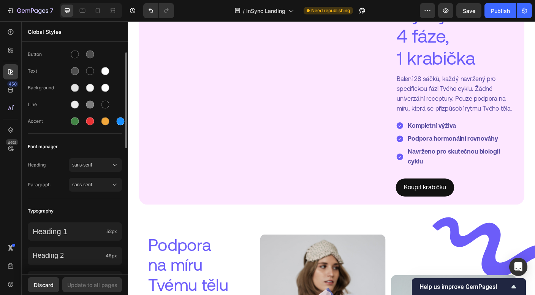
scroll to position [20, 0]
click at [103, 168] on button "sans-serif" at bounding box center [95, 164] width 53 height 14
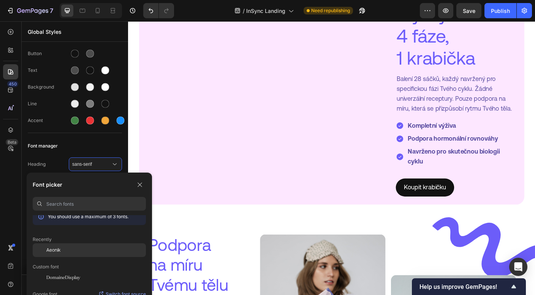
scroll to position [8, 0]
click at [61, 251] on div "Aeonik" at bounding box center [96, 249] width 100 height 7
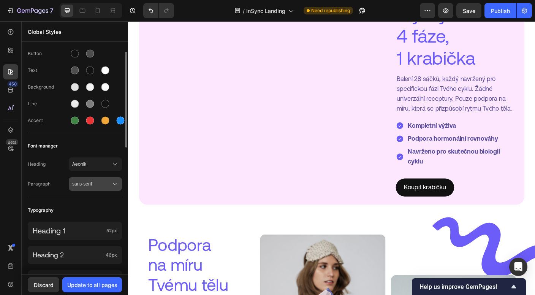
click at [107, 183] on span "sans-serif" at bounding box center [91, 183] width 39 height 7
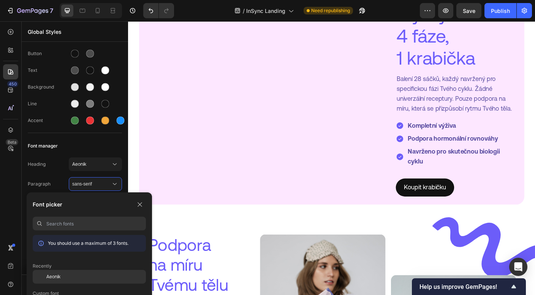
click at [77, 275] on div "Aeonik" at bounding box center [96, 276] width 100 height 7
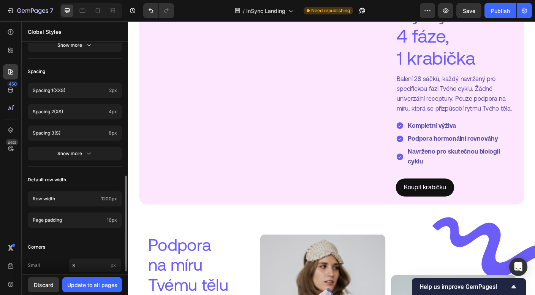
scroll to position [289, 0]
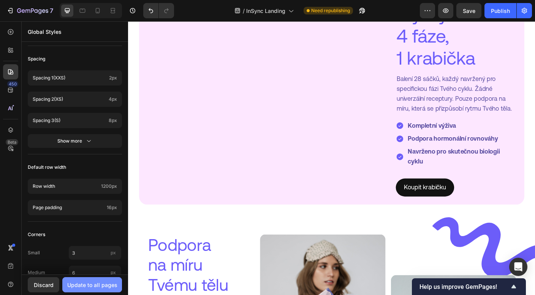
click at [96, 287] on div "Update to all pages" at bounding box center [92, 285] width 50 height 8
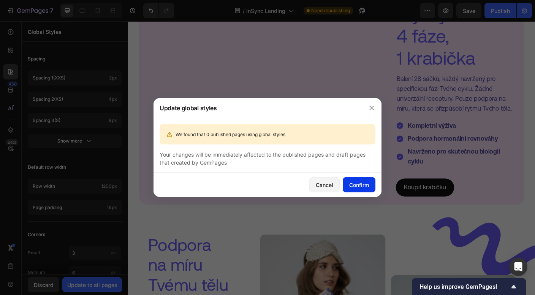
click at [352, 184] on div "Confirm" at bounding box center [359, 185] width 20 height 8
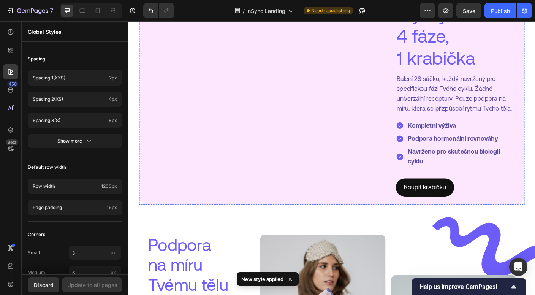
scroll to position [605, 0]
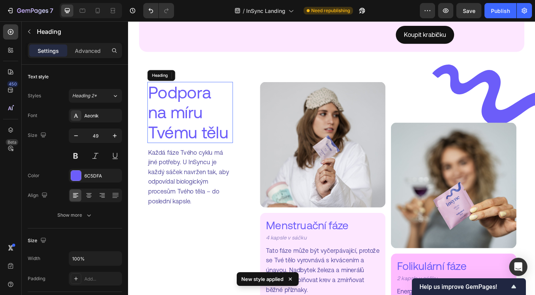
click at [195, 157] on h2 "Podpora na míru Tvému tělu" at bounding box center [197, 123] width 96 height 68
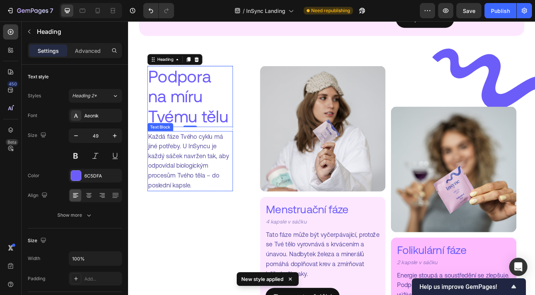
scroll to position [625, 0]
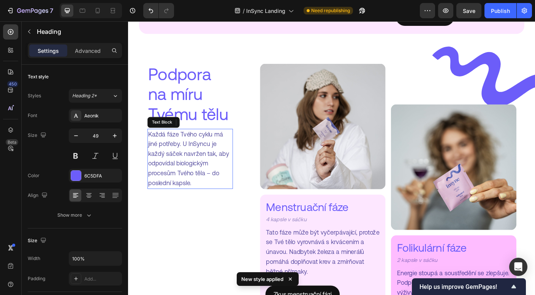
click at [177, 208] on p "Každá fáze Tvého cyklu má jiné potřeby. U InSyncu je každý sáček navržen tak, a…" at bounding box center [197, 175] width 94 height 66
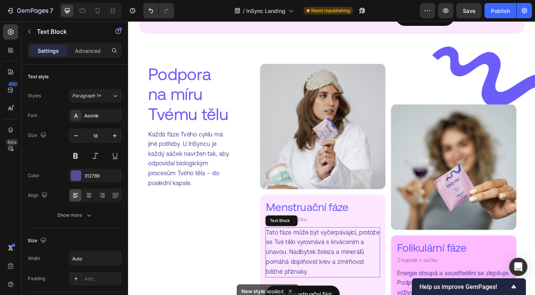
click at [339, 273] on p "Tato fáze může být vyčerpávající, protože se Tvé tělo vyrovnává s krvácením a ú…" at bounding box center [345, 280] width 127 height 55
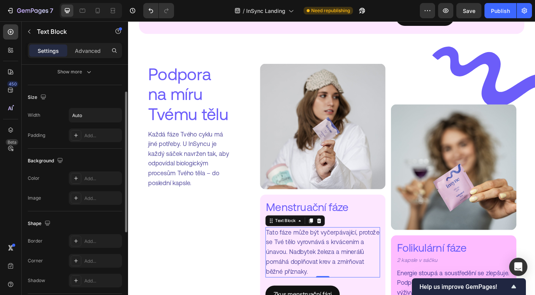
scroll to position [100, 0]
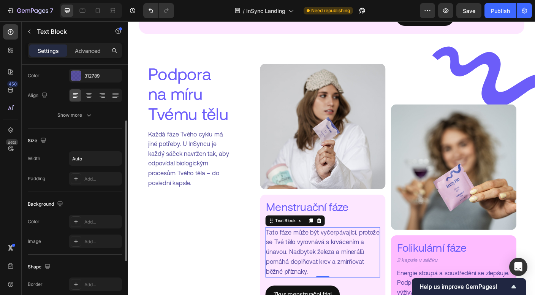
click at [329, 294] on p "Tato fáze může být vyčerpávající, protože se Tvé tělo vyrovnává s krvácením a ú…" at bounding box center [345, 280] width 127 height 55
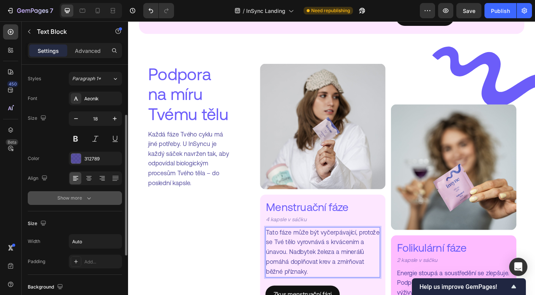
scroll to position [0, 0]
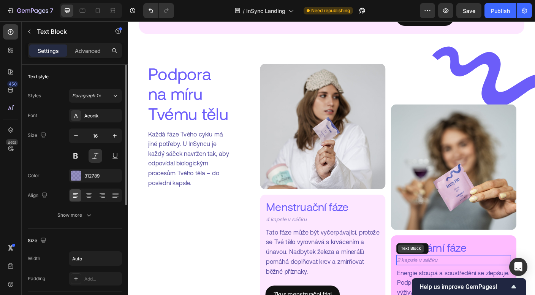
click at [439, 279] on div "Text Block" at bounding box center [444, 275] width 26 height 7
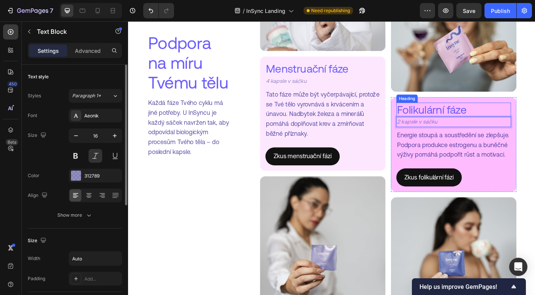
scroll to position [803, 0]
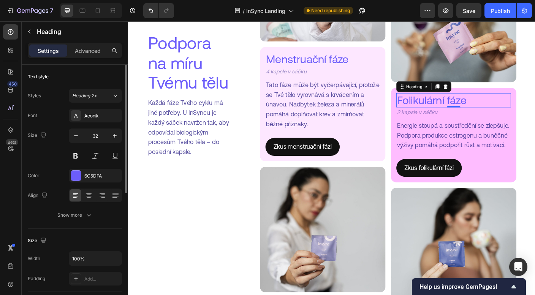
click at [456, 106] on h2 "Folikulární fáze" at bounding box center [492, 109] width 128 height 16
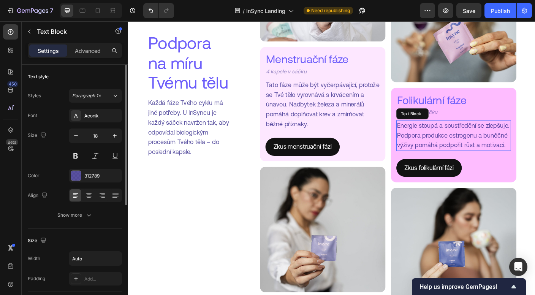
click at [493, 145] on p "Energie stoupá a soustředění se zlepšuje. Podpora produkce estrogenu a buněčné …" at bounding box center [492, 149] width 127 height 33
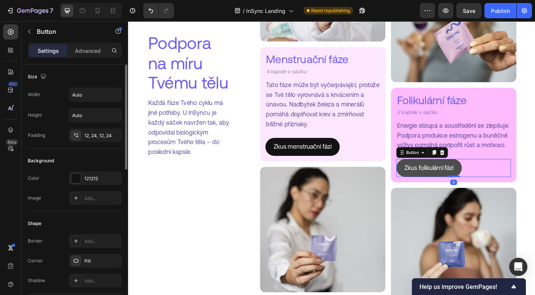
click at [434, 186] on link "Zkus folikulární fázi" at bounding box center [464, 185] width 73 height 20
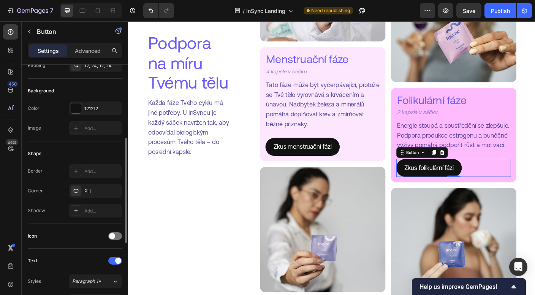
scroll to position [126, 0]
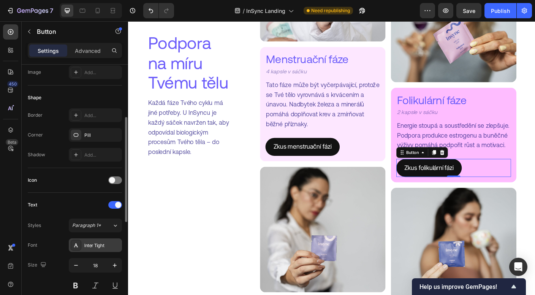
click at [92, 243] on div "Inter Tight" at bounding box center [102, 245] width 36 height 7
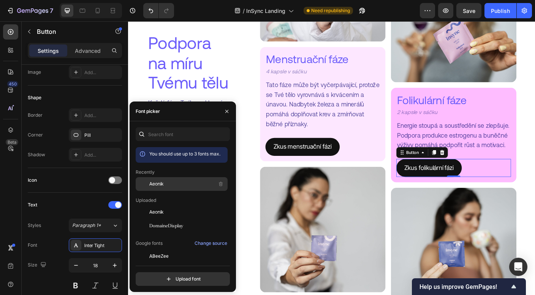
click at [188, 180] on div "Aeonik" at bounding box center [187, 183] width 77 height 9
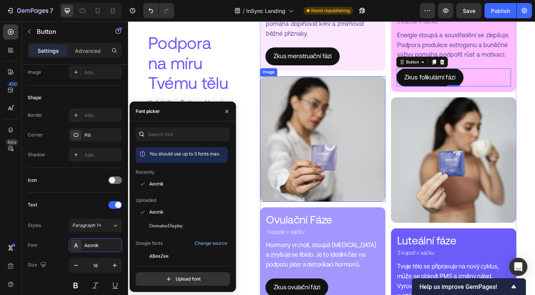
scroll to position [1008, 0]
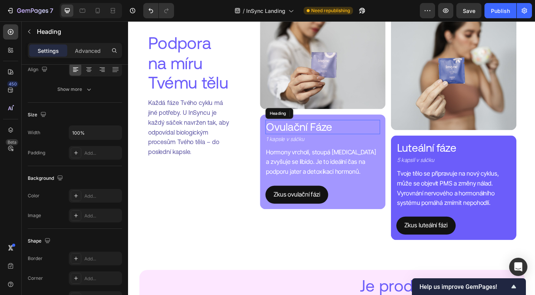
click at [309, 133] on h2 "Ovulační Fáze" at bounding box center [345, 139] width 128 height 16
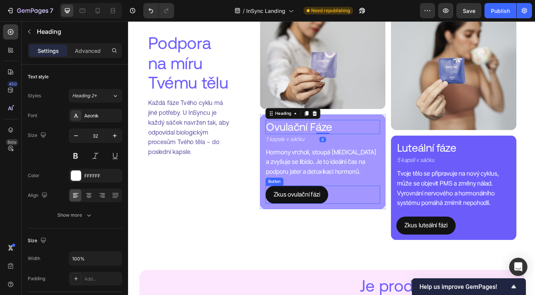
click at [353, 208] on div "Zkus ovulační fázi Button" at bounding box center [345, 215] width 128 height 20
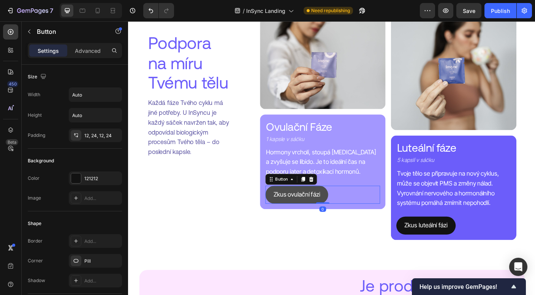
click at [346, 210] on link "Zkus ovulační fázi" at bounding box center [316, 215] width 70 height 20
click at [329, 210] on p "Zkus ovulační fázi" at bounding box center [317, 215] width 52 height 11
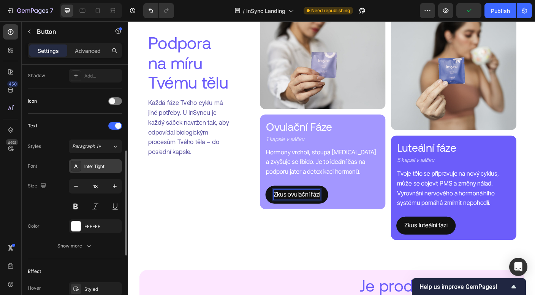
scroll to position [205, 0]
click at [96, 168] on div "Inter Tight" at bounding box center [102, 166] width 36 height 7
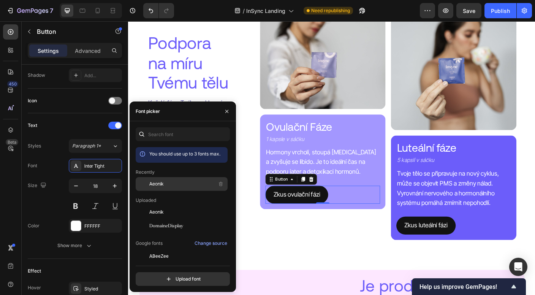
click at [178, 186] on div "Aeonik" at bounding box center [187, 183] width 77 height 9
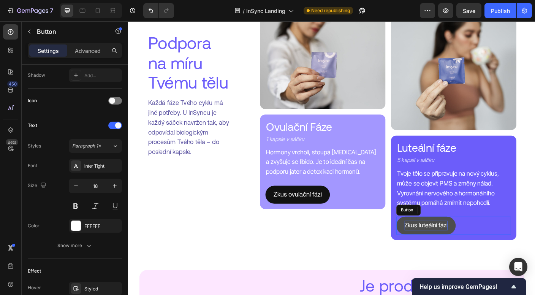
click at [449, 244] on p "Zkus luteální fázi" at bounding box center [461, 249] width 48 height 11
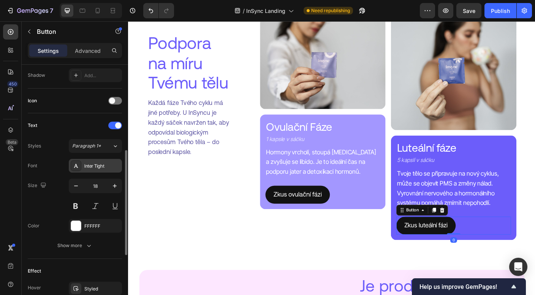
click at [107, 165] on div "Inter Tight" at bounding box center [102, 166] width 36 height 7
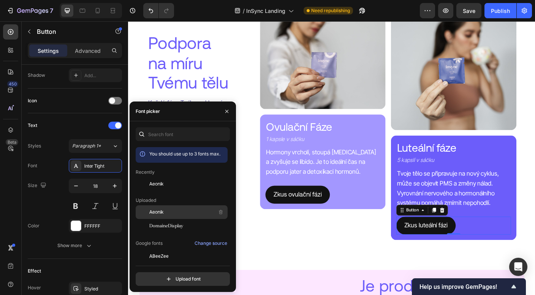
click at [182, 207] on div "Aeonik" at bounding box center [182, 212] width 92 height 14
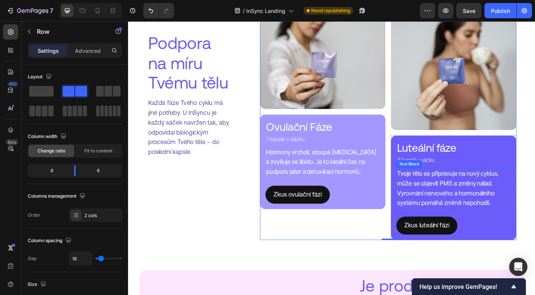
click at [452, 197] on p "Tvoje tělo se připravuje na nový cyklus, může se objevit PMS a změny nálad. Vyr…" at bounding box center [492, 208] width 127 height 44
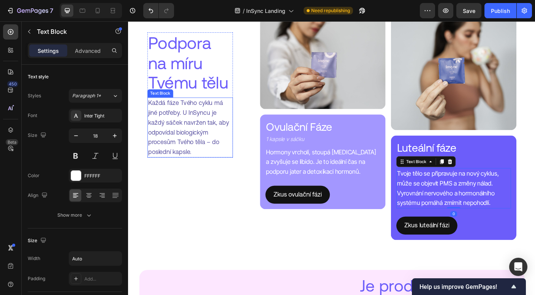
drag, startPoint x: 136, startPoint y: 147, endPoint x: 104, endPoint y: 150, distance: 32.4
click at [128, 150] on html "Header Podpora na míru Tvému tělu Heading Každá fáze Tvého cyklu má jiné potřeb…" at bounding box center [356, 152] width 456 height 2279
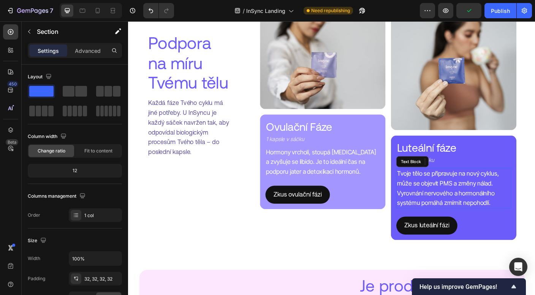
click at [481, 208] on p "Tvoje tělo se připravuje na nový cyklus, může se objevit PMS a změny nálad. Vyr…" at bounding box center [492, 208] width 127 height 44
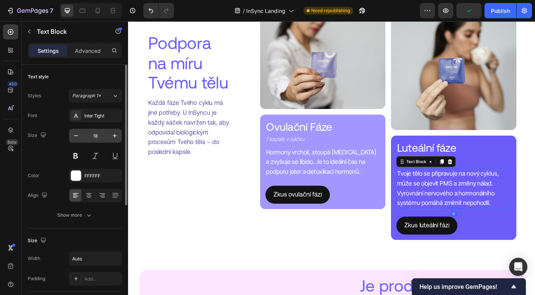
scroll to position [0, 0]
click at [95, 99] on button "Paragraph 1*" at bounding box center [95, 95] width 53 height 14
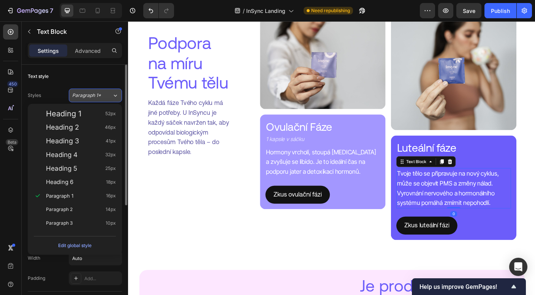
click at [95, 99] on button "Paragraph 1*" at bounding box center [95, 95] width 53 height 14
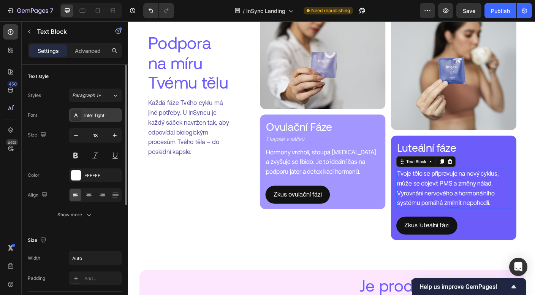
click at [95, 112] on div "Inter Tight" at bounding box center [102, 115] width 36 height 7
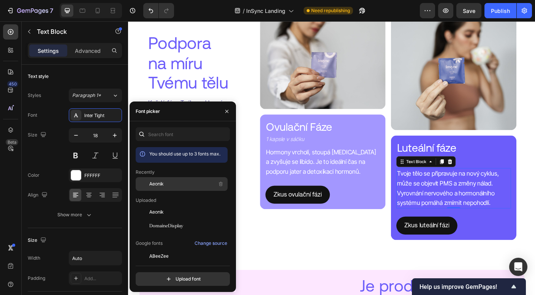
click at [154, 185] on span "Aeonik" at bounding box center [156, 183] width 14 height 7
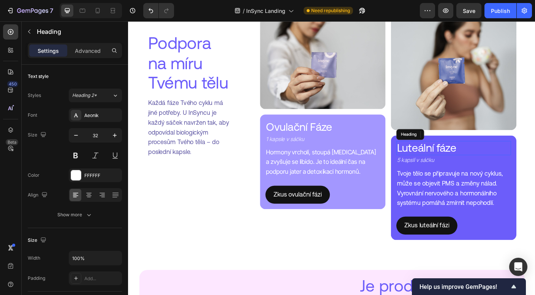
click at [487, 165] on h2 "Luteální fáze" at bounding box center [492, 163] width 128 height 16
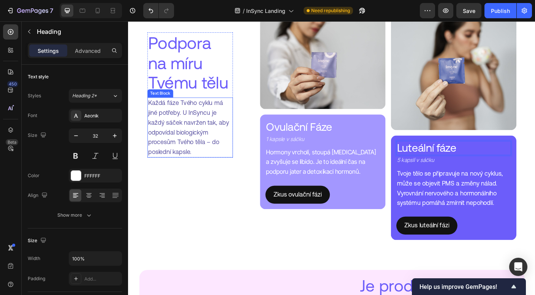
click at [200, 152] on p "Každá fáze Tvého cyklu má jiné potřeby. U InSyncu je každý sáček navržen tak, a…" at bounding box center [197, 140] width 94 height 66
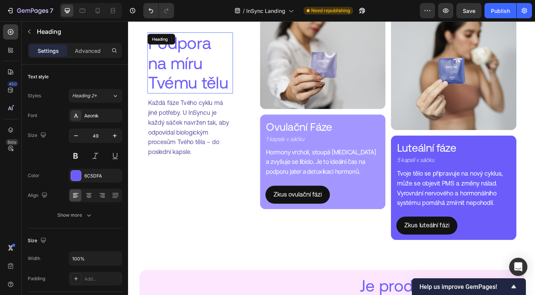
click at [177, 71] on h2 "Podpora na míru Tvému tělu" at bounding box center [197, 67] width 96 height 68
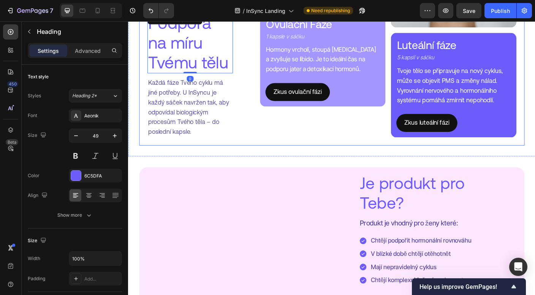
scroll to position [1131, 0]
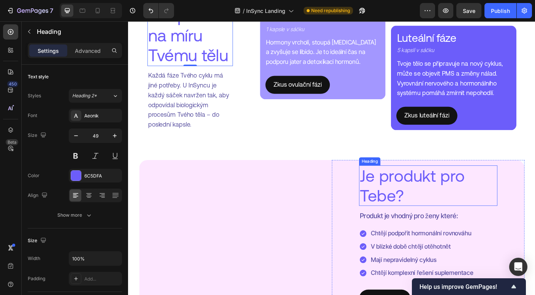
click at [415, 221] on h2 "Je produkt pro Tebe?" at bounding box center [463, 205] width 155 height 45
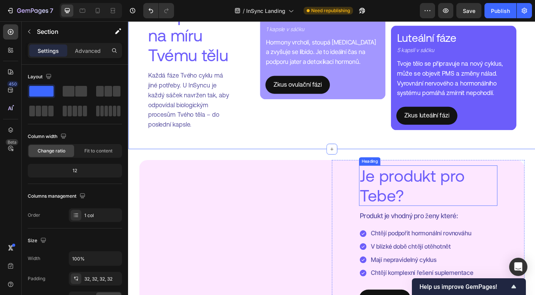
click at [414, 228] on h2 "Je produkt pro Tebe?" at bounding box center [463, 205] width 155 height 45
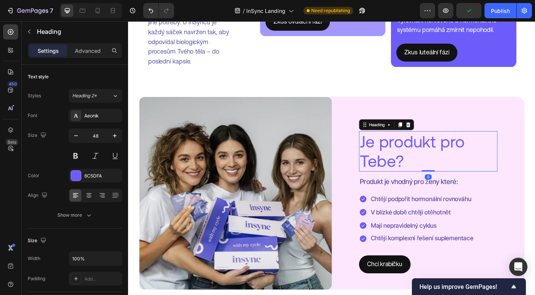
scroll to position [1256, 0]
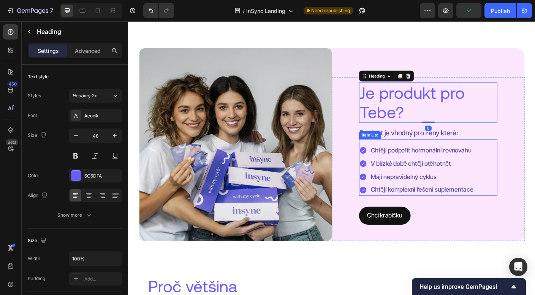
click at [430, 177] on p "V blízké době chtějí otěhotnět" at bounding box center [457, 180] width 115 height 11
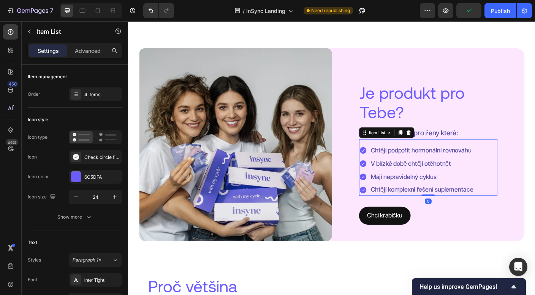
click at [401, 153] on div "Chtějí podpořit hormonální rovnováhu V blízké době chtějí otěhotnět Mají neprav…" at bounding box center [463, 184] width 155 height 63
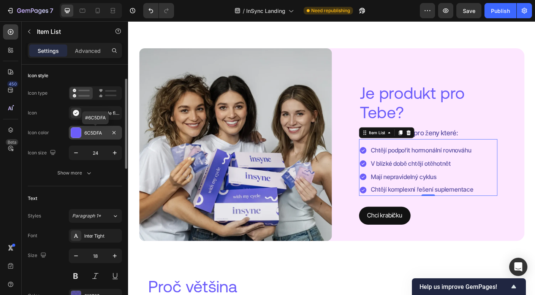
scroll to position [46, 0]
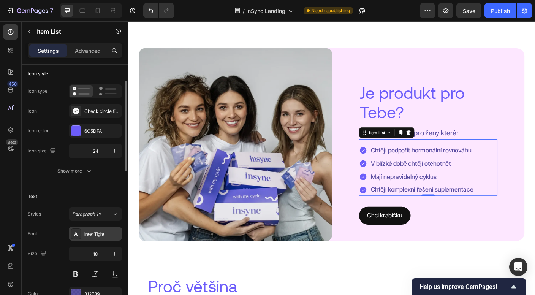
click at [101, 232] on div "Inter Tight" at bounding box center [102, 234] width 36 height 7
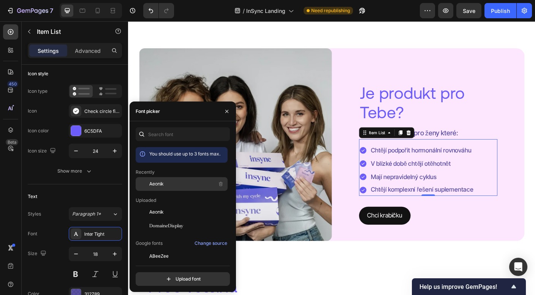
click at [162, 187] on span "Aeonik" at bounding box center [156, 183] width 14 height 7
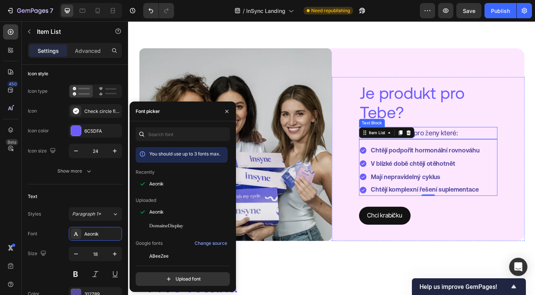
click at [463, 144] on p "Produkt je vhodný pro ženy které:" at bounding box center [463, 146] width 153 height 12
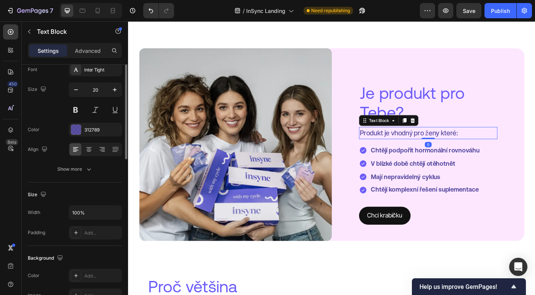
scroll to position [0, 0]
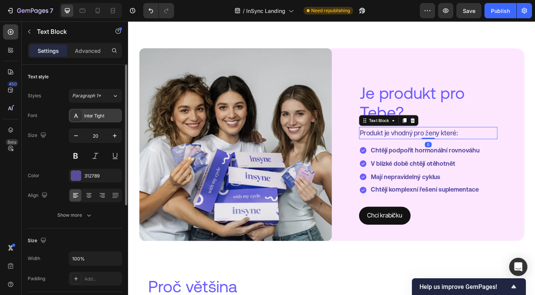
click at [92, 112] on div "Inter Tight" at bounding box center [95, 116] width 53 height 14
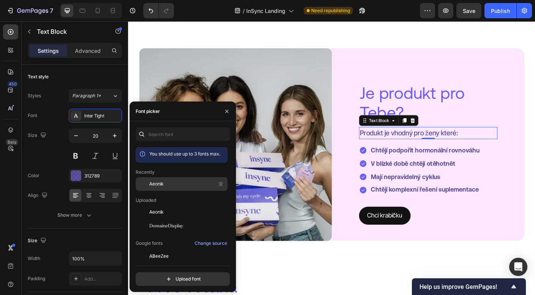
click at [160, 186] on span "Aeonik" at bounding box center [156, 183] width 14 height 7
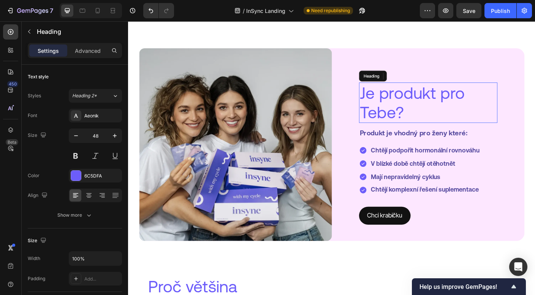
click at [438, 104] on h2 "Je produkt pro Tebe?" at bounding box center [463, 112] width 155 height 45
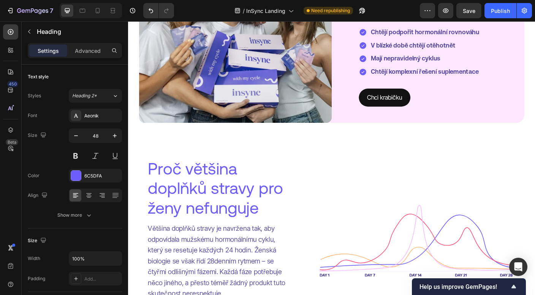
scroll to position [1418, 0]
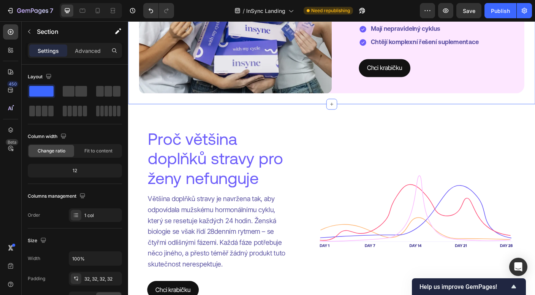
click at [235, 175] on h2 "Proč většina doplňků stravy pro ženy nefunguje" at bounding box center [229, 174] width 160 height 67
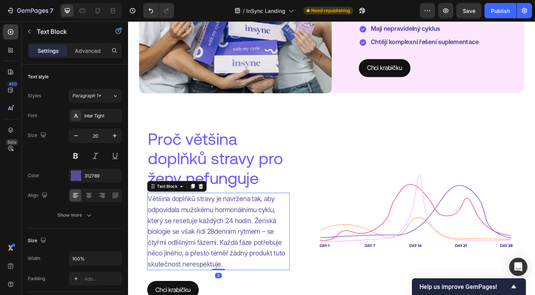
click at [191, 228] on p "Většina doplňků stravy je navržena tak, aby odpovídala mužskému hormonálnímu cy…" at bounding box center [229, 256] width 158 height 85
click at [107, 120] on div "Inter Tight" at bounding box center [95, 116] width 53 height 14
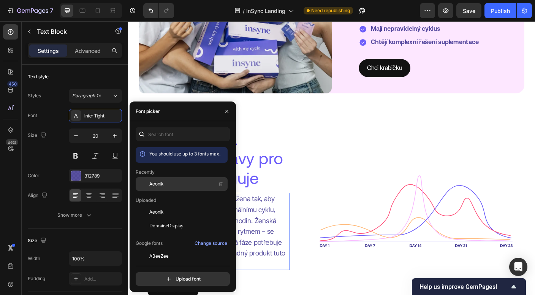
click at [175, 182] on div "Aeonik" at bounding box center [187, 183] width 77 height 9
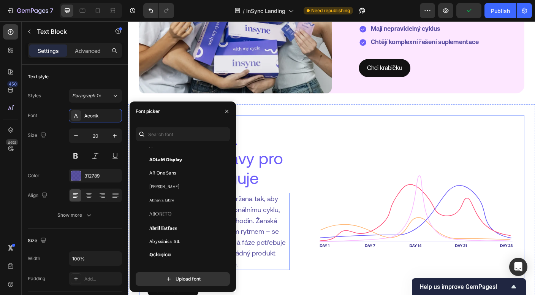
click at [322, 155] on div "Proč většina doplňků stravy pro ženy nefunguje Heading Většina doplňků stravy j…" at bounding box center [355, 233] width 431 height 215
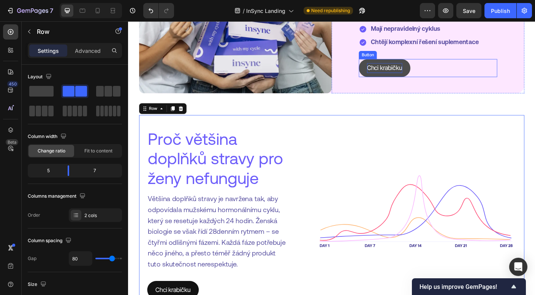
click at [401, 79] on p "Chci krabičku" at bounding box center [414, 73] width 39 height 11
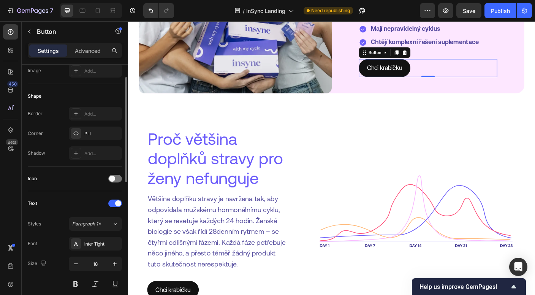
scroll to position [133, 0]
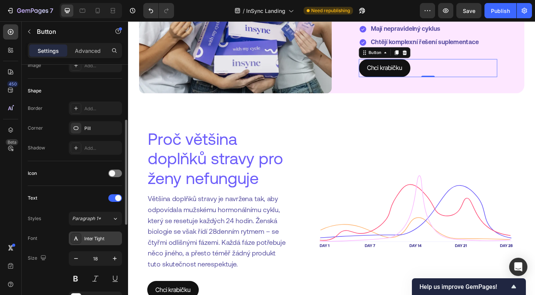
click at [101, 244] on div "Inter Tight" at bounding box center [95, 238] width 53 height 14
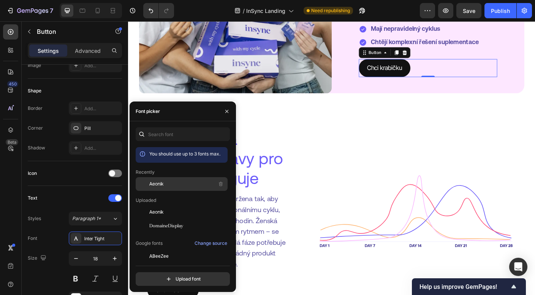
click at [186, 180] on div "Aeonik" at bounding box center [187, 183] width 77 height 9
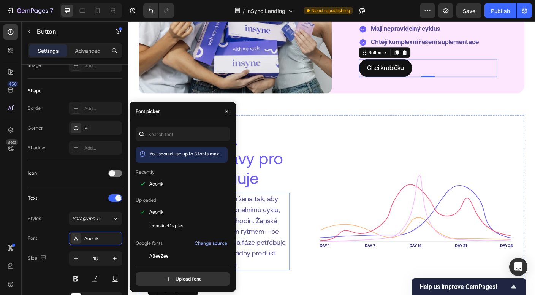
click at [278, 235] on p "Většina doplňků stravy je navržena tak, aby odpovídala mužskému hormonálnímu cy…" at bounding box center [229, 256] width 158 height 85
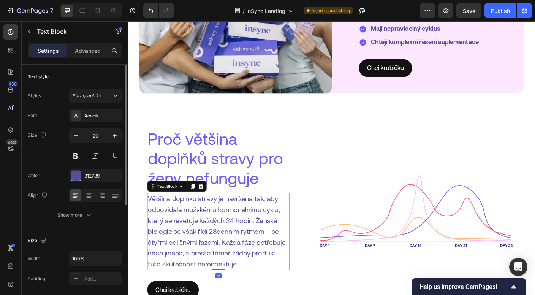
scroll to position [1489, 0]
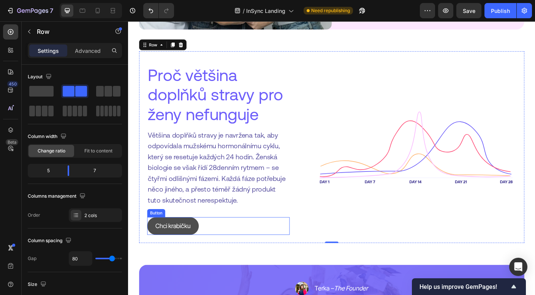
click at [196, 257] on link "Chci krabičku" at bounding box center [178, 250] width 58 height 20
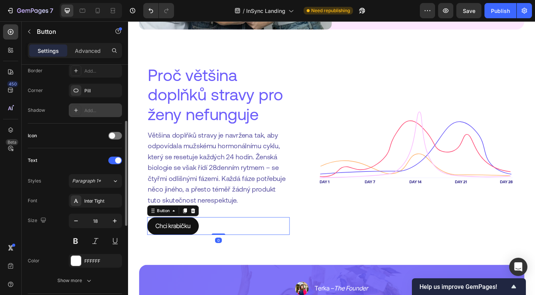
scroll to position [215, 0]
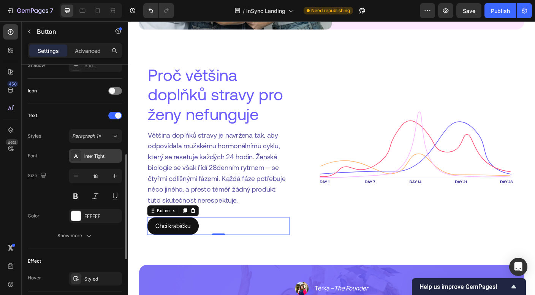
click at [98, 157] on div "Inter Tight" at bounding box center [102, 156] width 36 height 7
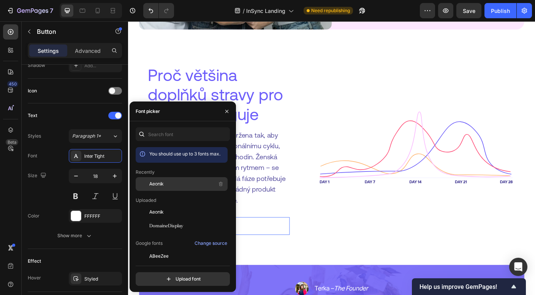
click at [188, 183] on div "Aeonik" at bounding box center [187, 183] width 77 height 9
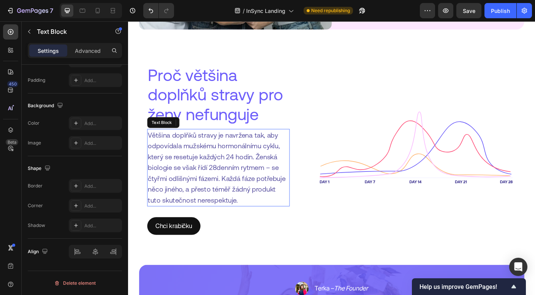
click at [276, 191] on p "Většina doplňků stravy je navržena tak, aby odpovídala mužskému hormonálnímu cy…" at bounding box center [229, 184] width 158 height 85
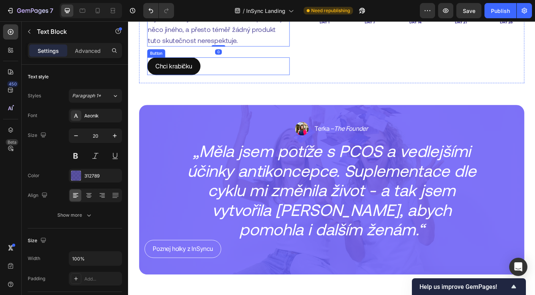
scroll to position [1681, 0]
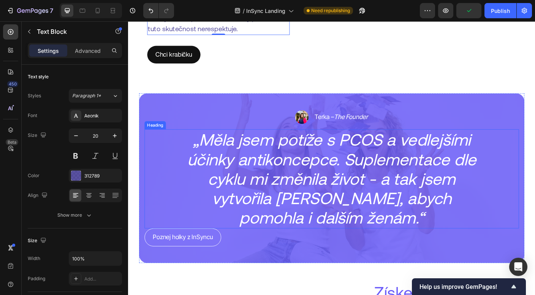
click at [227, 153] on h2 "„Měla jsem potíže s PCOS a vedlejšími účinky antikoncepce. Suplementace dle cyk…" at bounding box center [355, 197] width 335 height 111
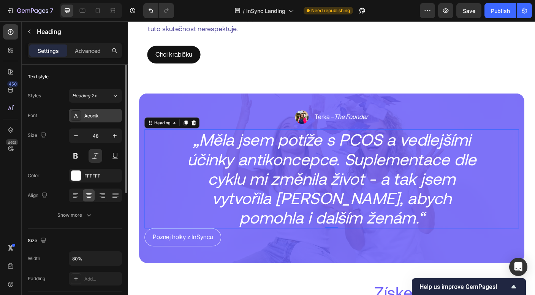
click at [94, 120] on div "Aeonik" at bounding box center [95, 116] width 53 height 14
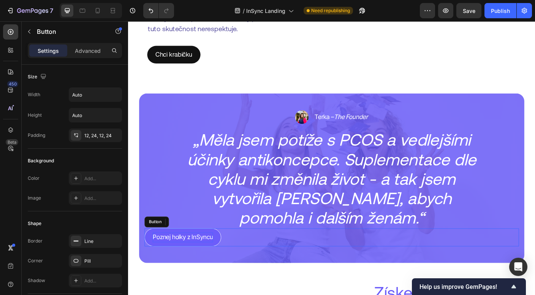
click at [170, 261] on p "Poznej holky z InSyncu" at bounding box center [189, 262] width 68 height 11
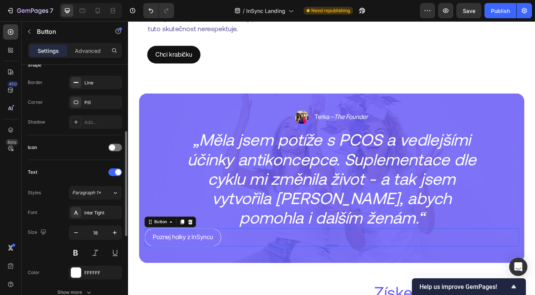
scroll to position [159, 0]
click at [96, 209] on div "Inter Tight" at bounding box center [102, 212] width 36 height 7
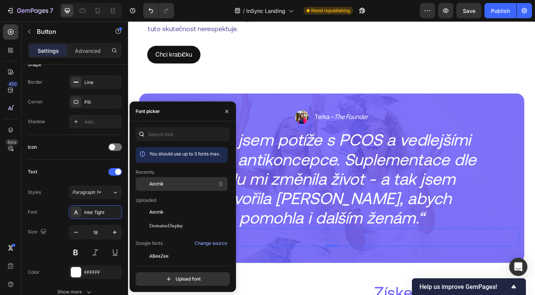
click at [160, 183] on span "Aeonik" at bounding box center [156, 183] width 14 height 7
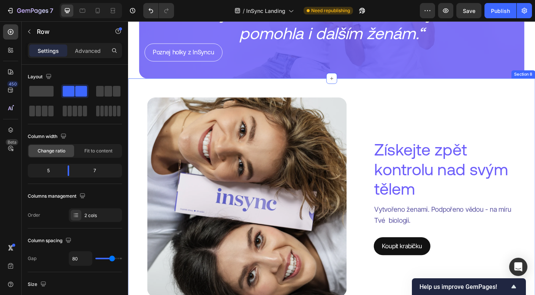
scroll to position [1895, 0]
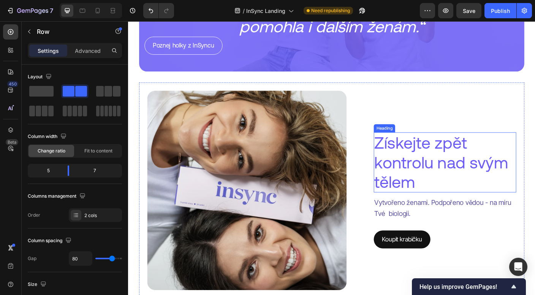
click at [428, 181] on h2 "Získejte zpět kontrolu nad svým tělem" at bounding box center [483, 178] width 160 height 67
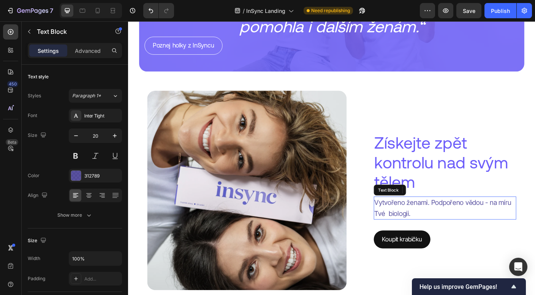
click at [411, 228] on p "Vytvořeno ženami. Podpořeno vědou - na míru Tvé biologii." at bounding box center [483, 230] width 158 height 24
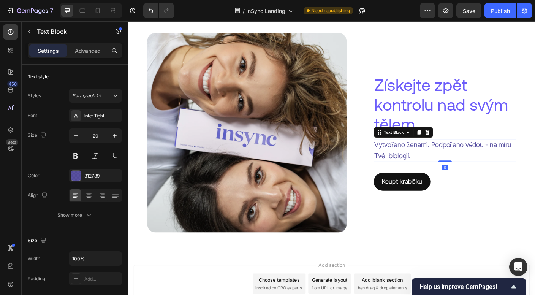
scroll to position [1984, 0]
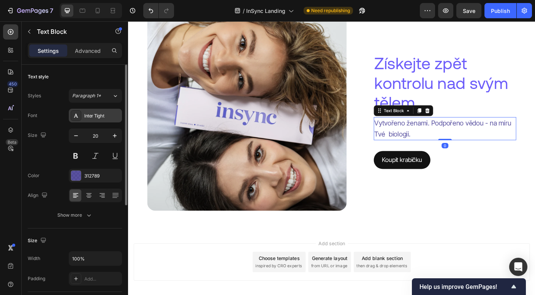
click at [93, 116] on div "Inter Tight" at bounding box center [102, 115] width 36 height 7
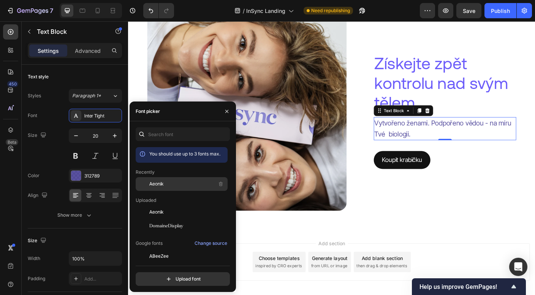
click at [166, 186] on div "Aeonik" at bounding box center [187, 183] width 77 height 9
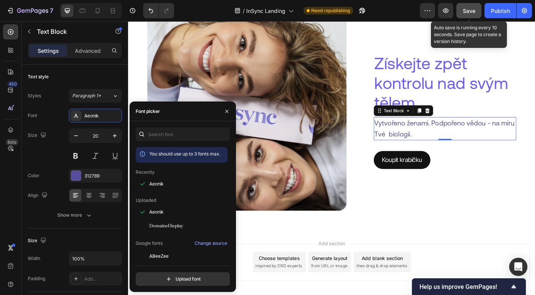
click at [473, 8] on span "Save" at bounding box center [469, 11] width 13 height 6
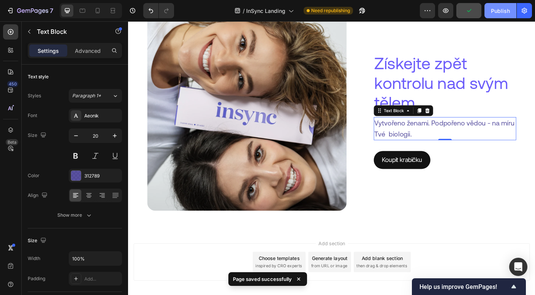
click at [501, 11] on div "Publish" at bounding box center [500, 11] width 19 height 8
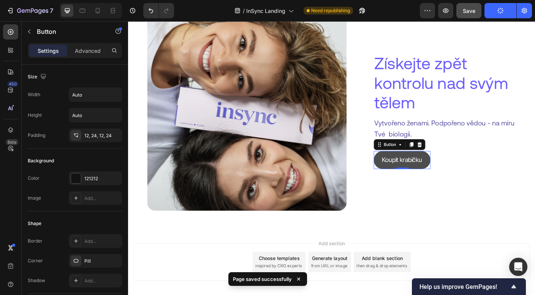
click at [463, 175] on link "Koupit krabičku" at bounding box center [434, 176] width 63 height 20
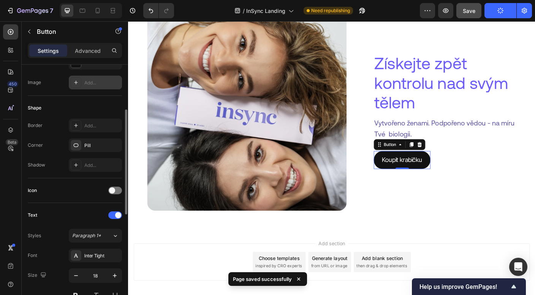
scroll to position [118, 0]
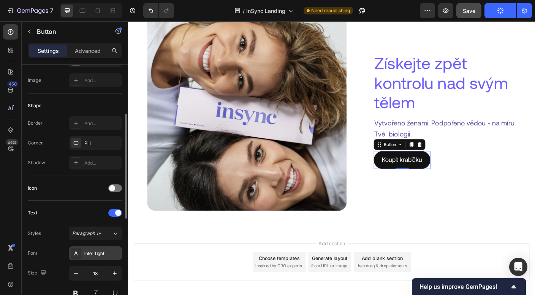
drag, startPoint x: 100, startPoint y: 241, endPoint x: 100, endPoint y: 251, distance: 10.6
click at [100, 241] on div "Styles Paragraph 1* Font Inter Tight Size 18 Color FFFFFF Show more" at bounding box center [75, 282] width 94 height 113
click at [100, 256] on div "Inter Tight" at bounding box center [102, 253] width 36 height 7
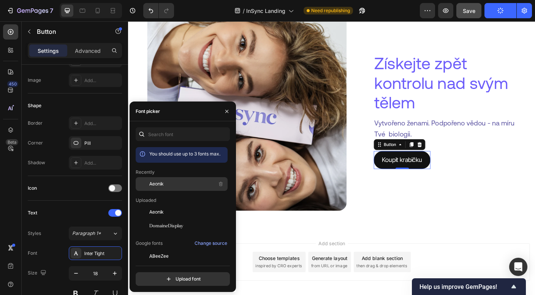
click at [166, 186] on div "Aeonik" at bounding box center [187, 183] width 77 height 9
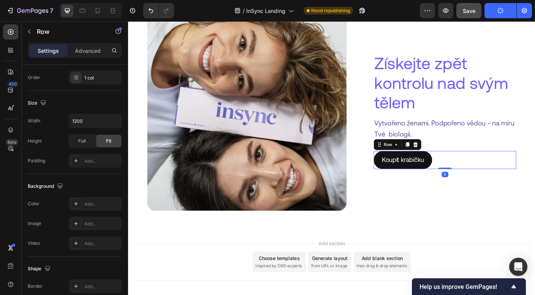
click at [504, 169] on div "Koupit krabičku Button Row 0" at bounding box center [483, 176] width 160 height 20
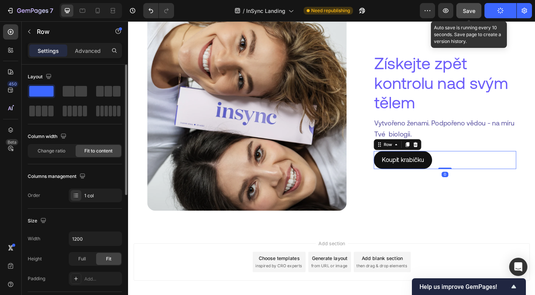
click at [469, 8] on span "Save" at bounding box center [469, 11] width 13 height 6
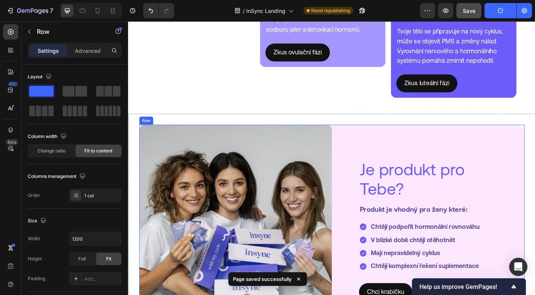
scroll to position [1170, 0]
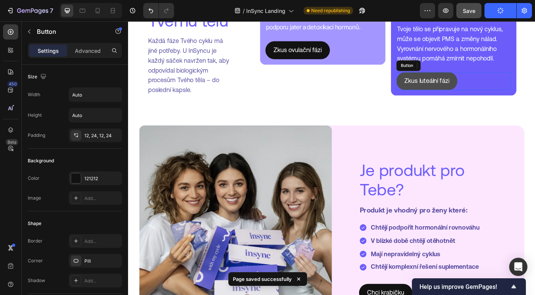
click at [438, 92] on link "Zkus luteální fázi" at bounding box center [462, 88] width 68 height 20
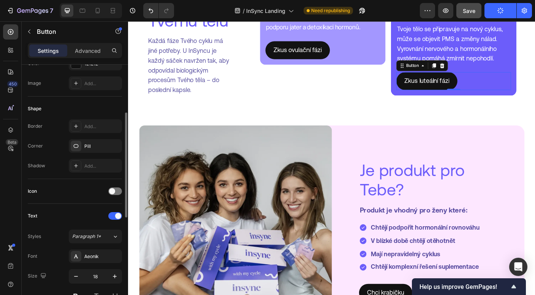
scroll to position [152, 0]
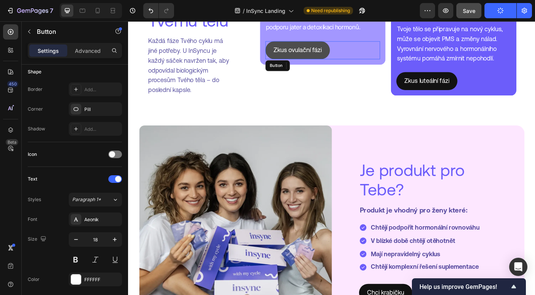
click at [292, 56] on link "Zkus ovulační fázi" at bounding box center [317, 54] width 72 height 20
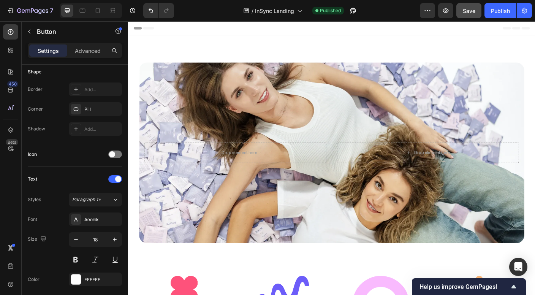
scroll to position [0, 0]
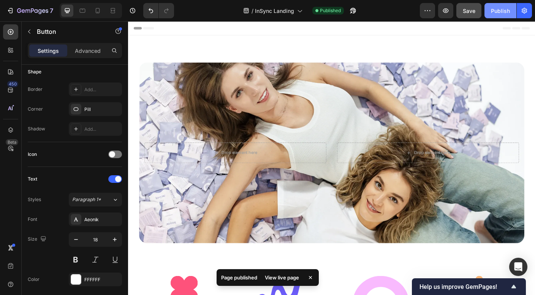
click at [496, 14] on div "Publish" at bounding box center [500, 11] width 19 height 8
